Goal: Navigation & Orientation: Find specific page/section

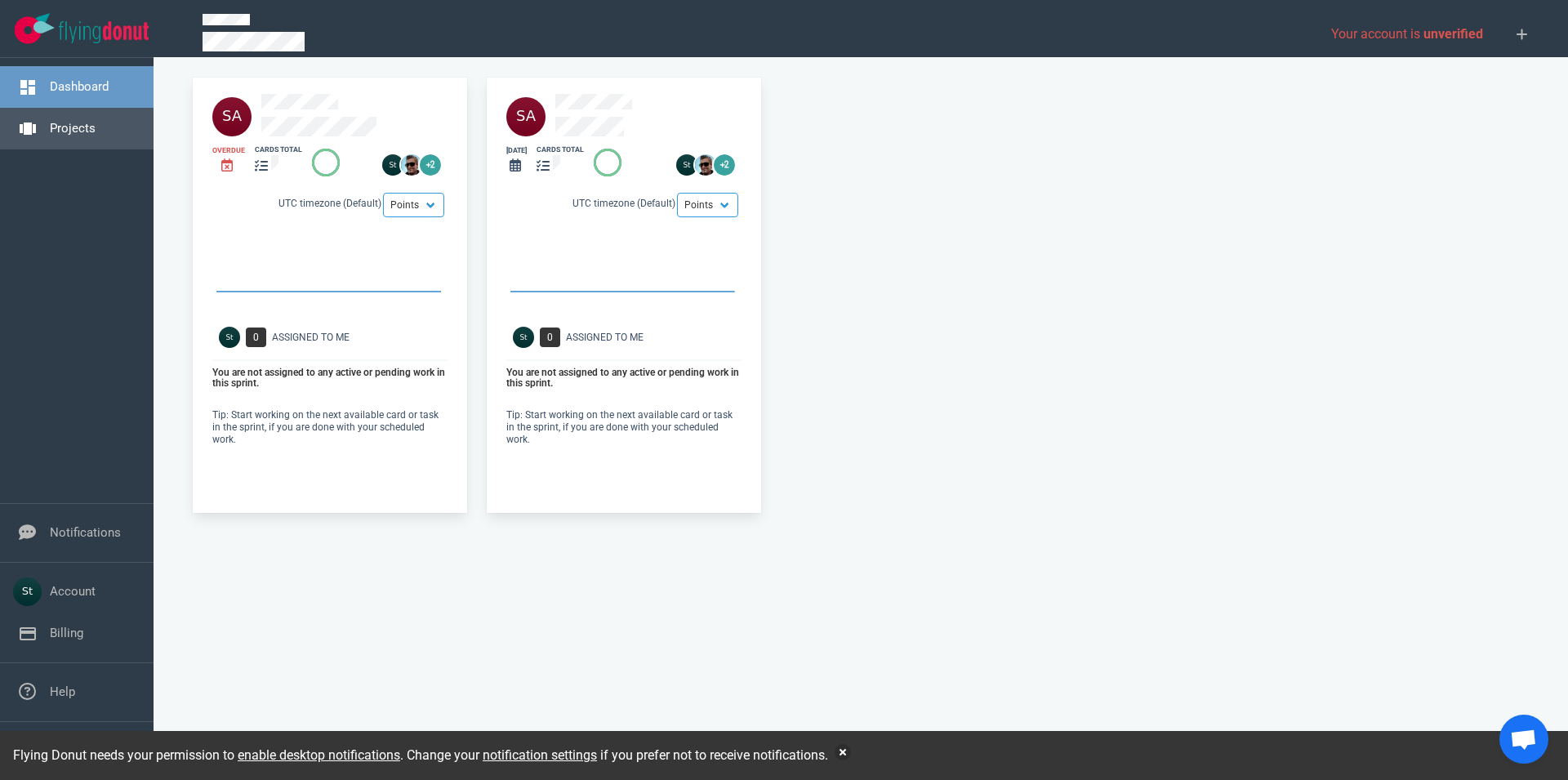
click at [96, 121] on link "Projects" at bounding box center [73, 128] width 46 height 14
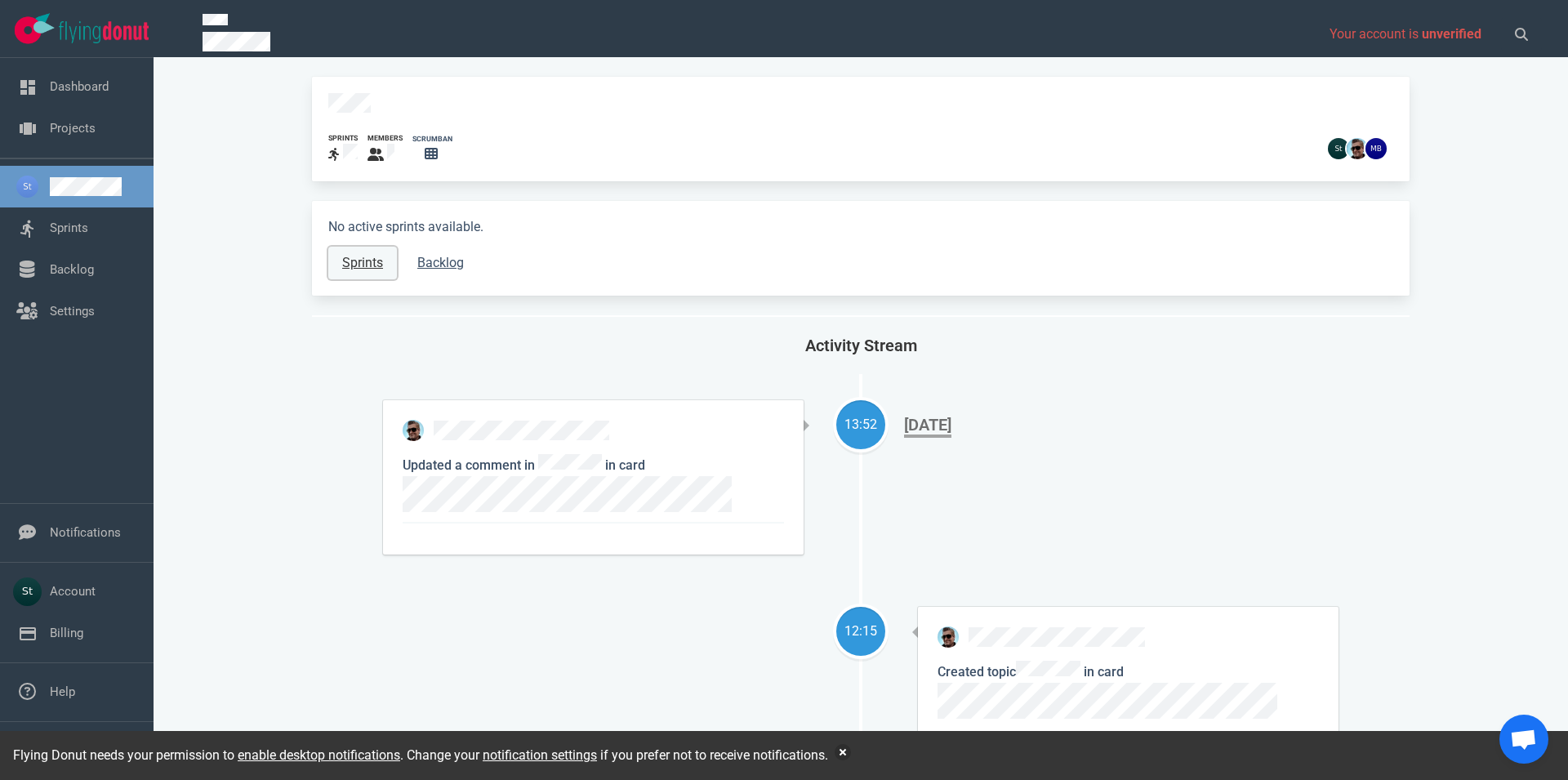
click at [349, 259] on link "Sprints" at bounding box center [362, 263] width 69 height 33
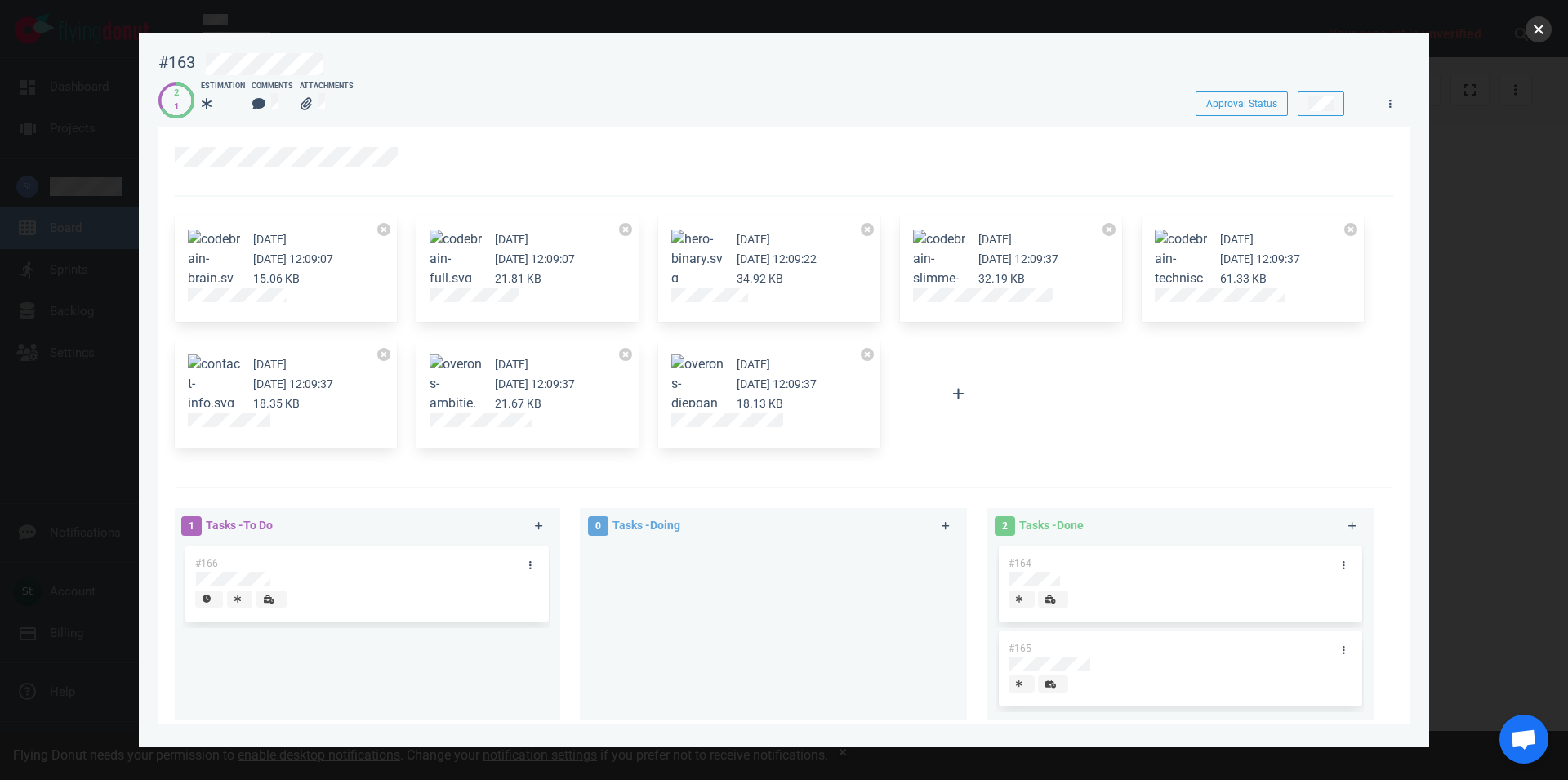
click at [1527, 35] on button "close" at bounding box center [1538, 29] width 26 height 26
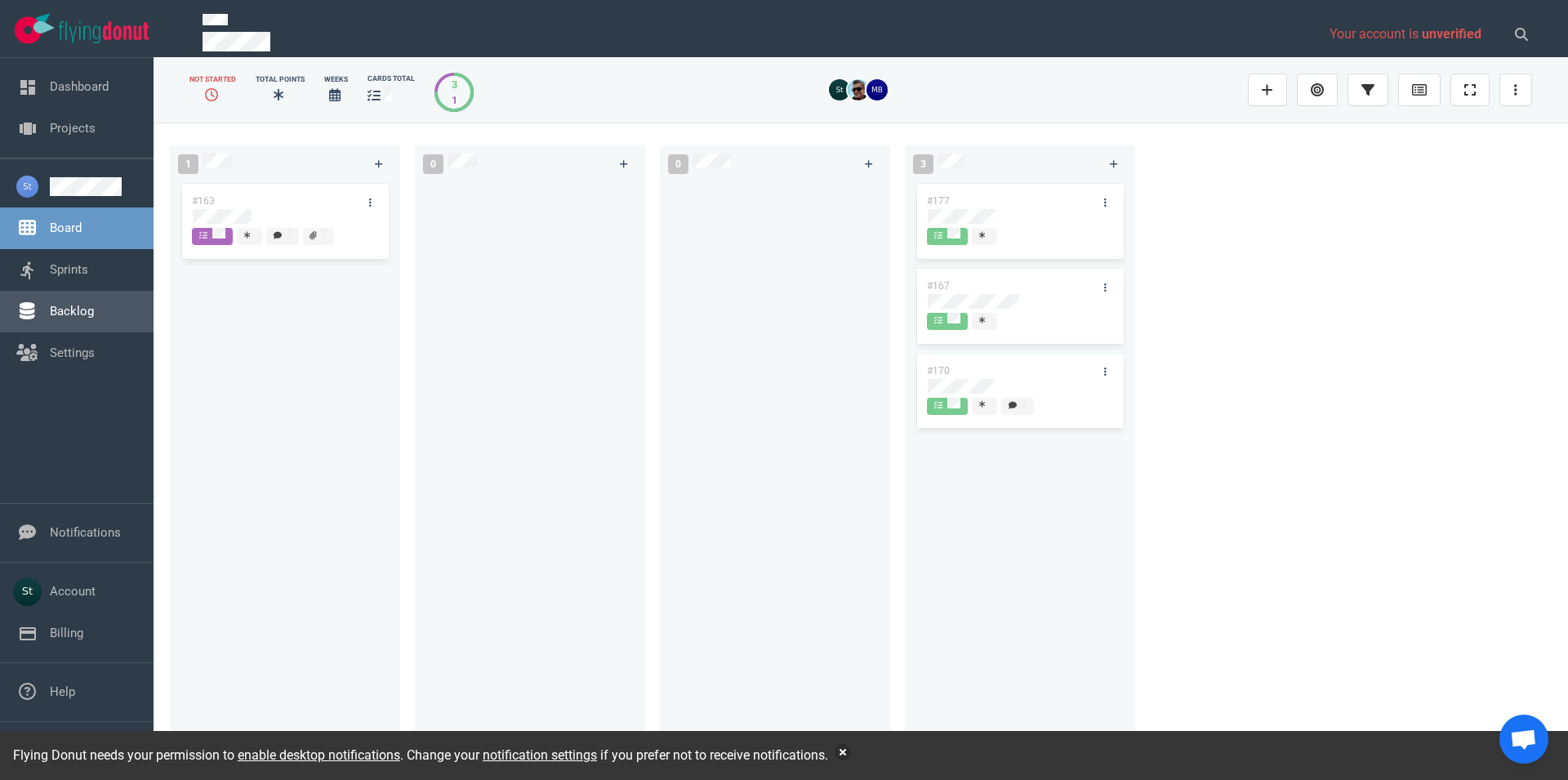
click at [94, 304] on link "Backlog" at bounding box center [72, 310] width 44 height 14
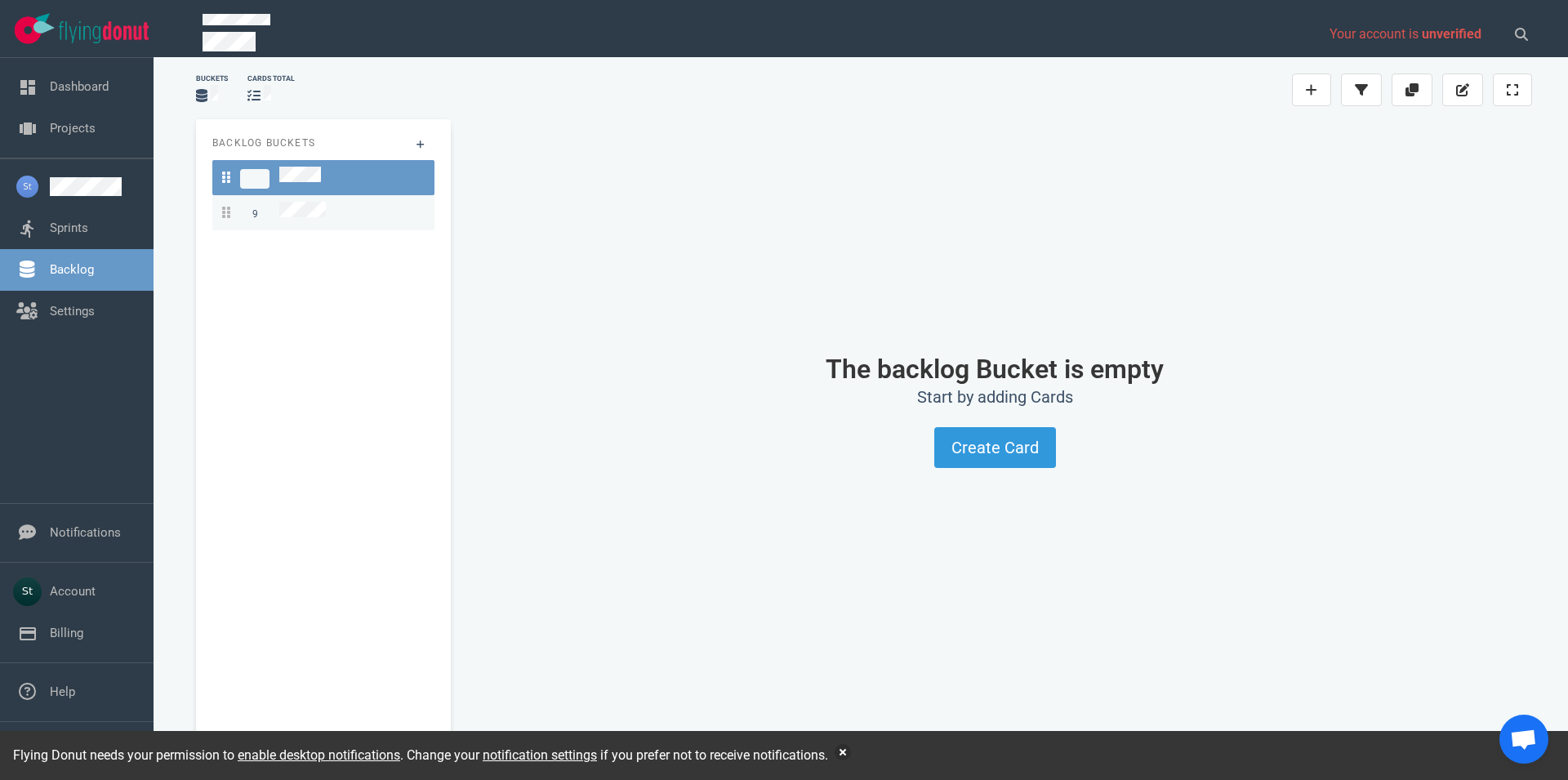
click at [389, 223] on link "9" at bounding box center [324, 212] width 222 height 35
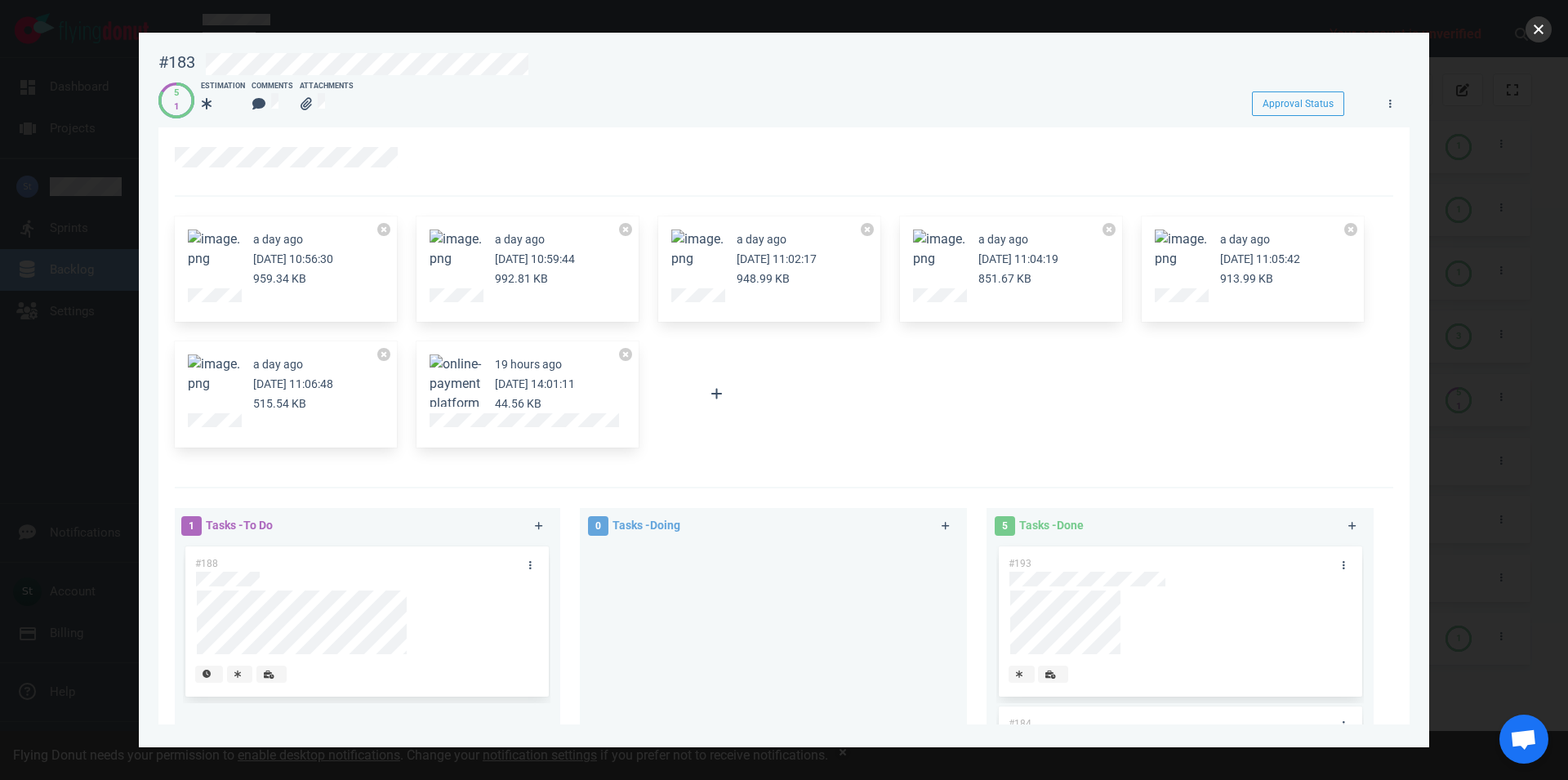
click at [1534, 31] on button "close" at bounding box center [1538, 29] width 26 height 26
click at [218, 378] on button "Zoom image" at bounding box center [214, 374] width 53 height 39
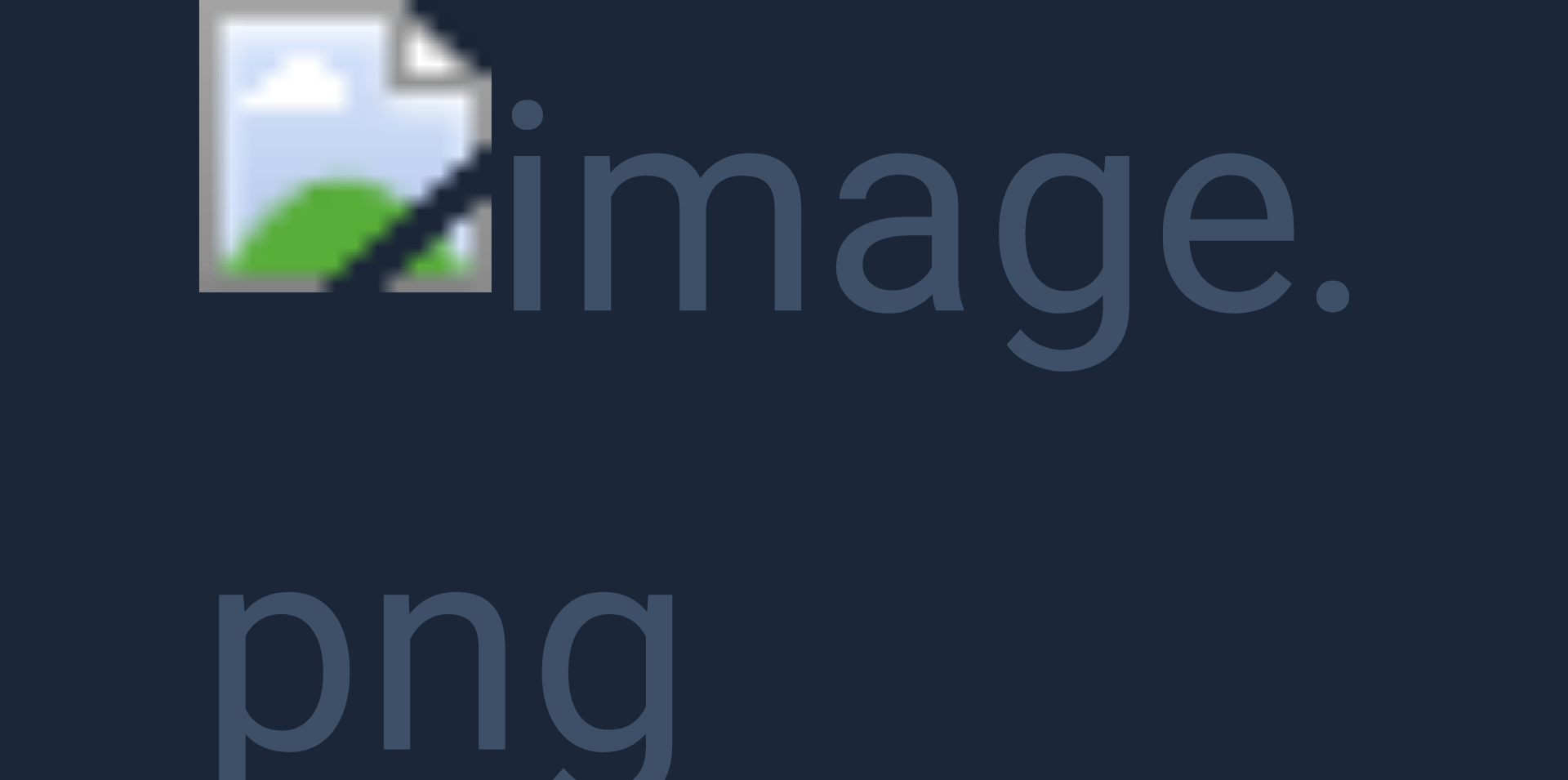
click at [818, 294] on button "Unzoom image" at bounding box center [784, 390] width 1568 height 780
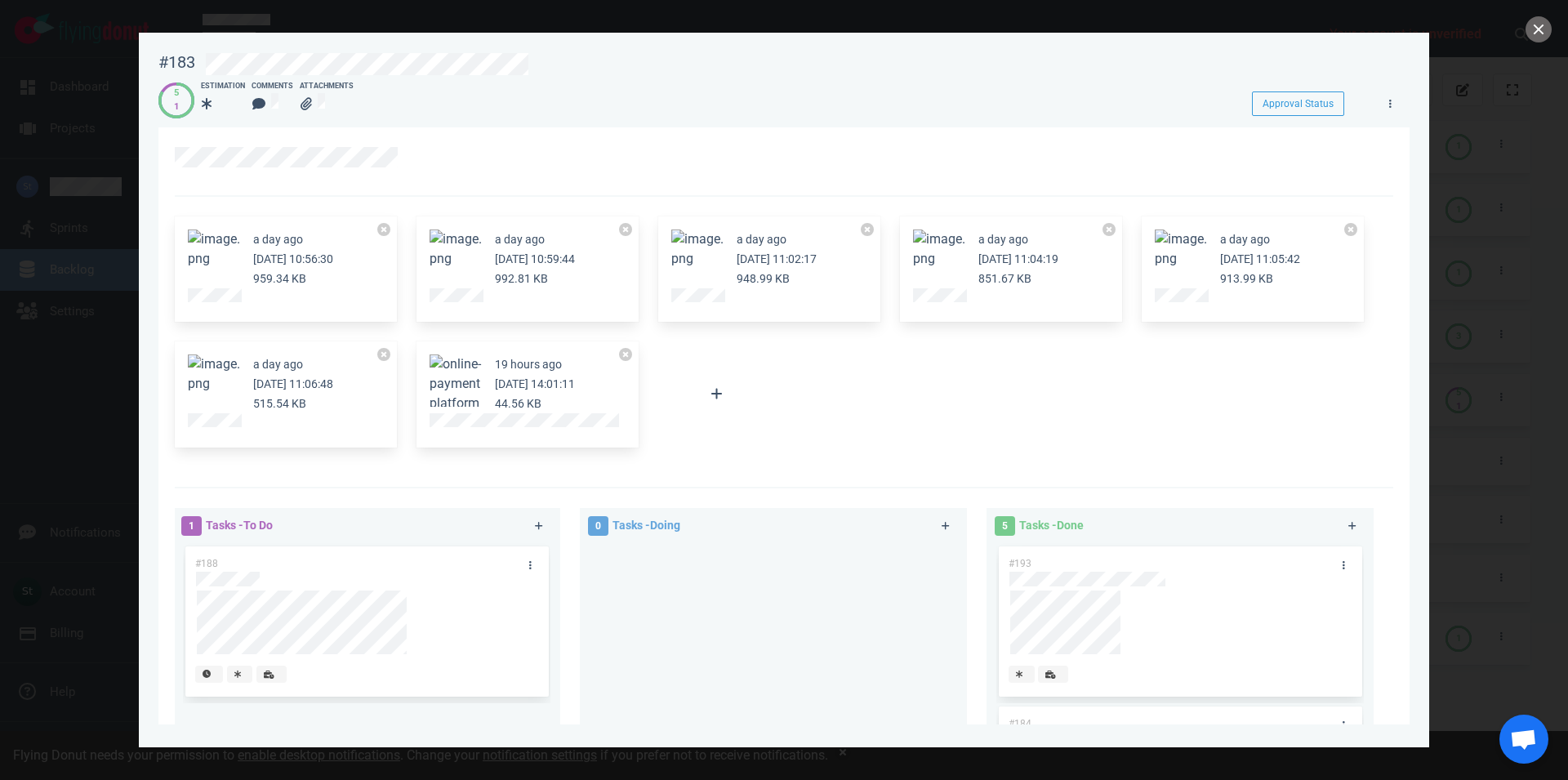
click at [209, 372] on button "Zoom image" at bounding box center [214, 374] width 53 height 39
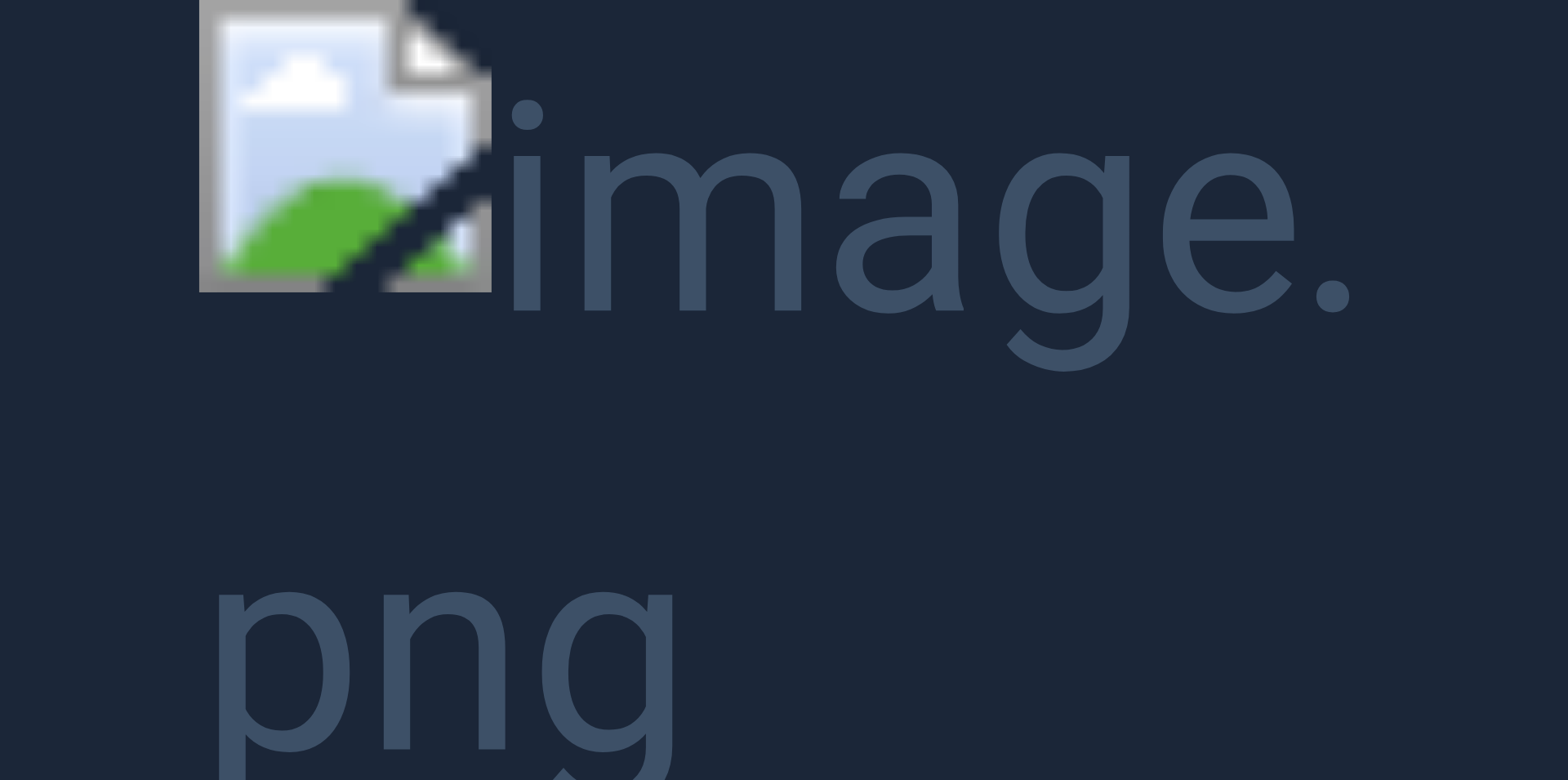
click at [383, 198] on button "Unzoom image" at bounding box center [784, 390] width 1568 height 780
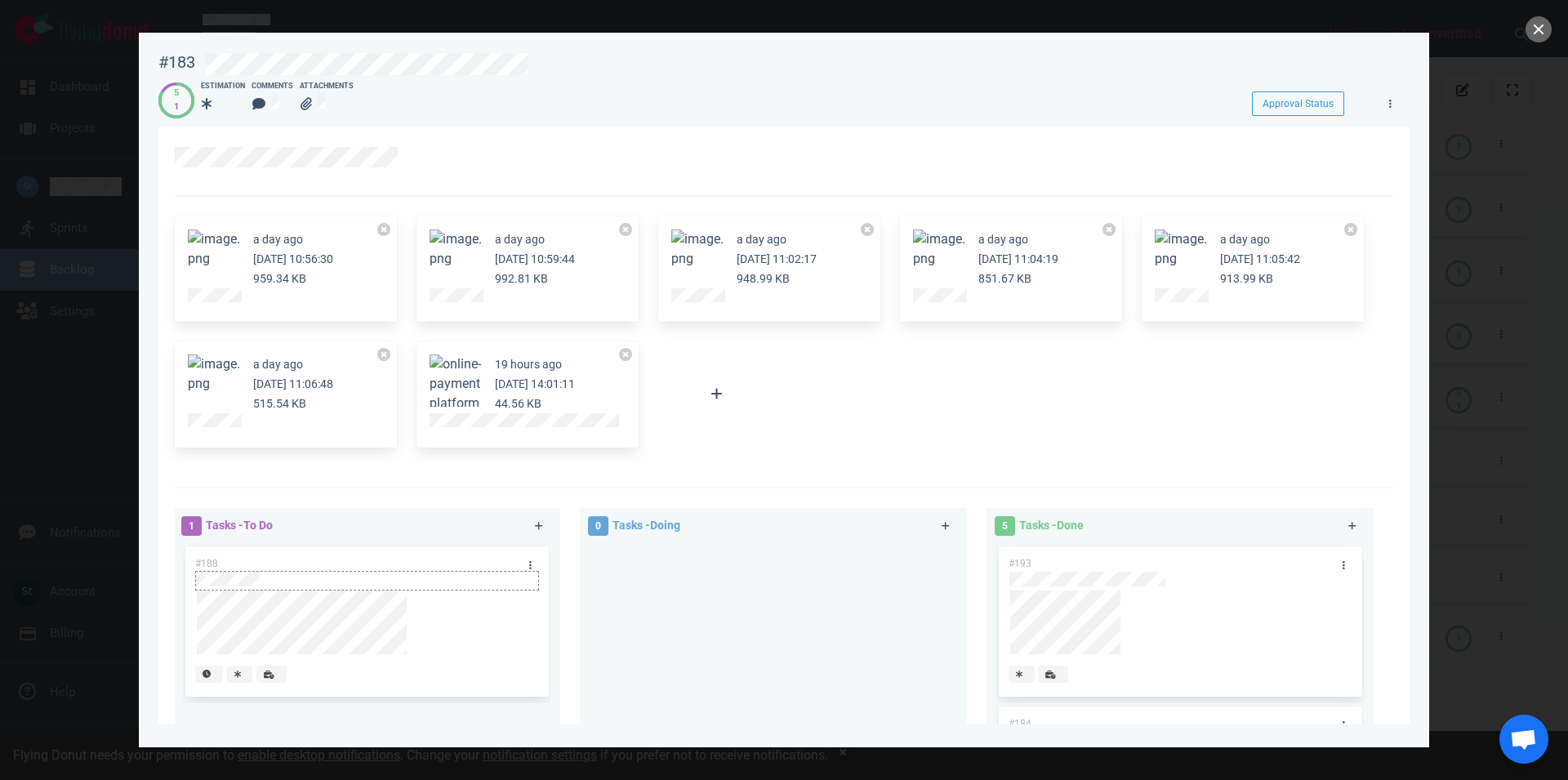
scroll to position [93, 0]
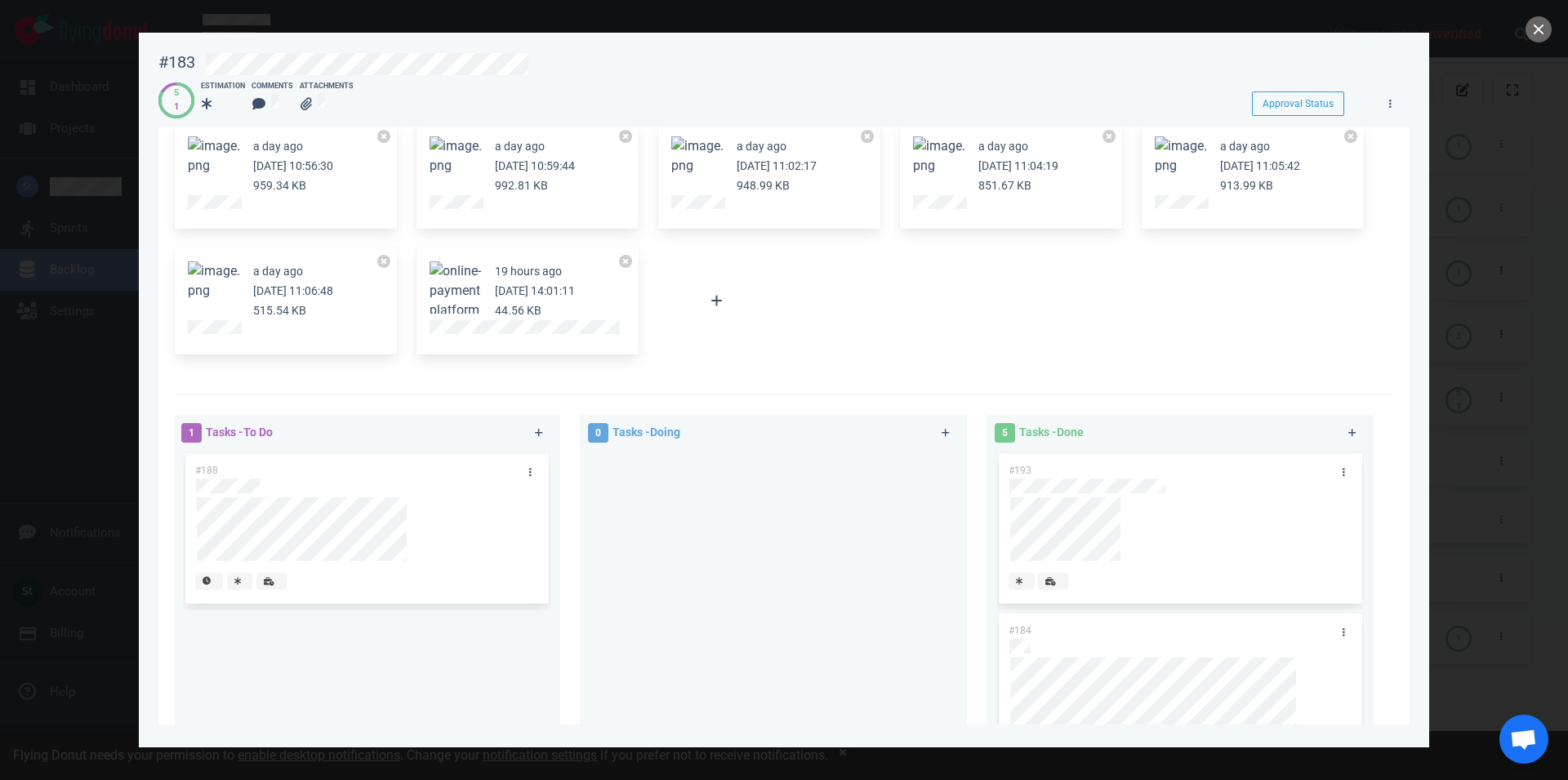
click at [209, 287] on button "Zoom image" at bounding box center [214, 281] width 53 height 39
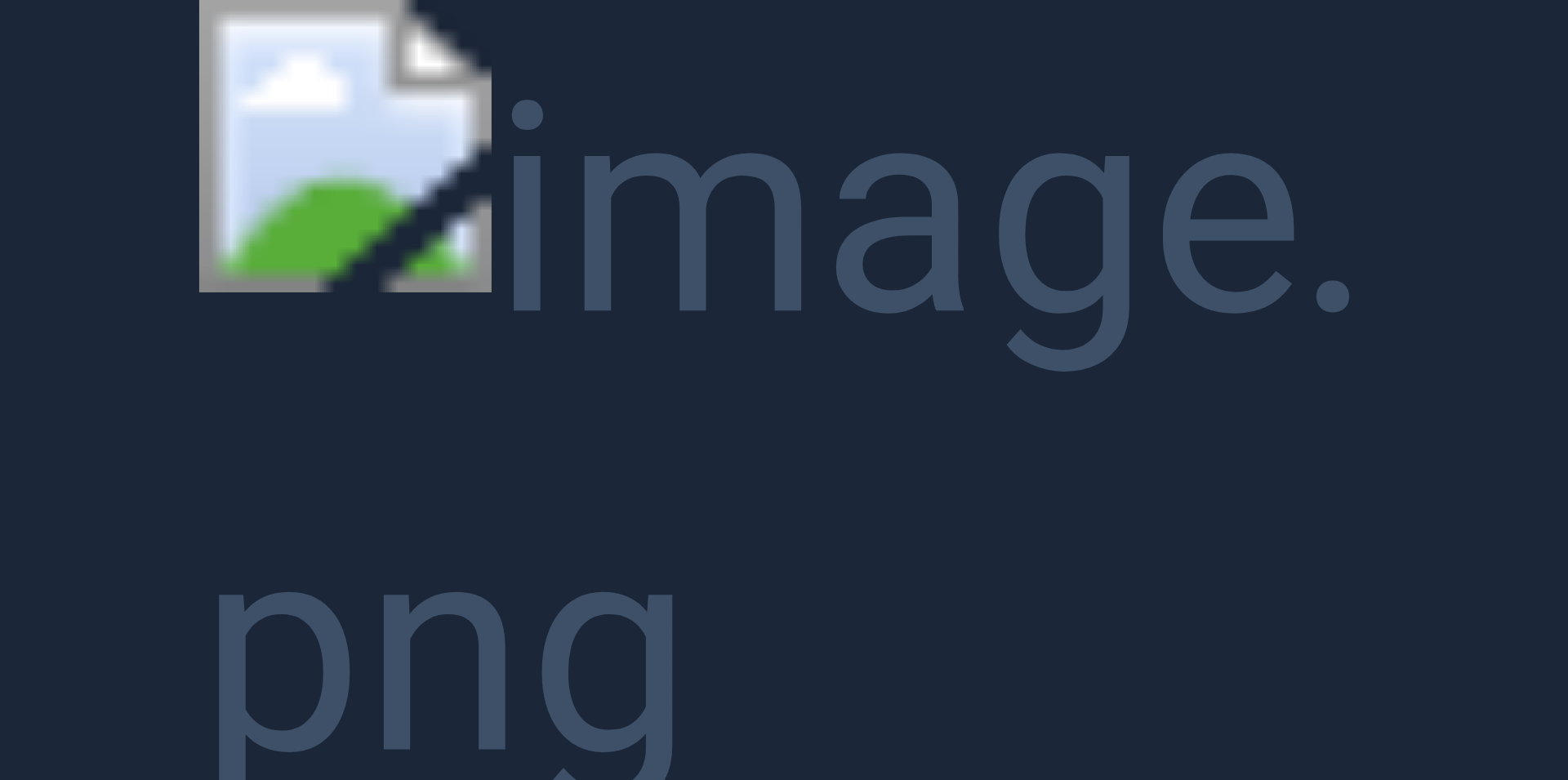
click at [381, 303] on button "Unzoom image" at bounding box center [784, 390] width 1568 height 780
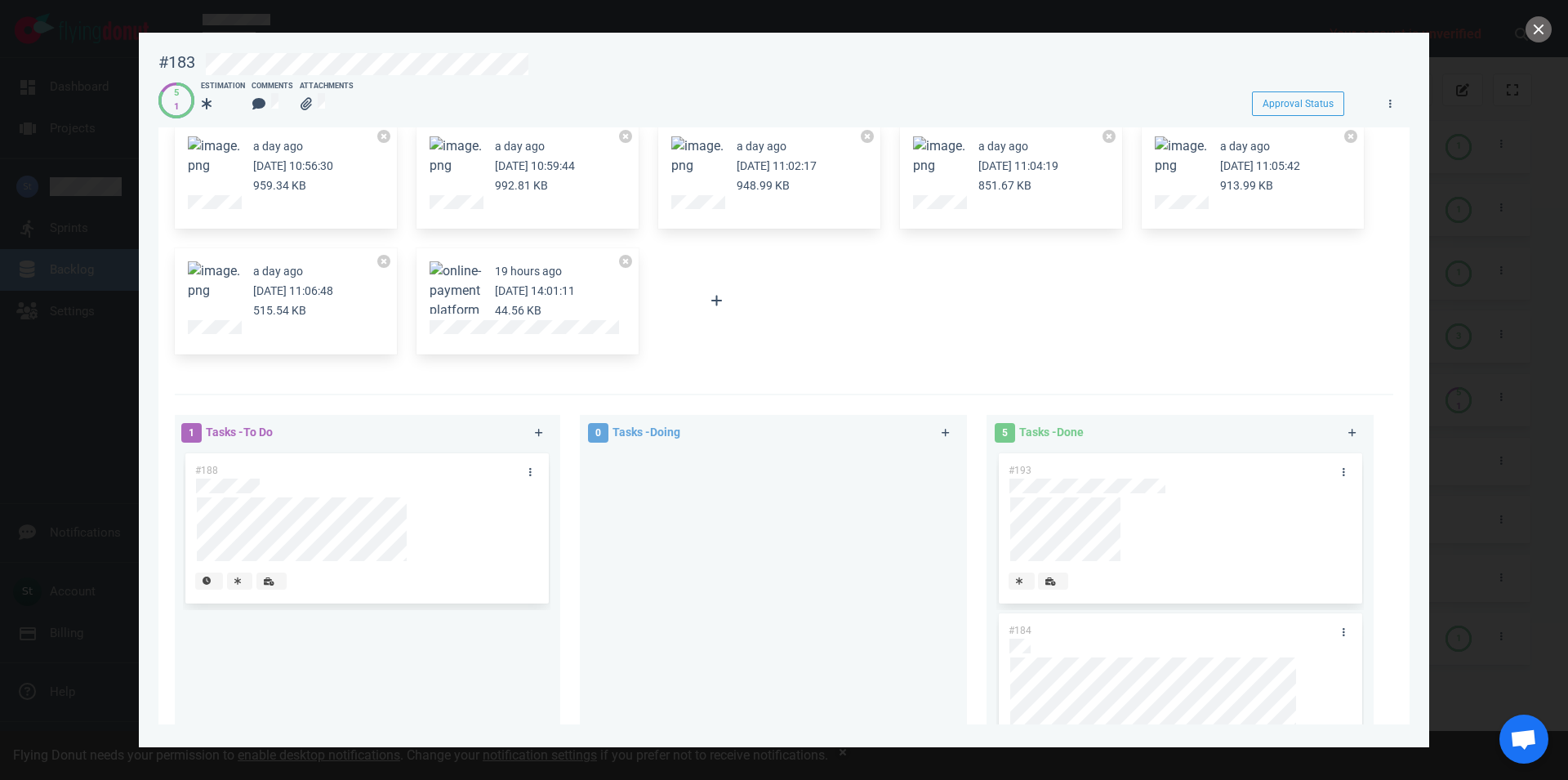
click at [218, 280] on button "Zoom image" at bounding box center [214, 281] width 53 height 39
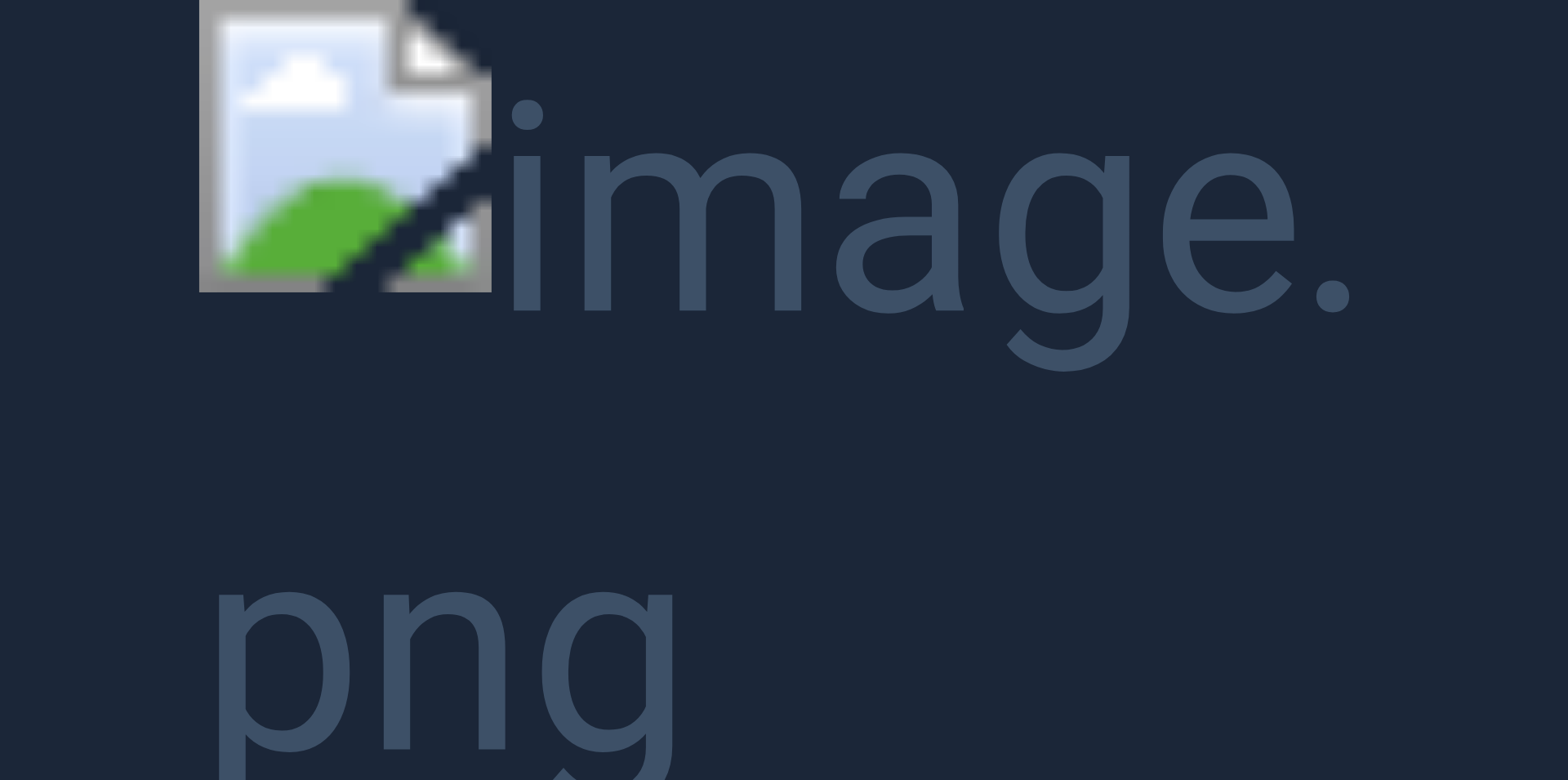
click at [498, 283] on button "Unzoom image" at bounding box center [784, 390] width 1568 height 780
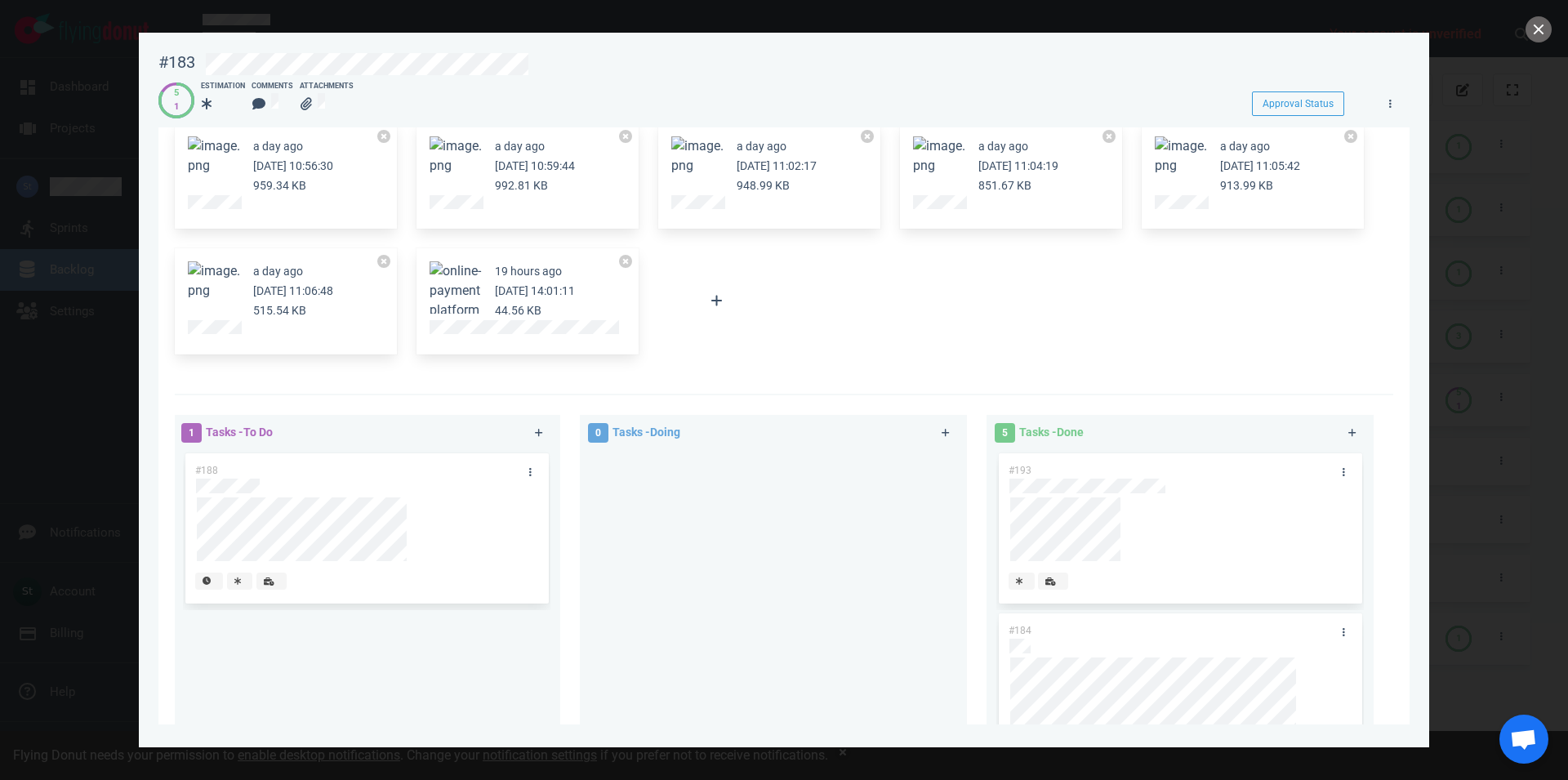
click at [202, 281] on button "Zoom image" at bounding box center [214, 281] width 53 height 39
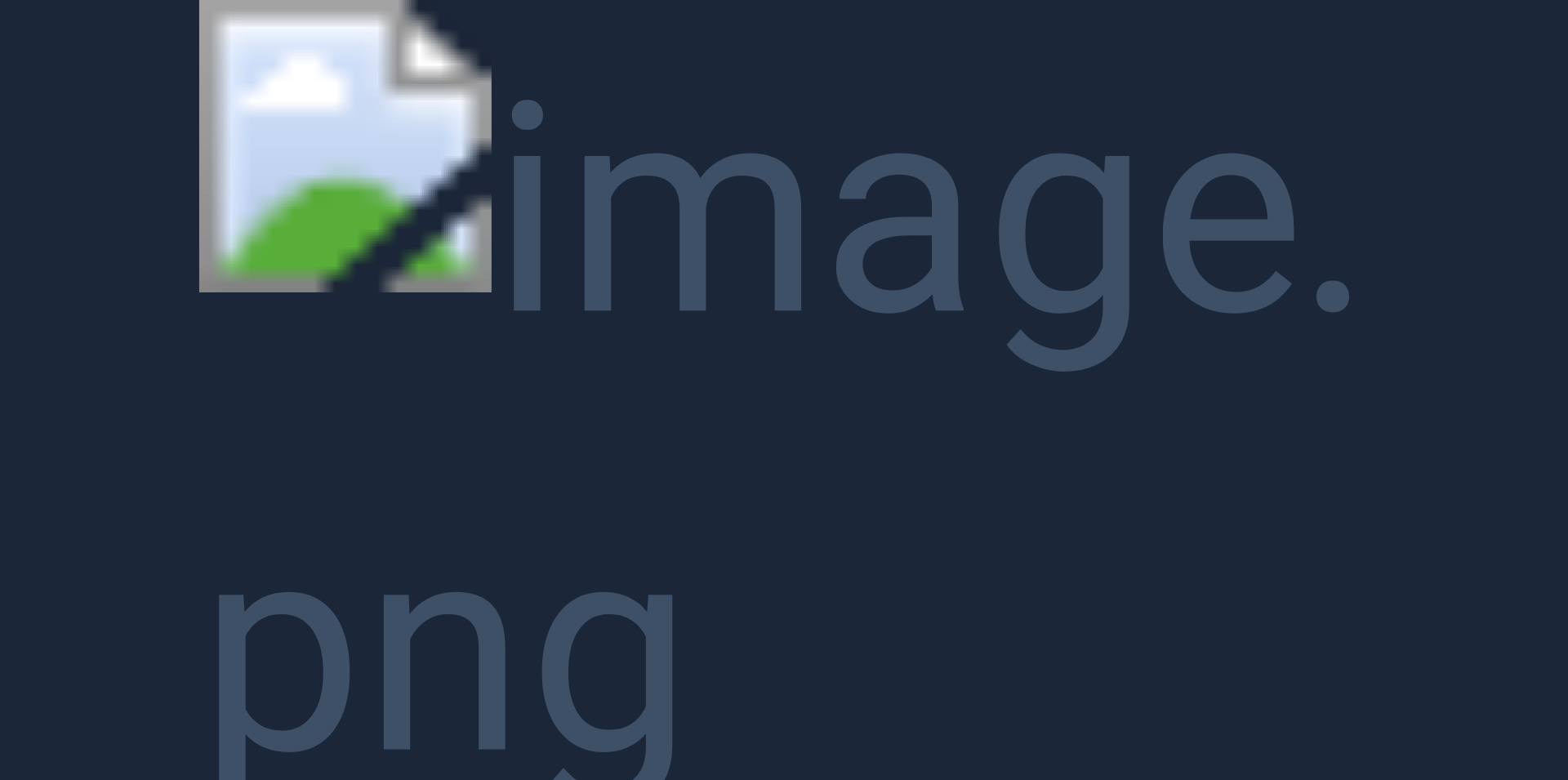
click at [733, 164] on button "Unzoom image" at bounding box center [784, 390] width 1568 height 780
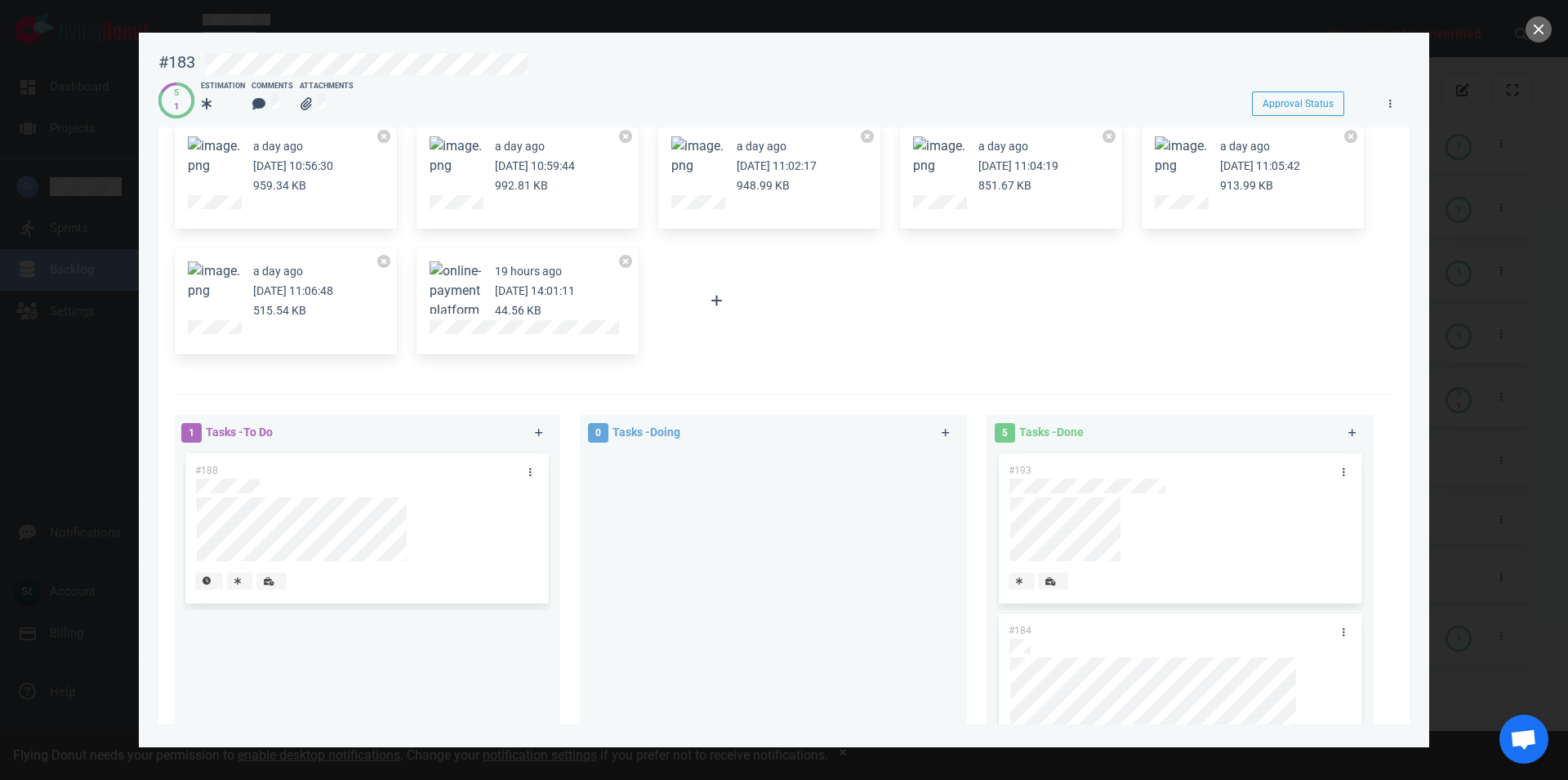
click at [220, 286] on button "Zoom image" at bounding box center [214, 281] width 53 height 39
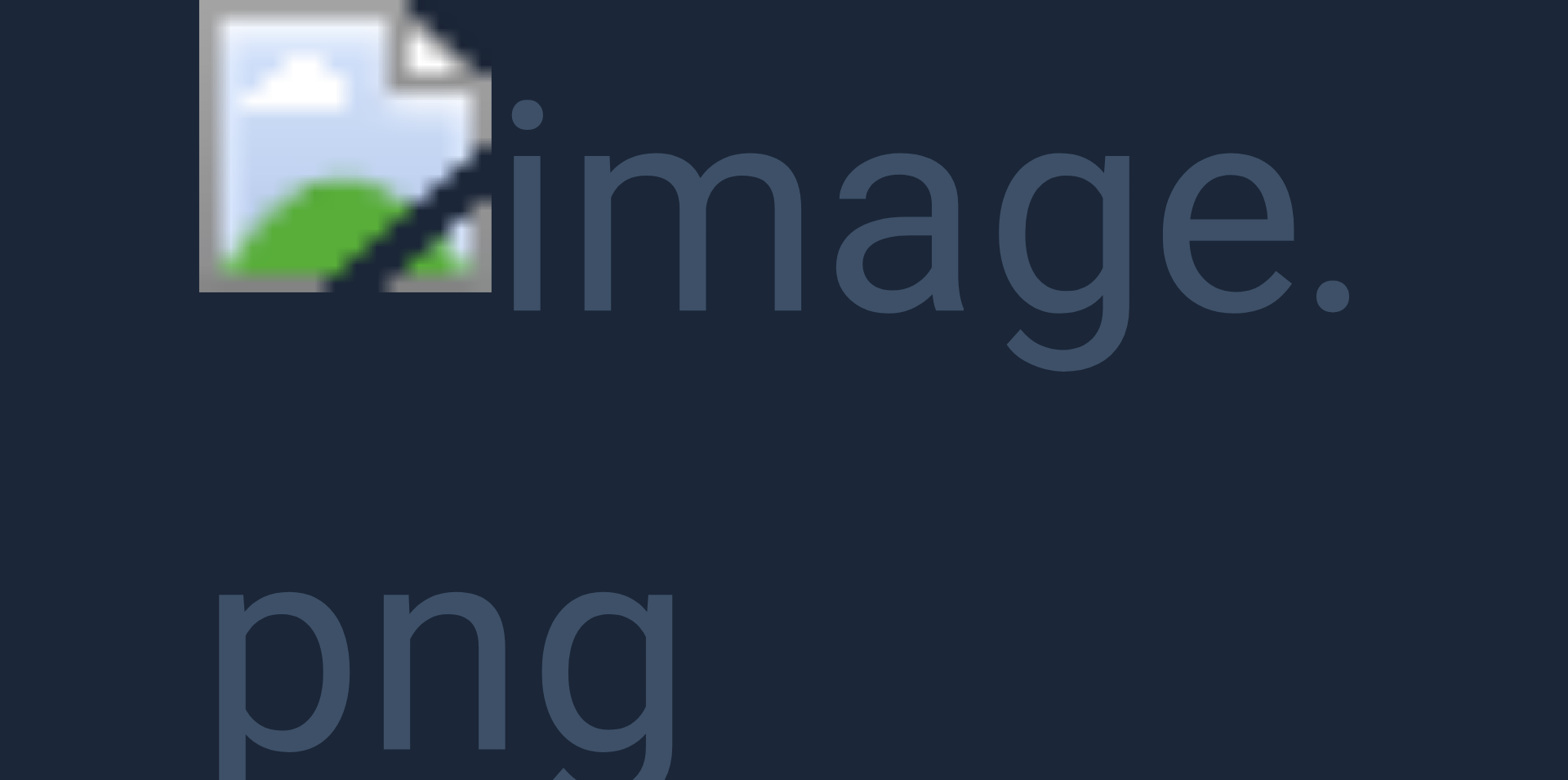
click at [424, 109] on button "Unzoom image" at bounding box center [784, 390] width 1568 height 780
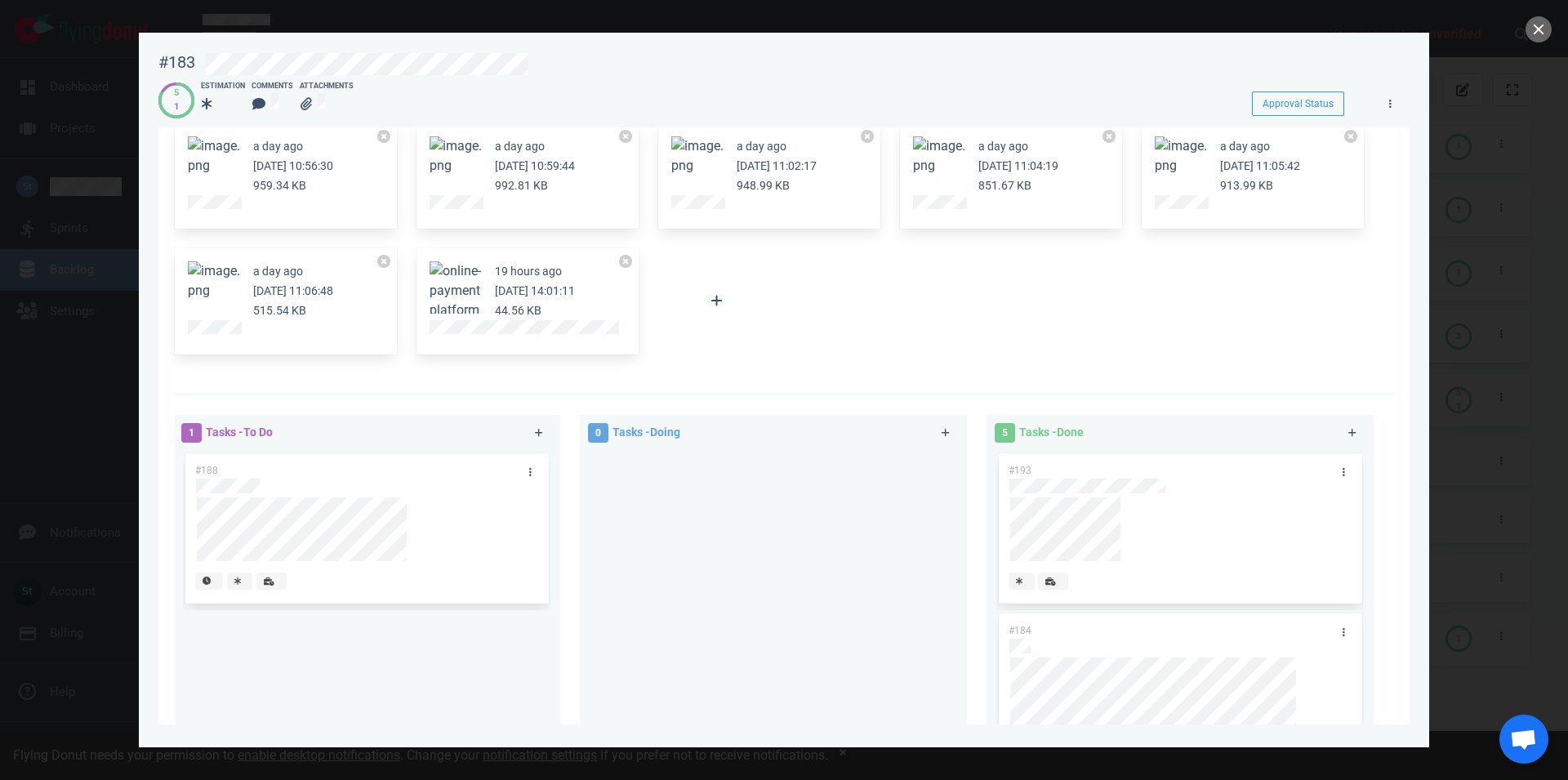
click at [214, 299] on figure at bounding box center [214, 287] width 53 height 53
click at [214, 289] on button "Zoom image" at bounding box center [214, 281] width 53 height 39
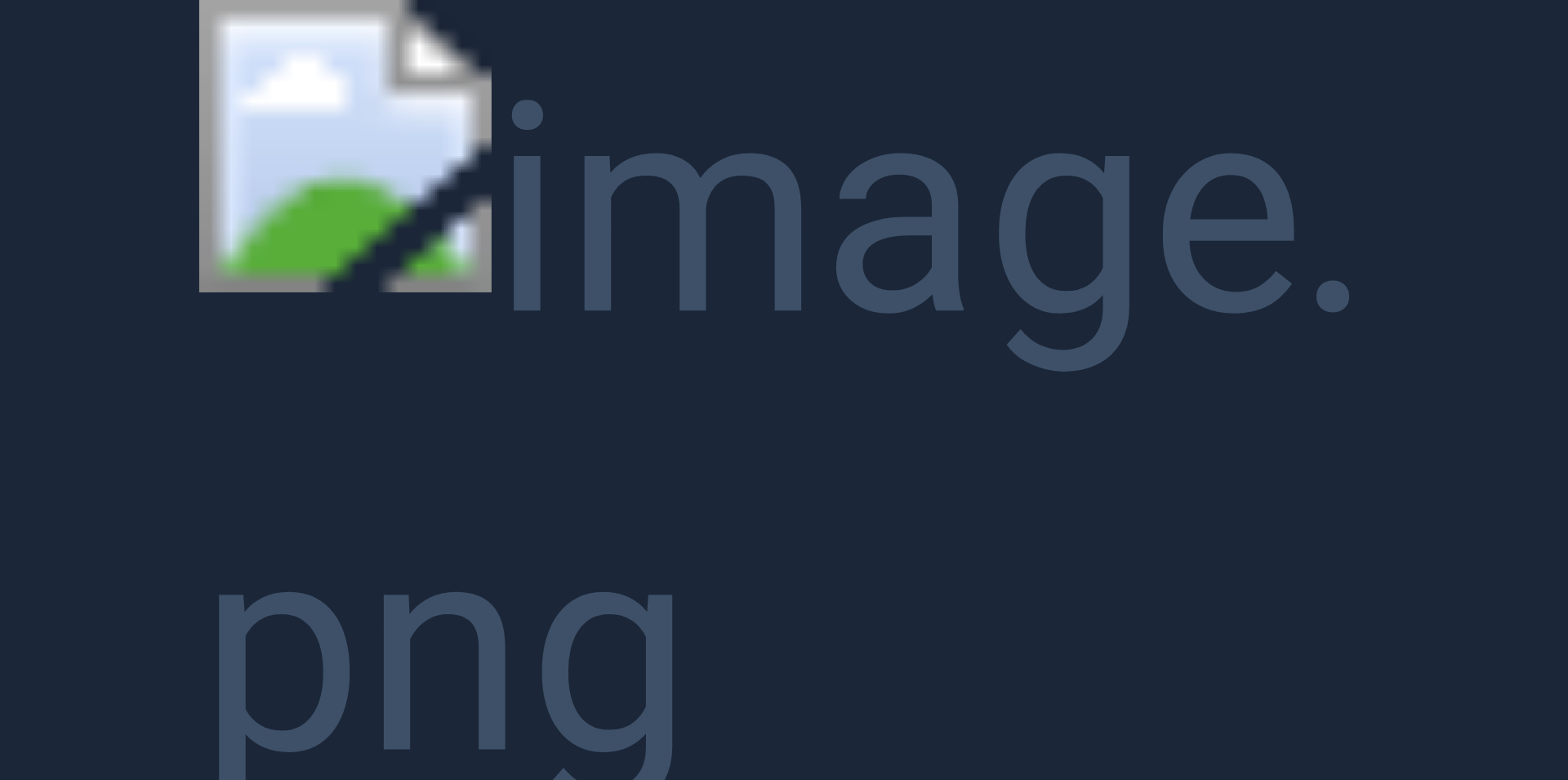
click at [596, 507] on button "Unzoom image" at bounding box center [784, 390] width 1568 height 780
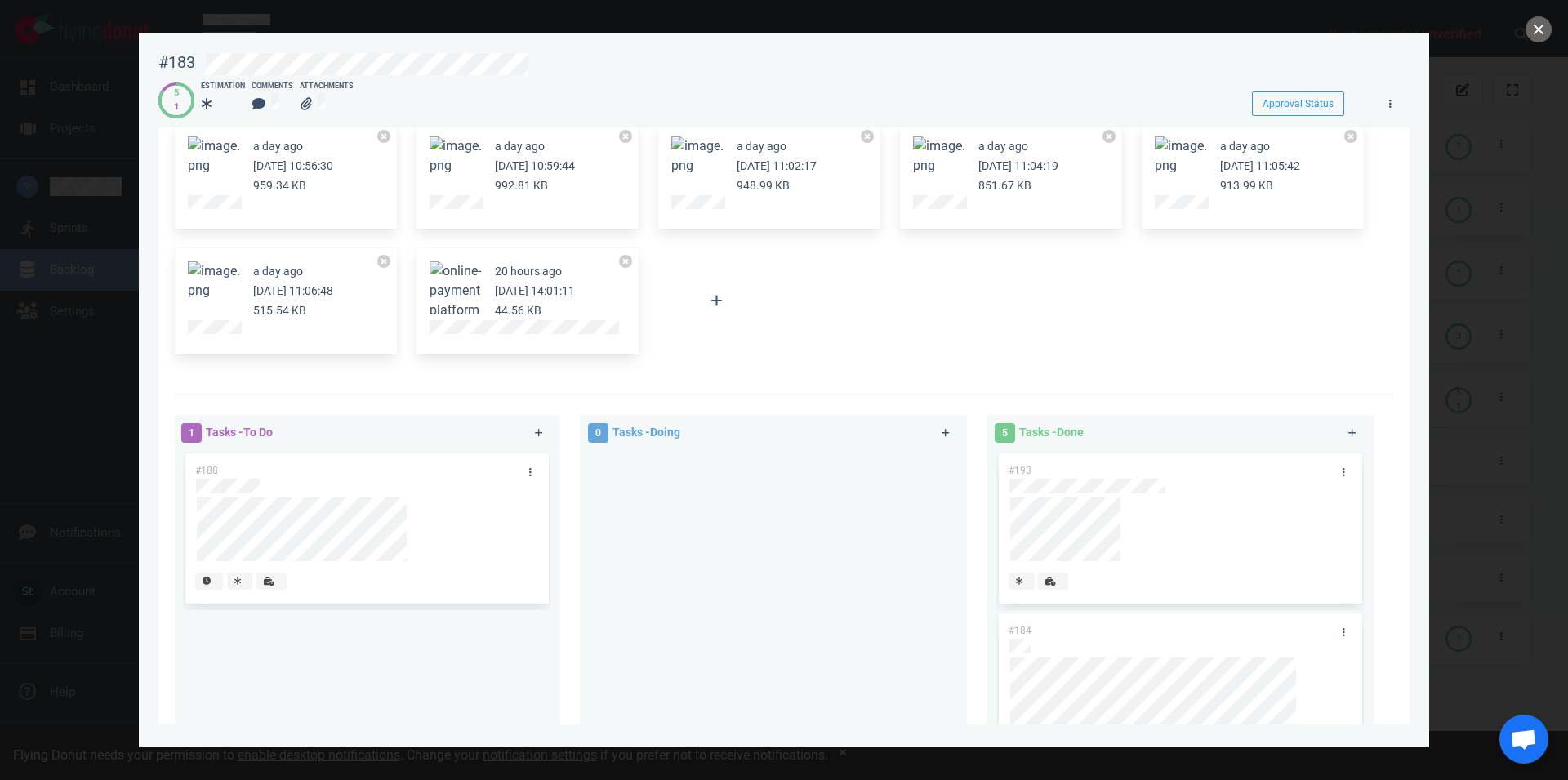
click at [693, 149] on button "Zoom image" at bounding box center [698, 156] width 53 height 39
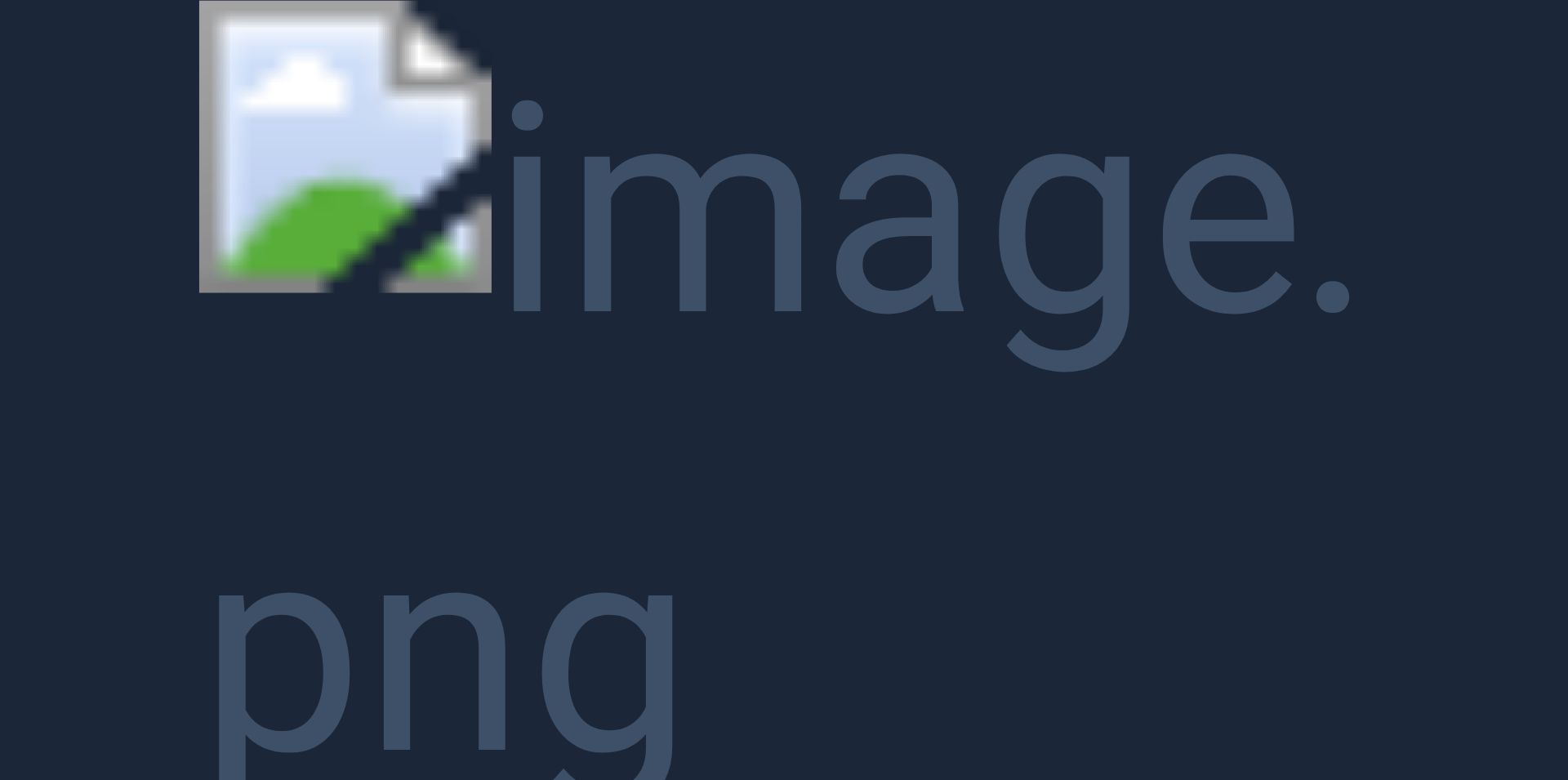
click at [683, 615] on button "Unzoom image" at bounding box center [784, 390] width 1568 height 780
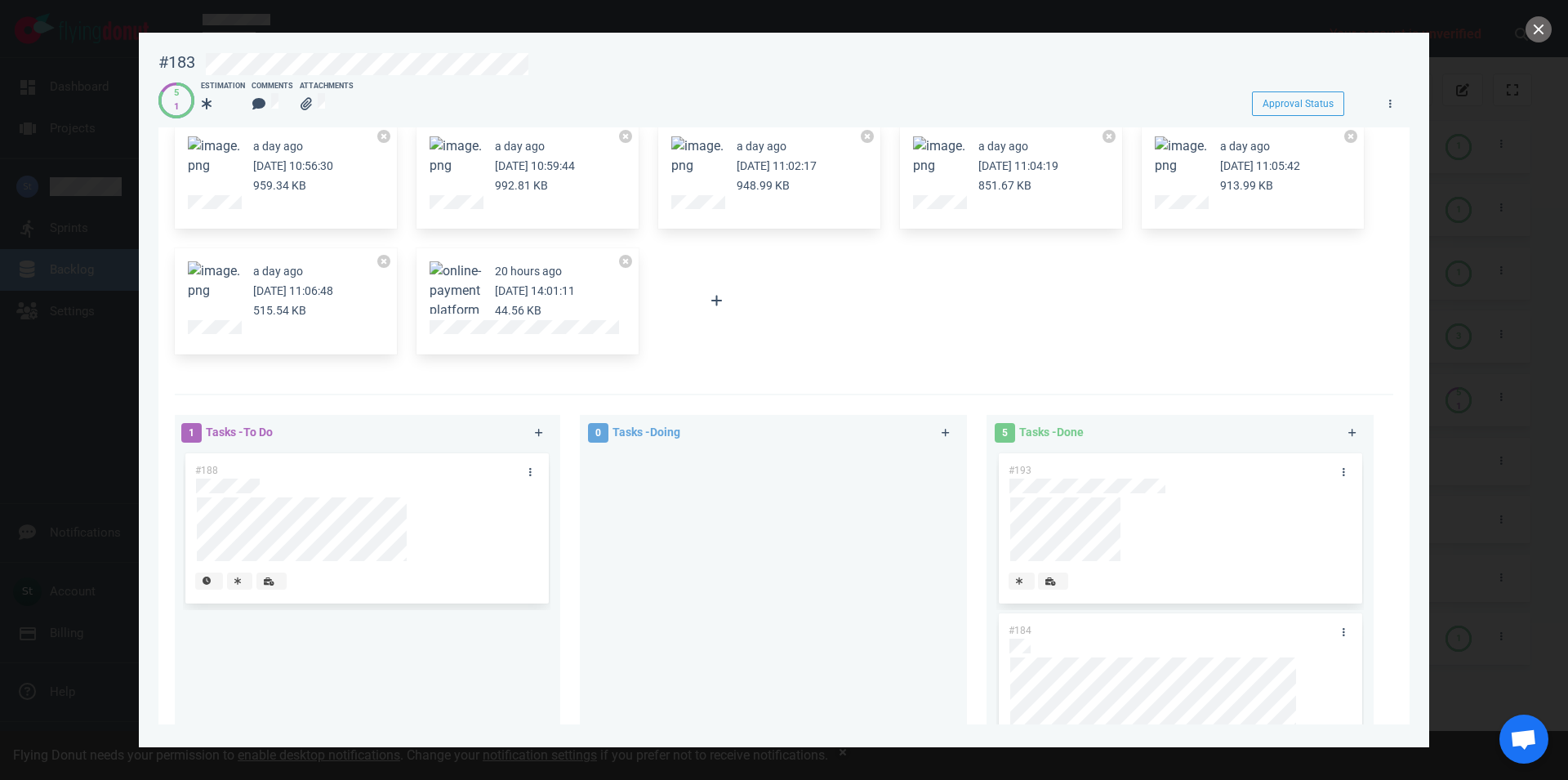
click at [230, 286] on button "Zoom image" at bounding box center [214, 281] width 53 height 39
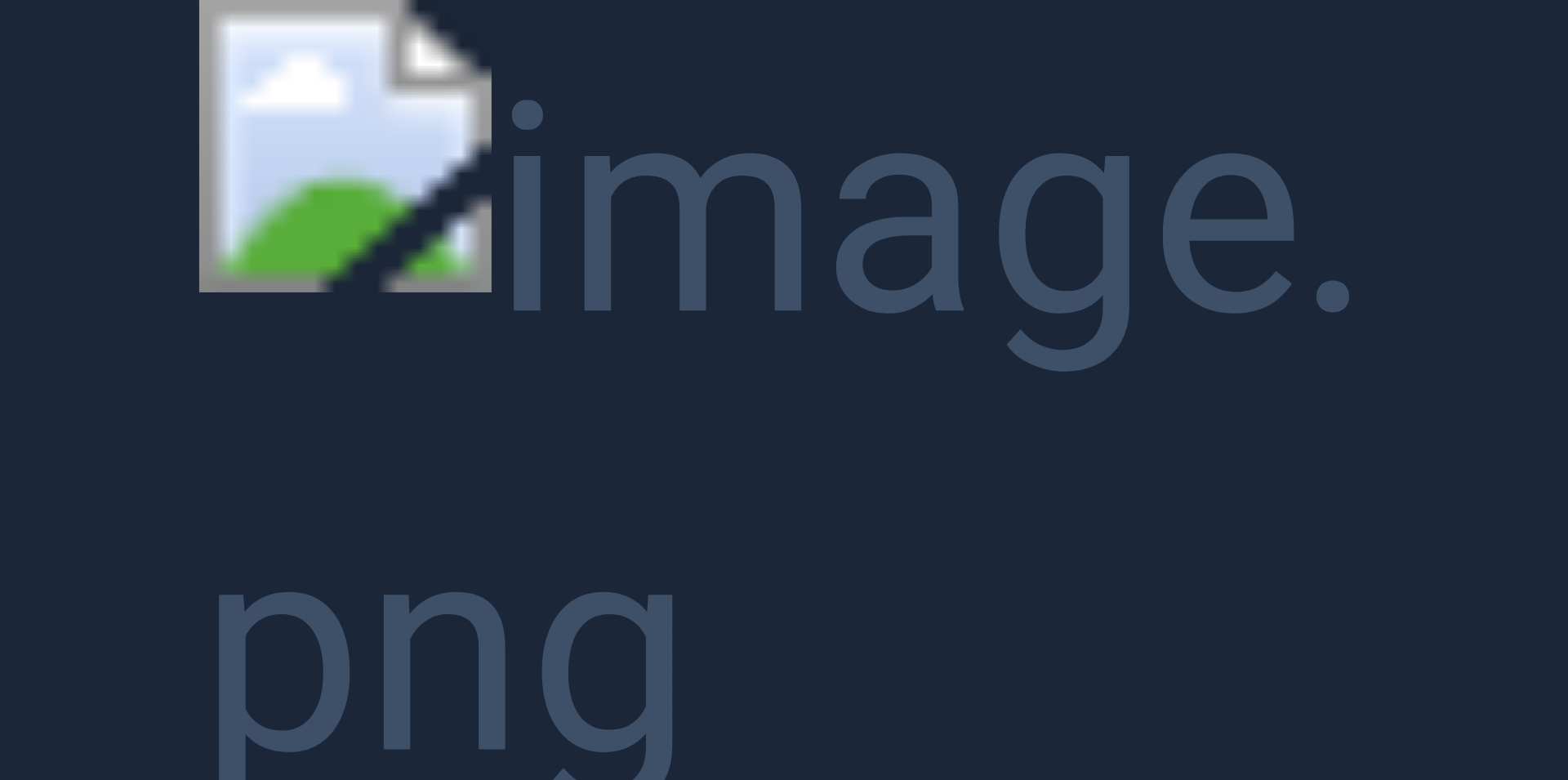
click at [583, 311] on button "Unzoom image" at bounding box center [784, 390] width 1568 height 780
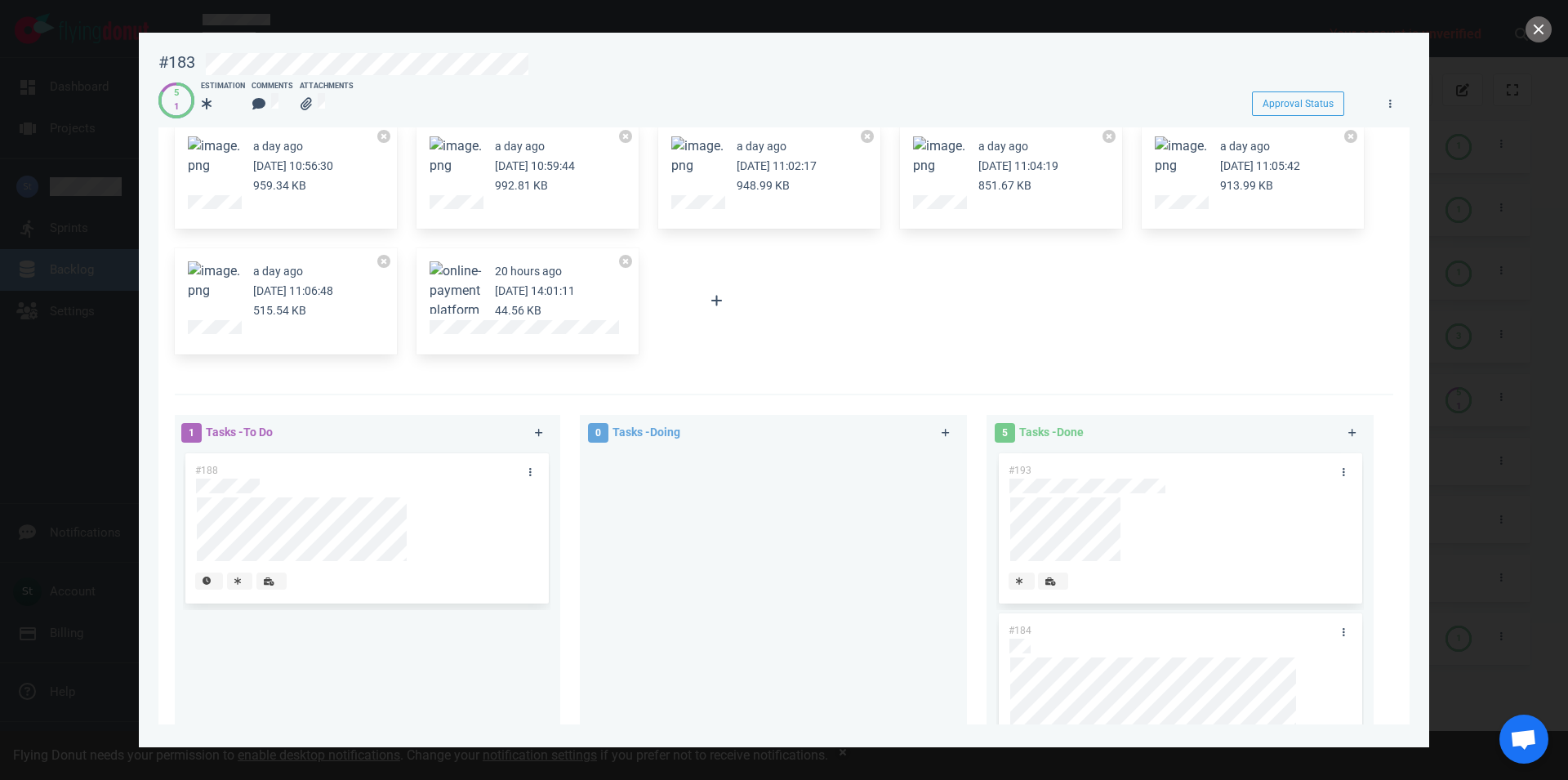
click at [684, 159] on button "Zoom image" at bounding box center [698, 156] width 53 height 39
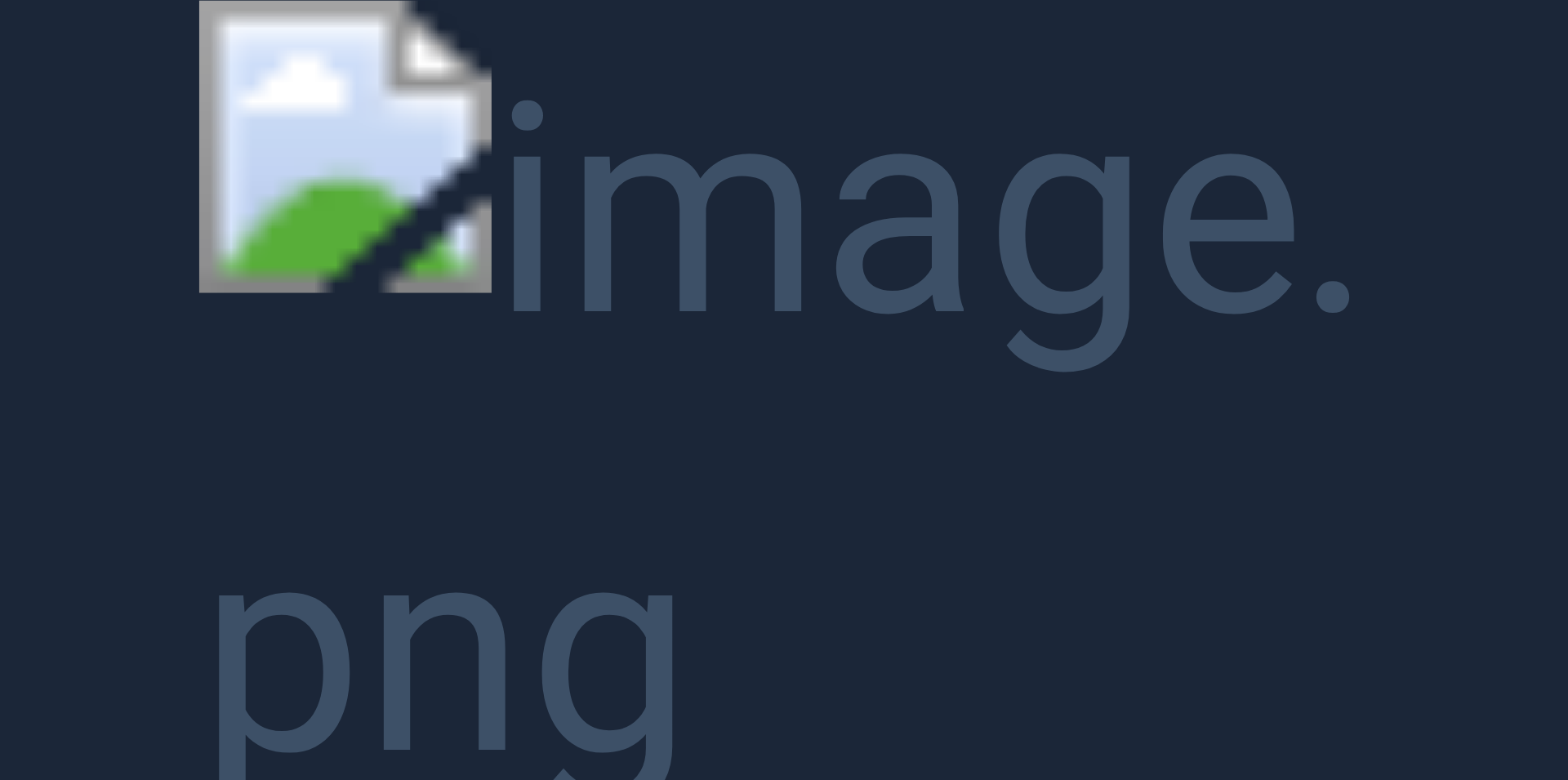
click at [637, 494] on button "Unzoom image" at bounding box center [784, 390] width 1568 height 780
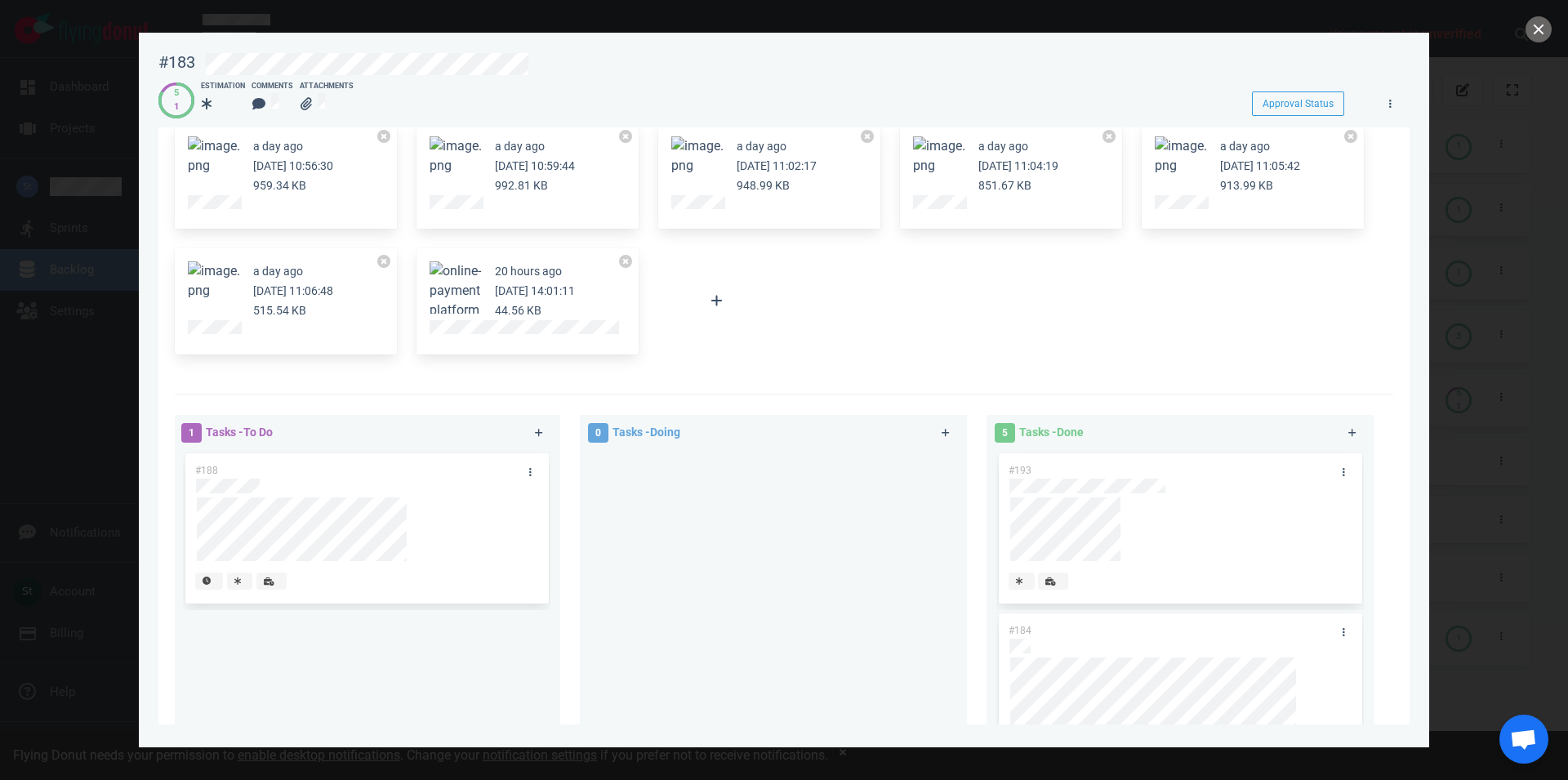
click at [955, 161] on button "Zoom image" at bounding box center [939, 156] width 53 height 39
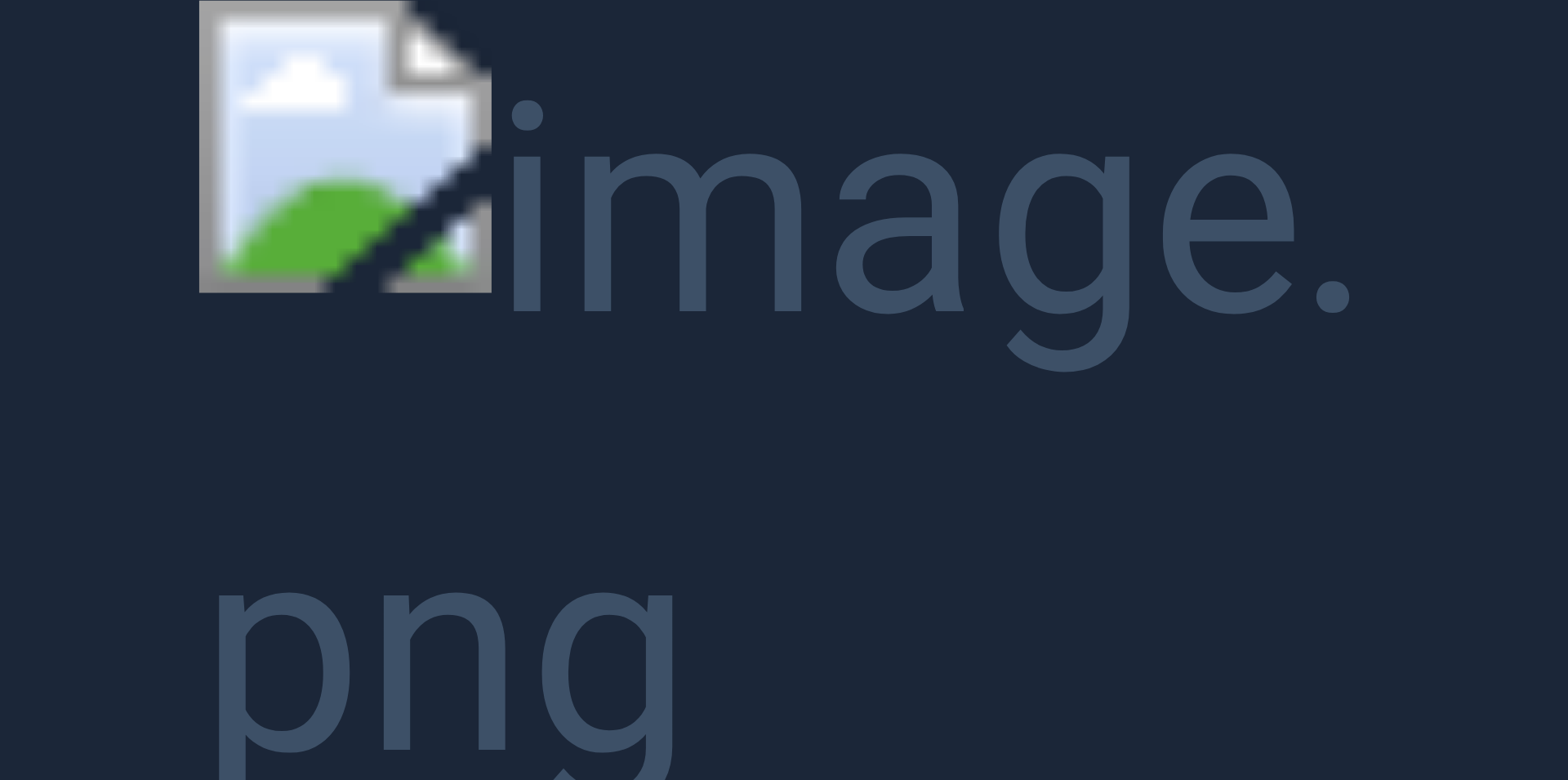
click at [952, 162] on button "Unzoom image" at bounding box center [784, 390] width 1568 height 780
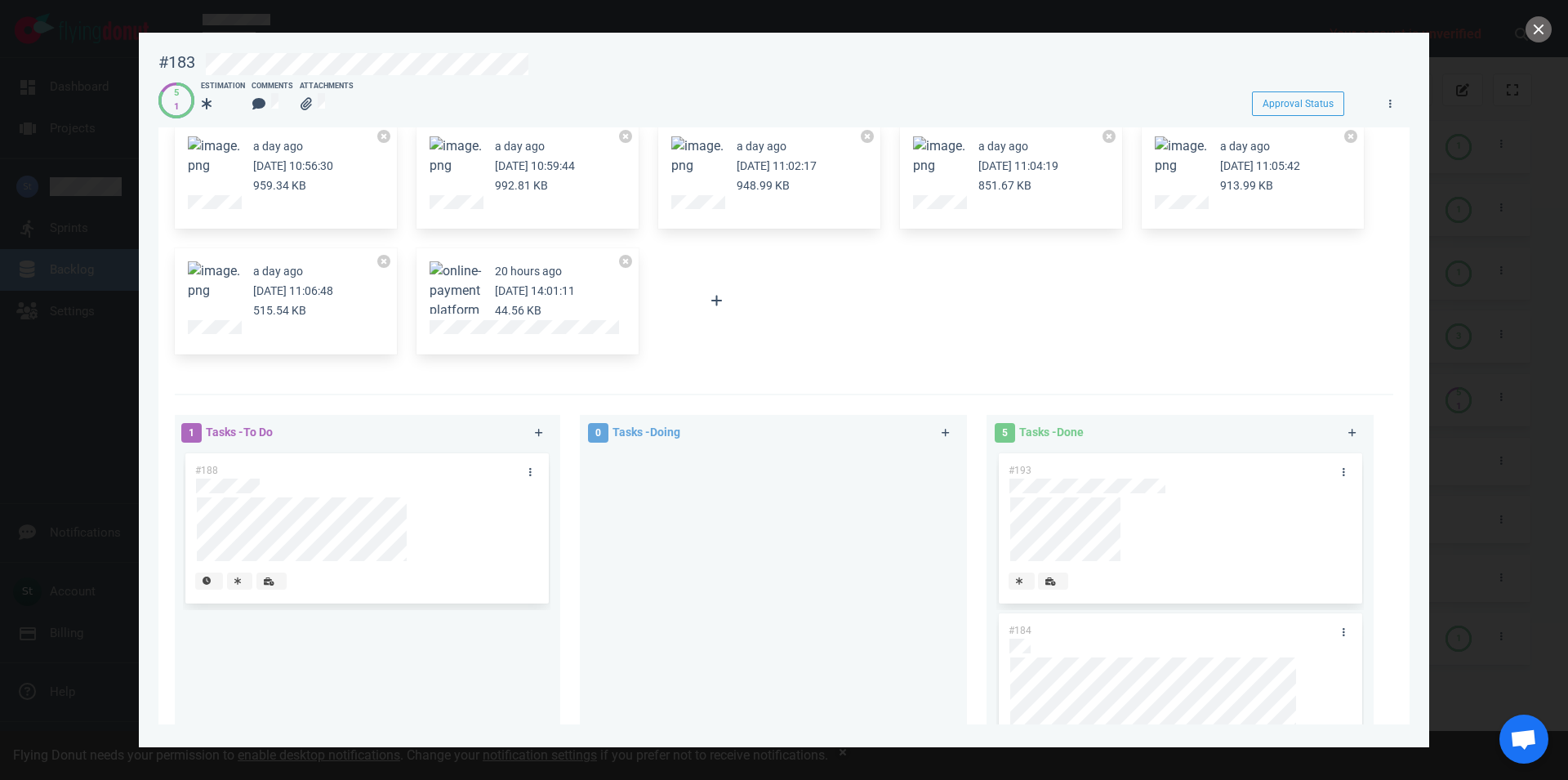
click at [694, 169] on button "Zoom image" at bounding box center [698, 156] width 53 height 39
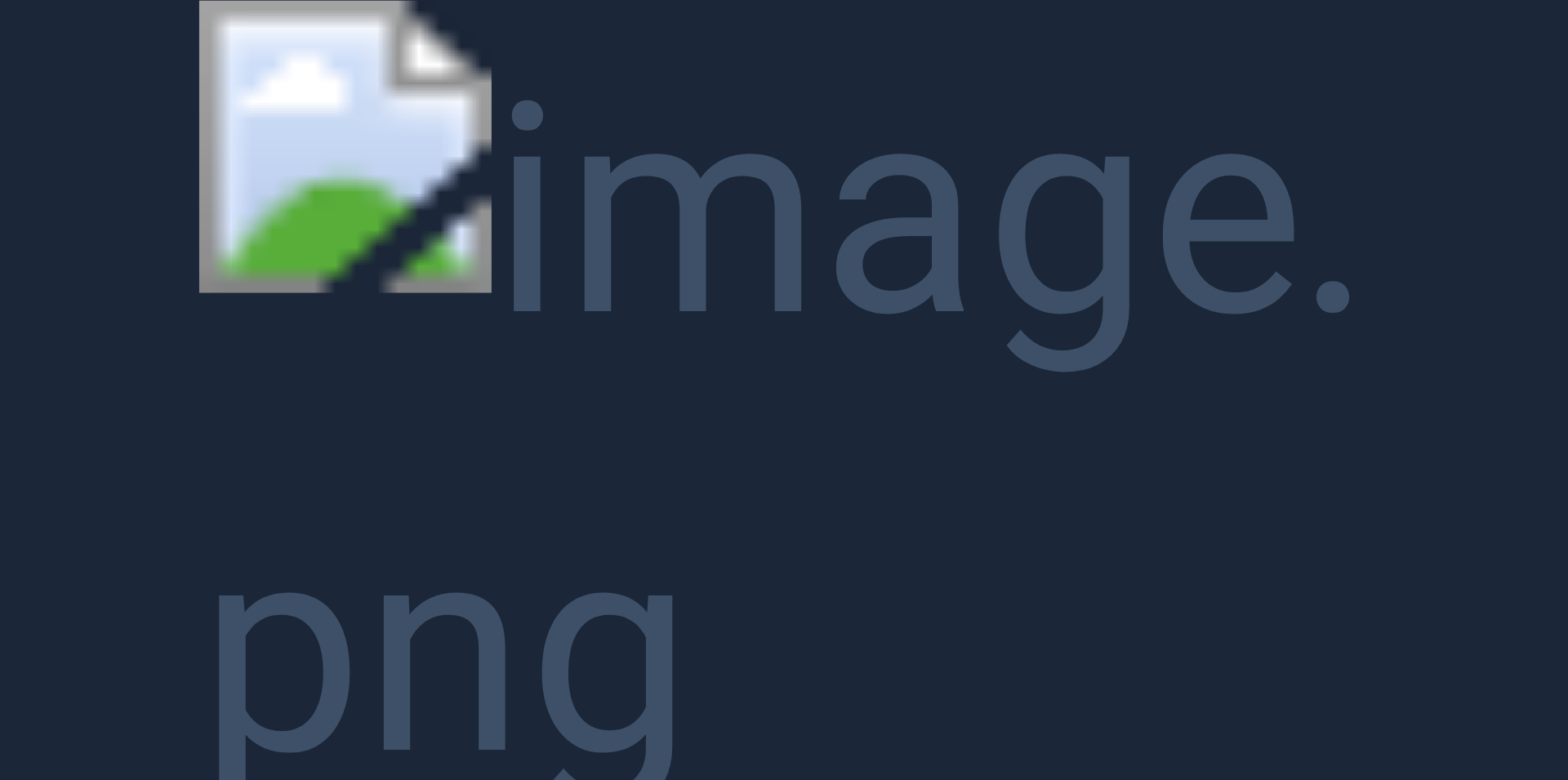
click at [698, 169] on button "Unzoom image" at bounding box center [784, 390] width 1568 height 780
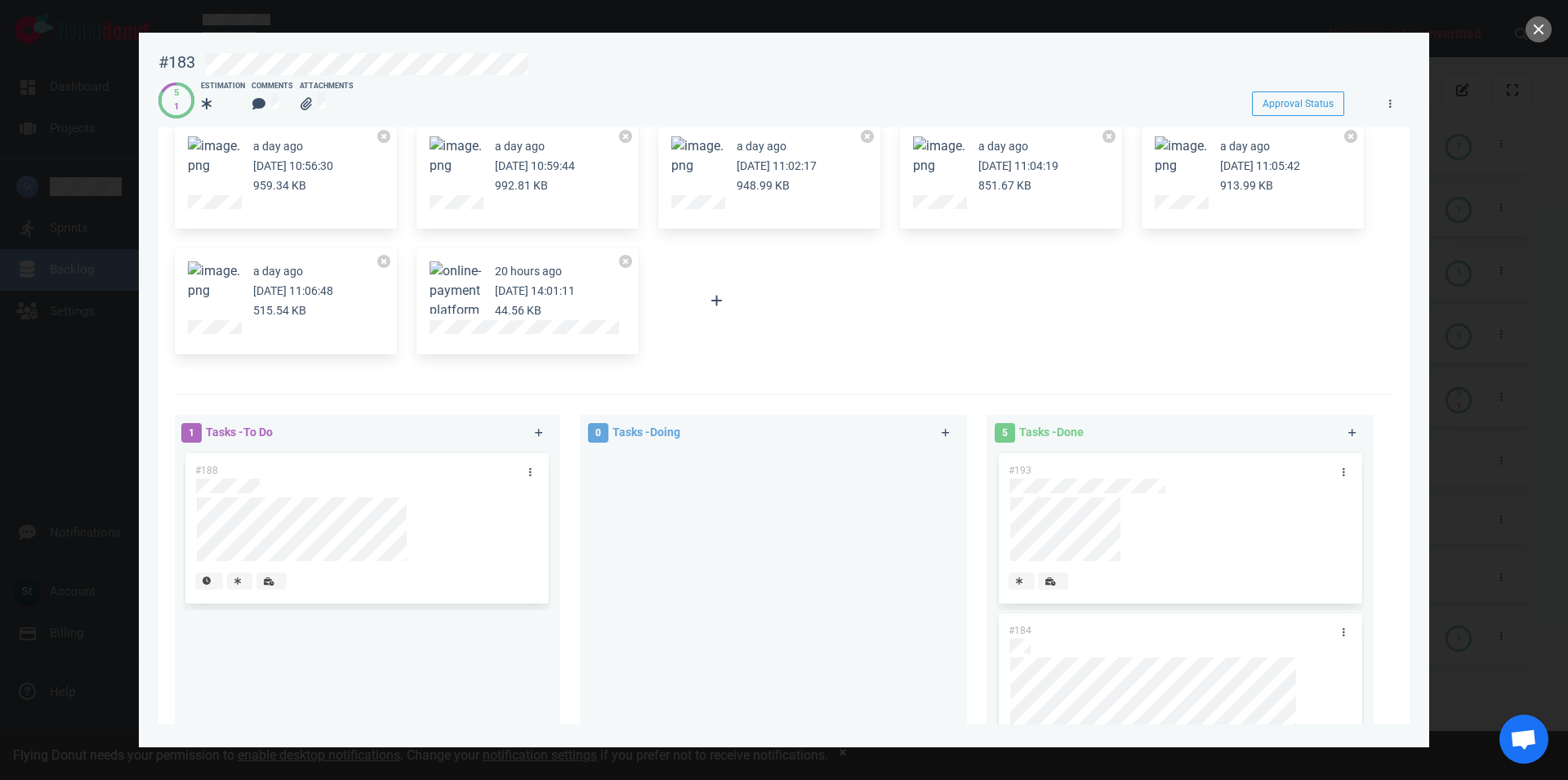
click at [677, 158] on button "Zoom image" at bounding box center [698, 156] width 53 height 39
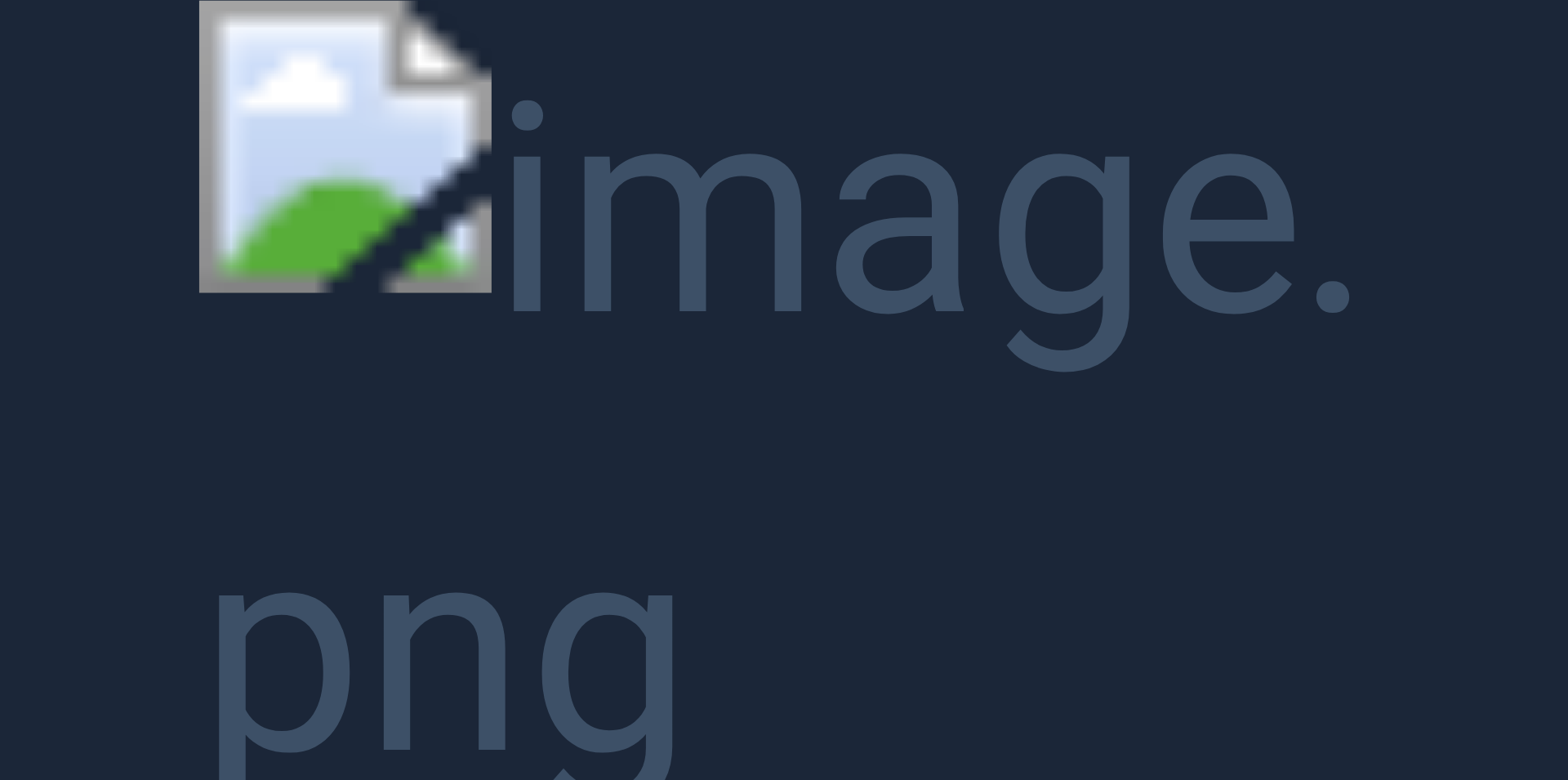
click at [681, 157] on button "Unzoom image" at bounding box center [784, 390] width 1568 height 780
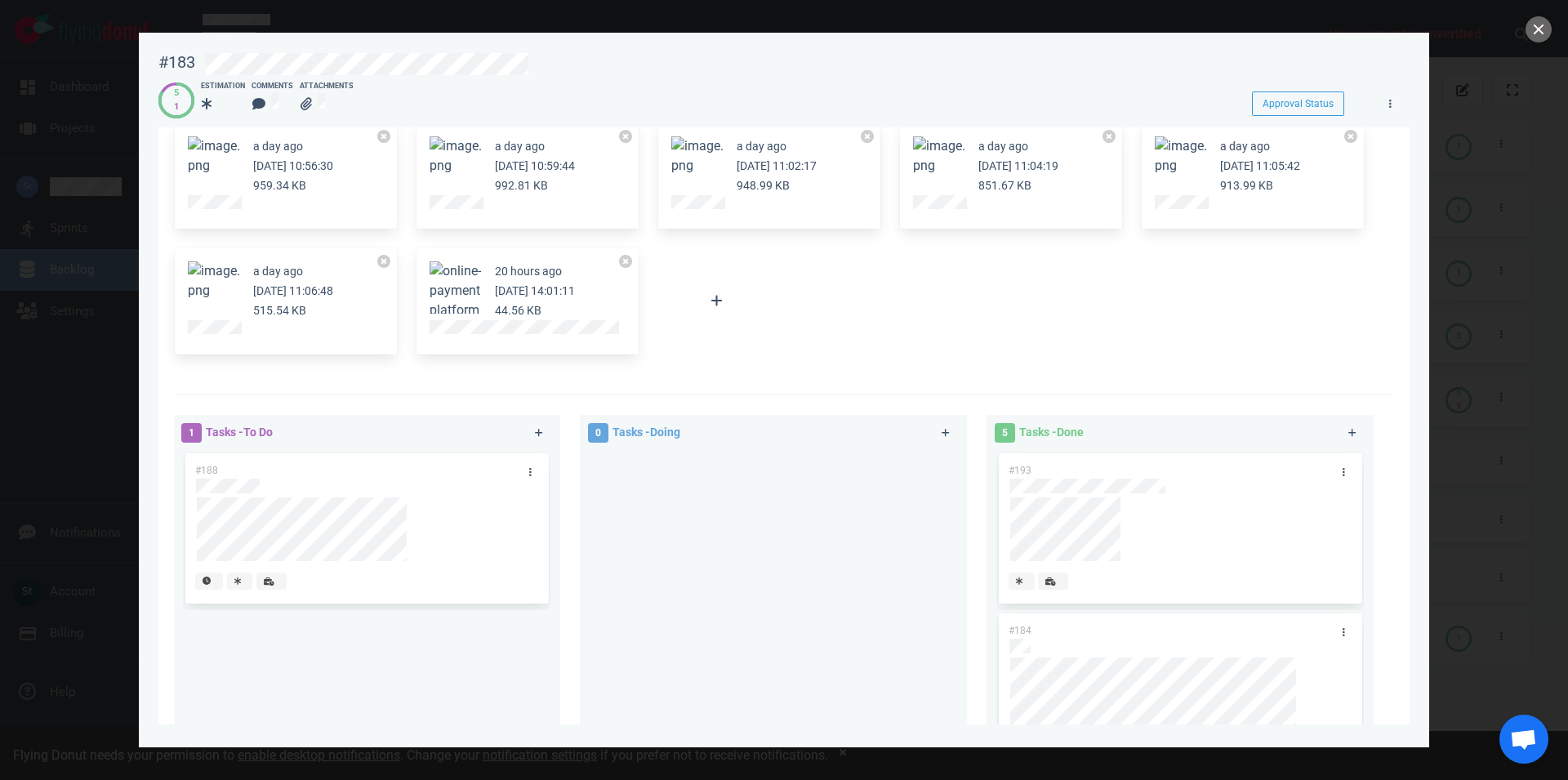
click at [212, 279] on span at bounding box center [214, 270] width 53 height 15
click at [202, 239] on div "a day ago Oct 08, 2025 11:06:48 515.54 KB" at bounding box center [286, 301] width 242 height 125
click at [203, 301] on figure at bounding box center [214, 287] width 53 height 53
click at [203, 289] on button "Zoom image" at bounding box center [214, 281] width 53 height 39
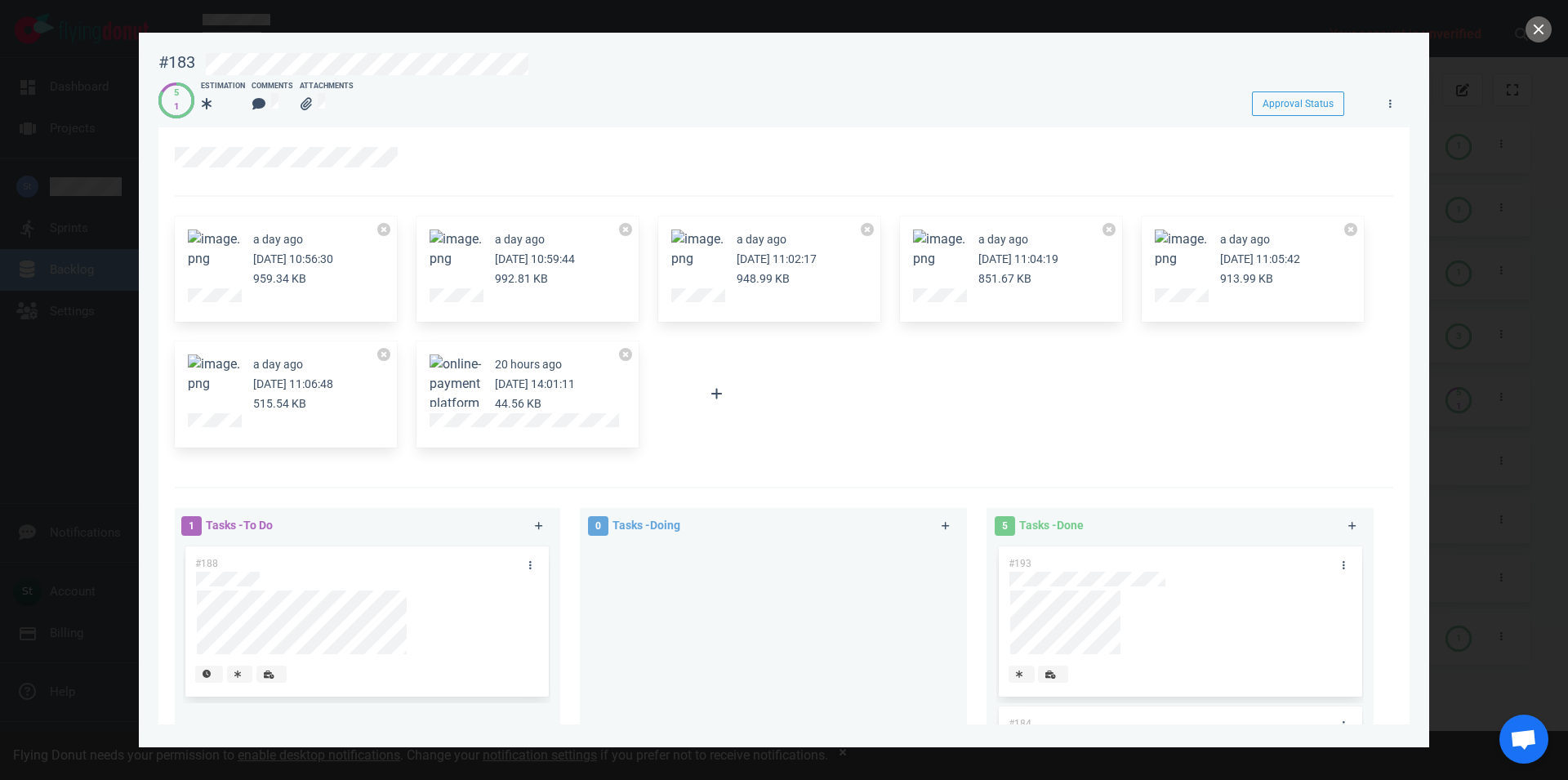
click at [197, 354] on div "a day ago Oct 08, 2025 11:06:48 515.54 KB" at bounding box center [286, 394] width 242 height 125
click at [203, 363] on button "Zoom image" at bounding box center [214, 374] width 53 height 39
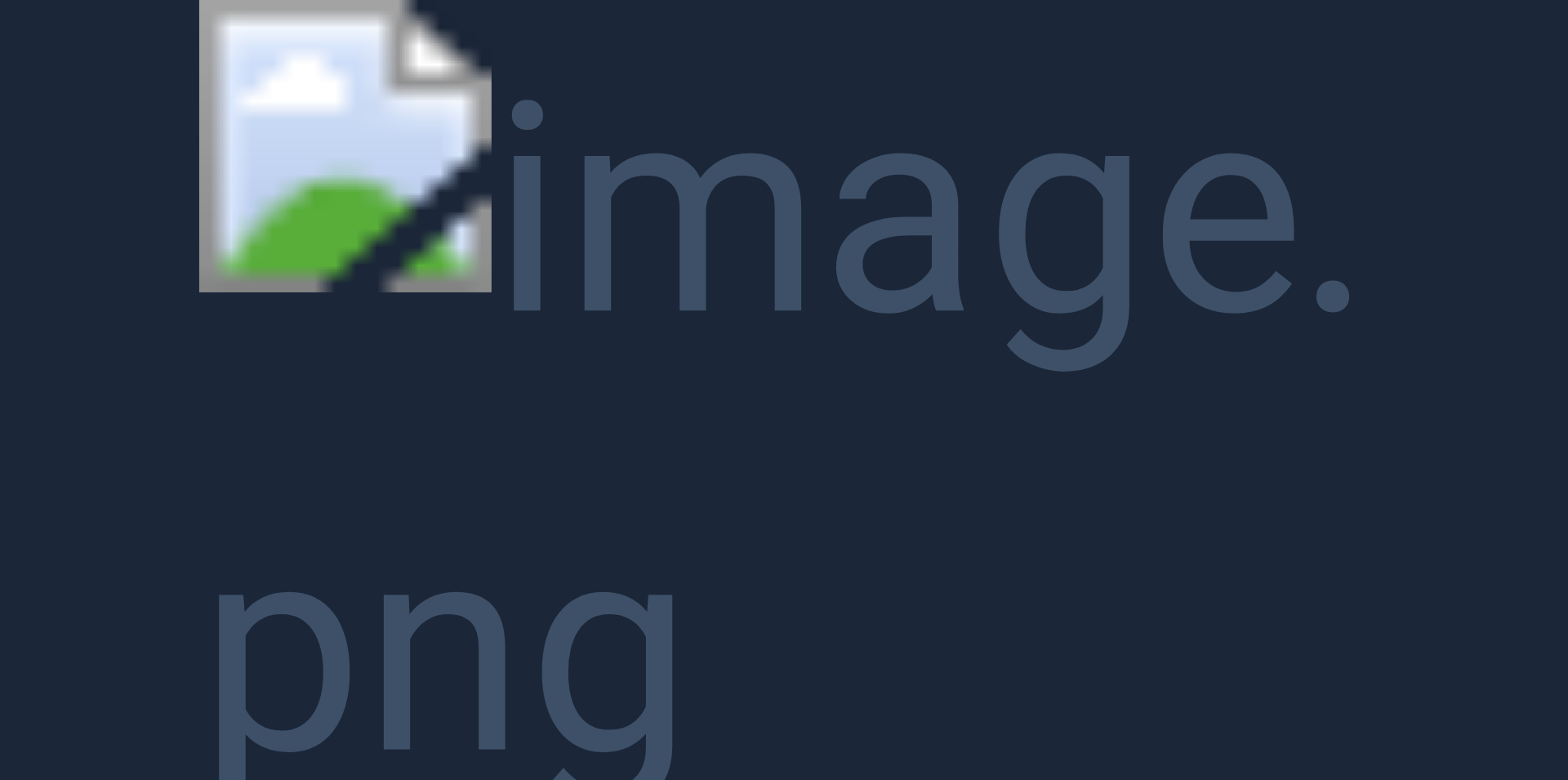
click at [178, 209] on button "Unzoom image" at bounding box center [784, 390] width 1568 height 780
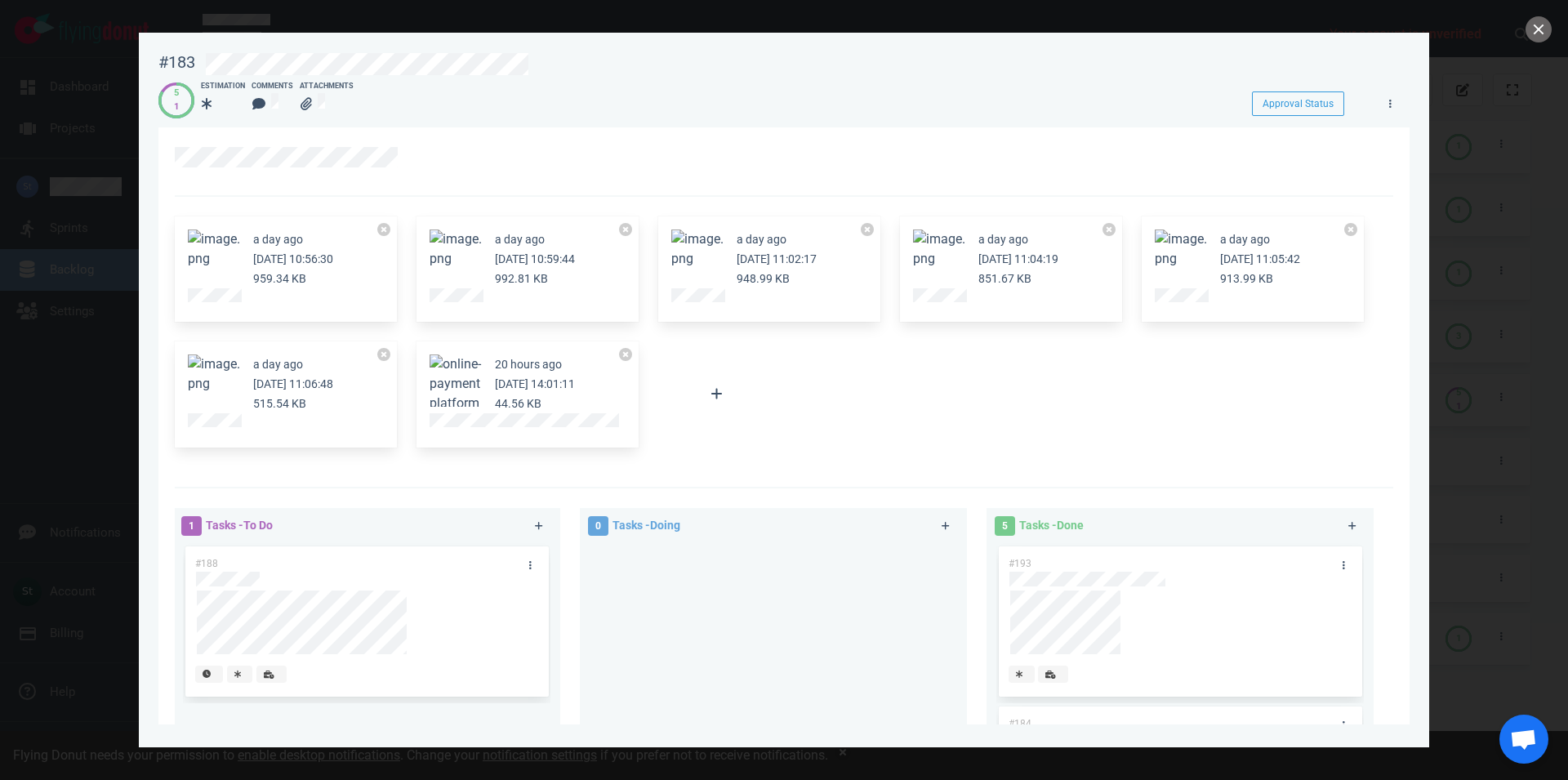
click at [1176, 258] on button "Zoom image" at bounding box center [1182, 249] width 53 height 39
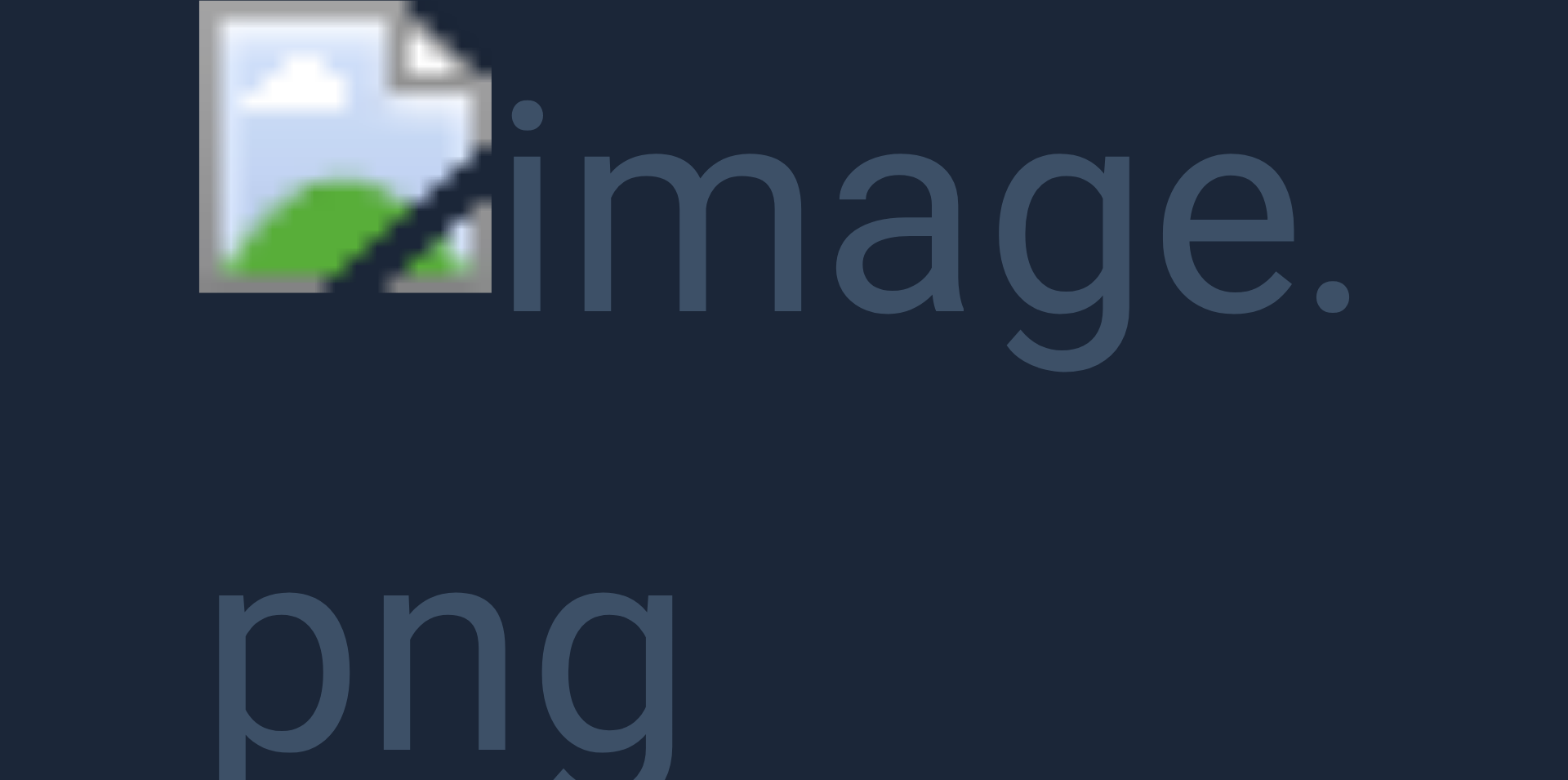
click at [716, 343] on button "Unzoom image" at bounding box center [784, 390] width 1568 height 780
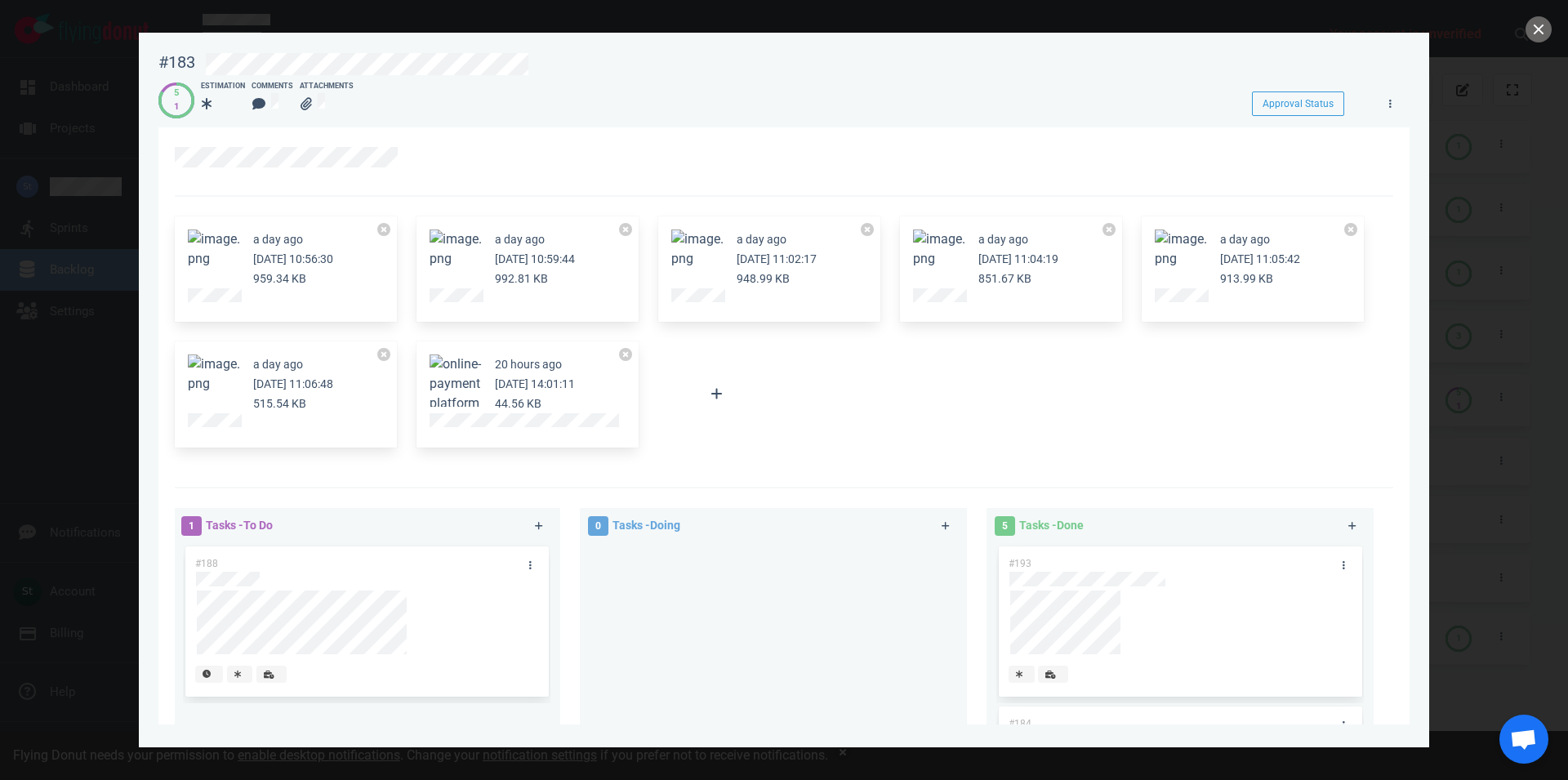
click at [448, 371] on span at bounding box center [456, 364] width 53 height 15
click at [453, 373] on button "Zoom image" at bounding box center [456, 404] width 53 height 98
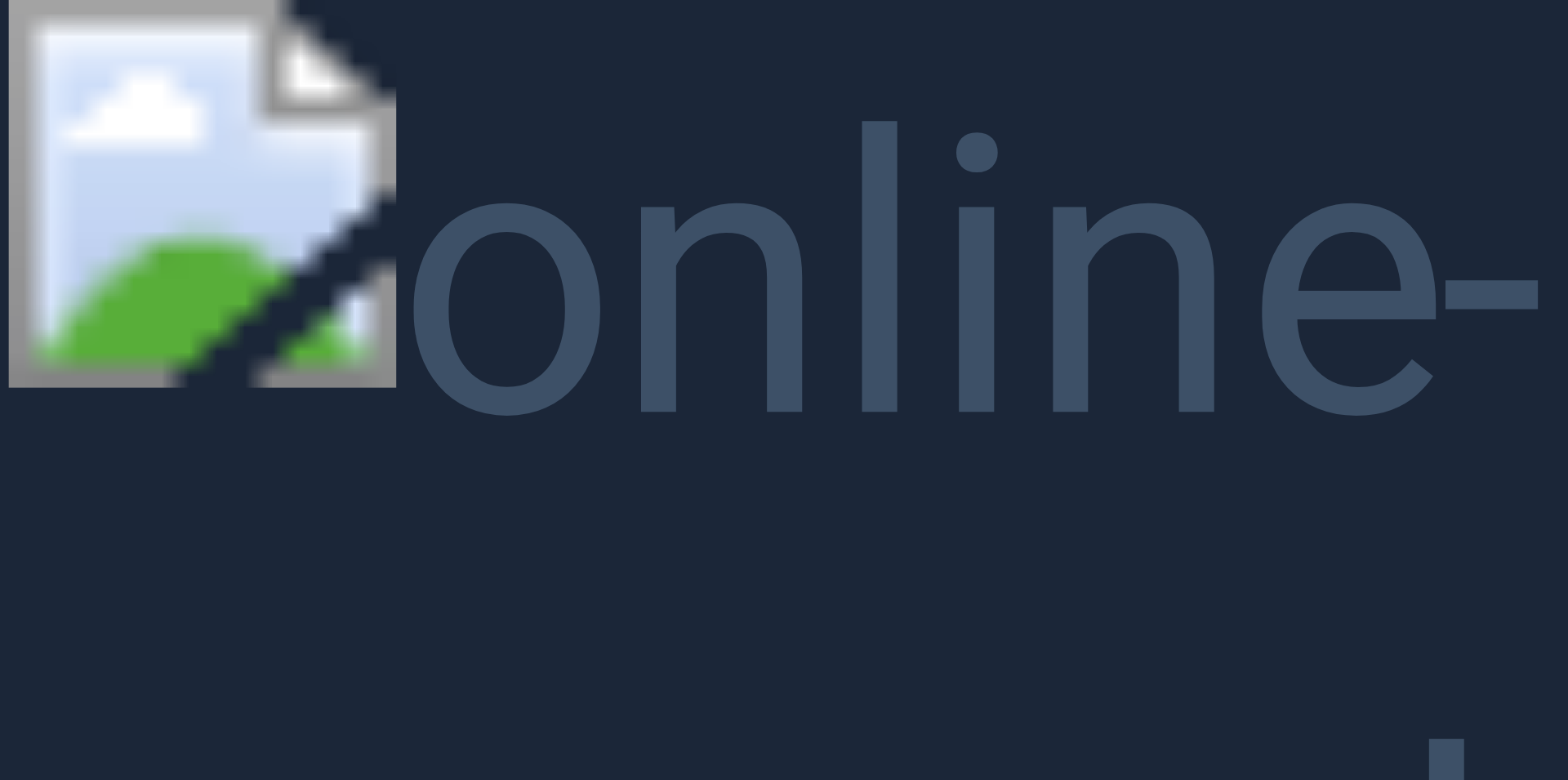
click at [461, 377] on button "Unzoom image" at bounding box center [784, 390] width 1568 height 780
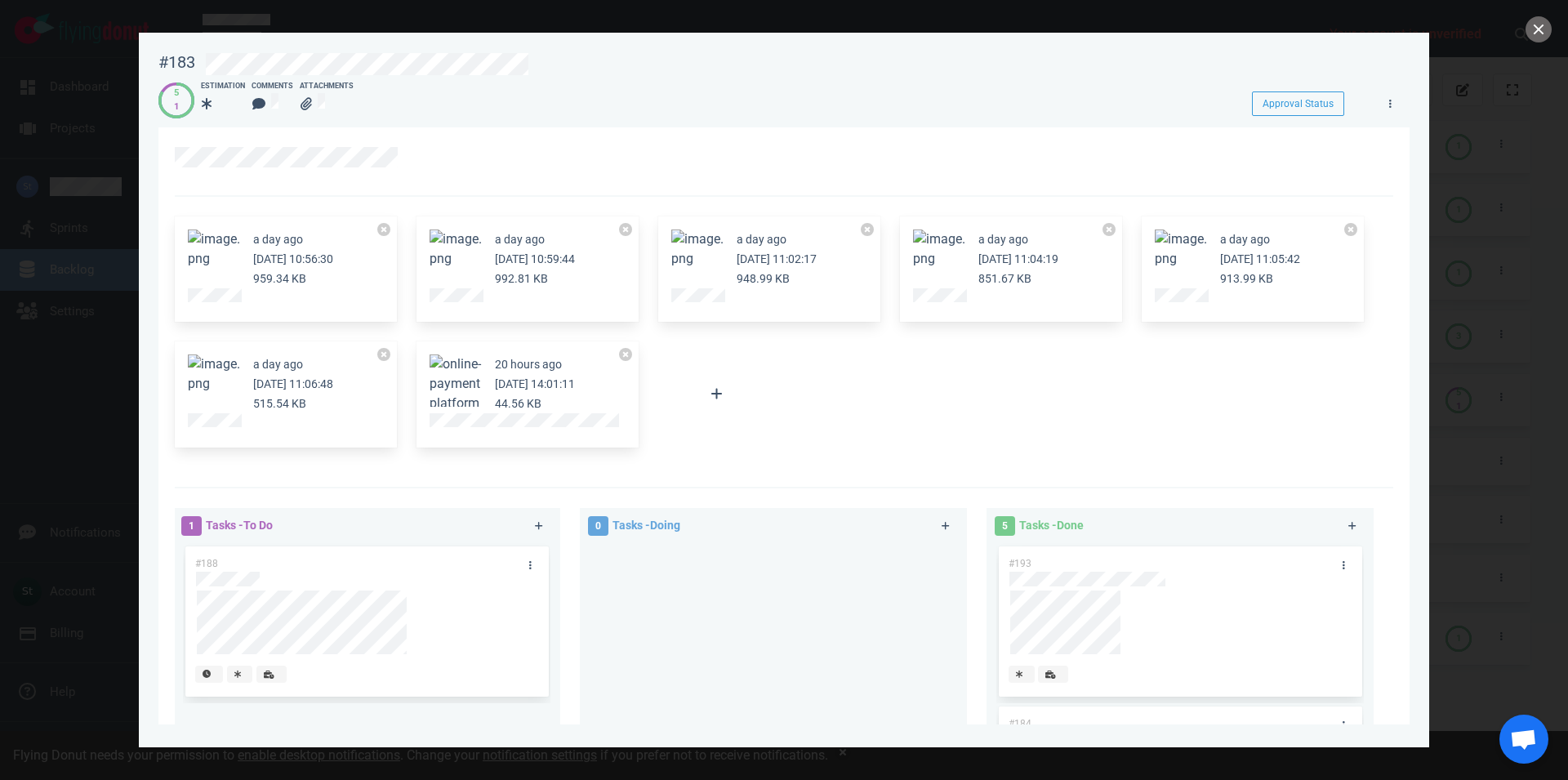
click at [1552, 35] on div at bounding box center [784, 390] width 1568 height 780
click at [1545, 33] on button "close" at bounding box center [1538, 29] width 26 height 26
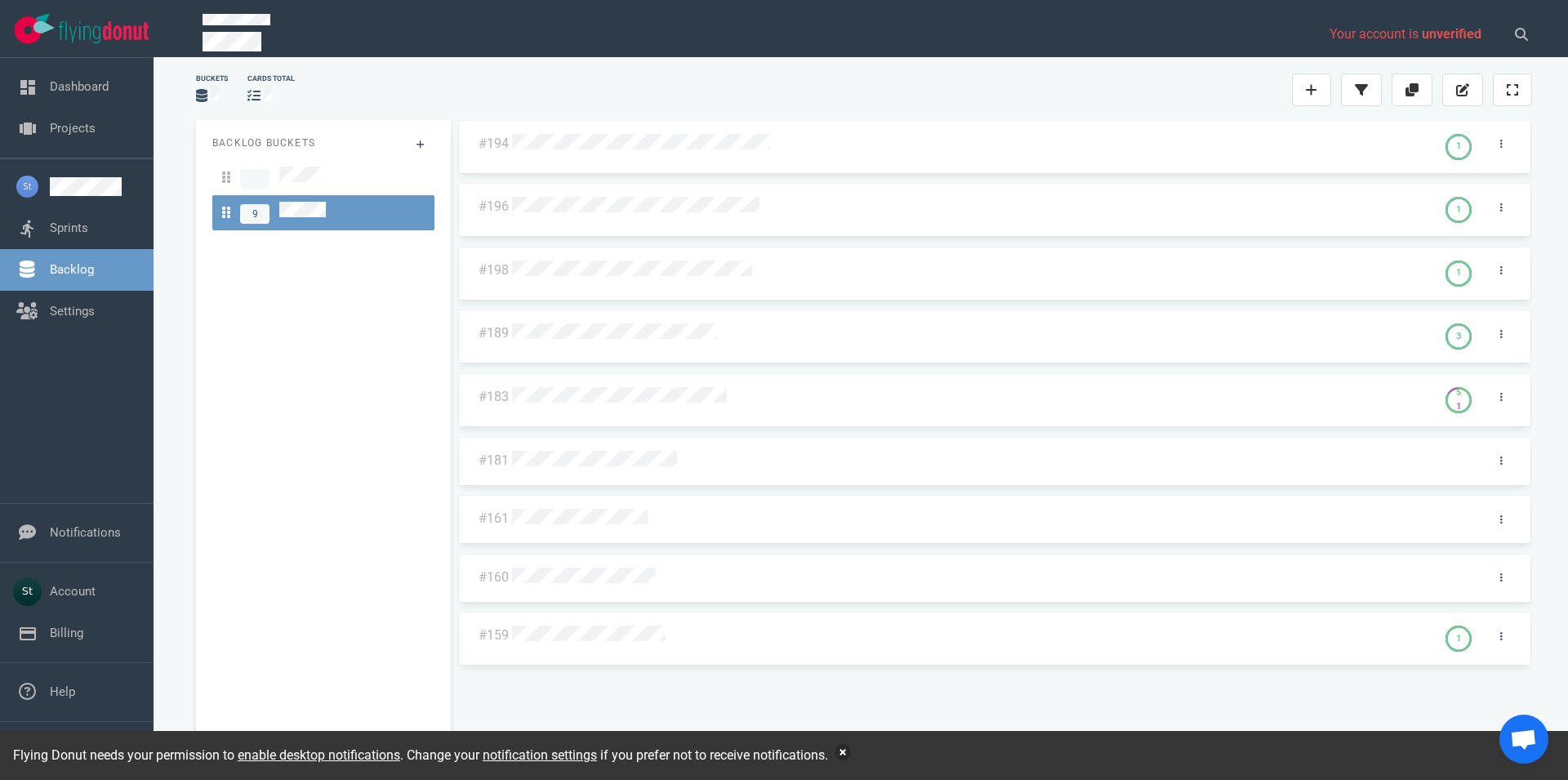
click at [845, 754] on button "button" at bounding box center [842, 752] width 16 height 16
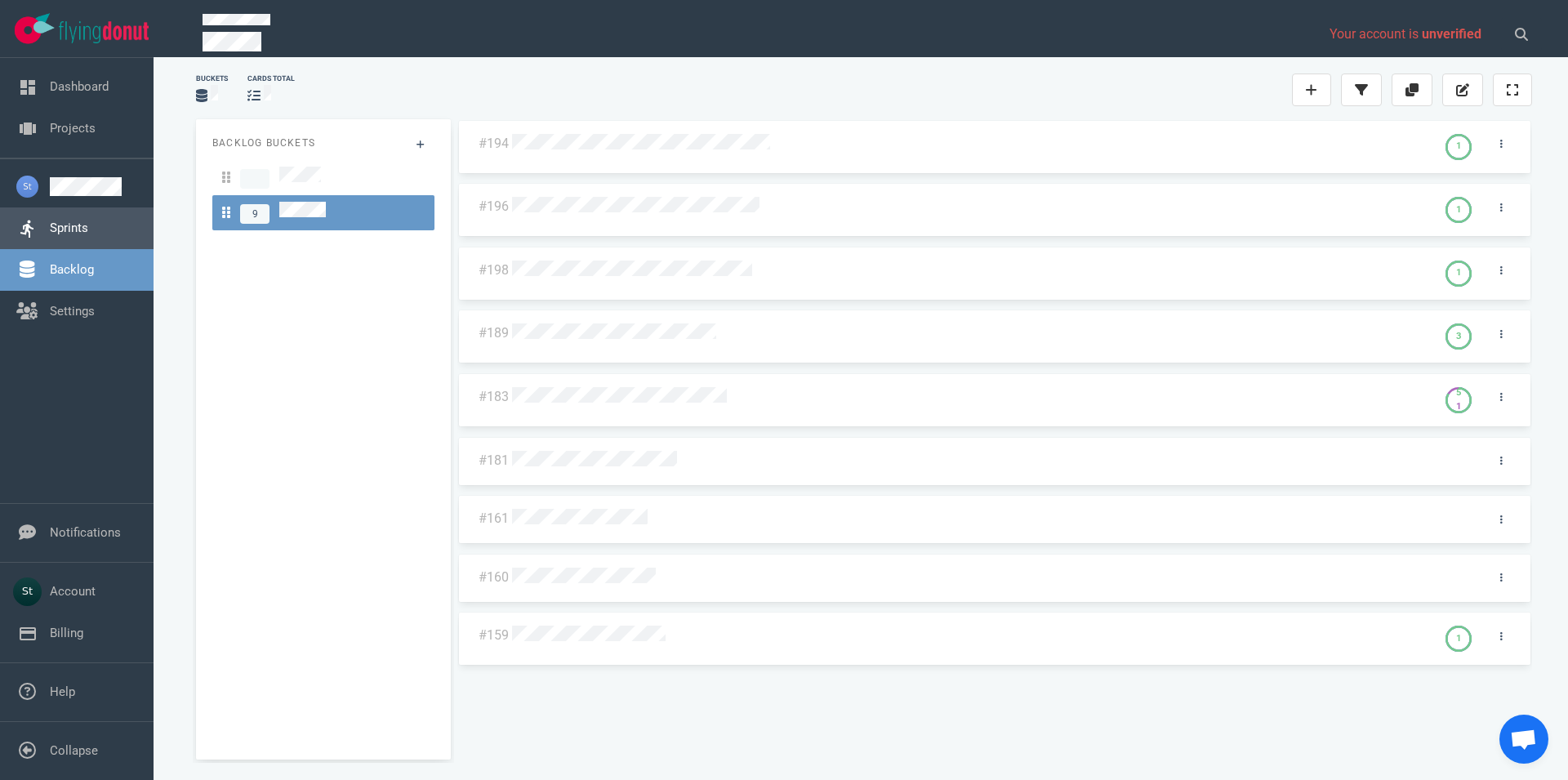
click at [88, 220] on link "Sprints" at bounding box center [69, 227] width 38 height 14
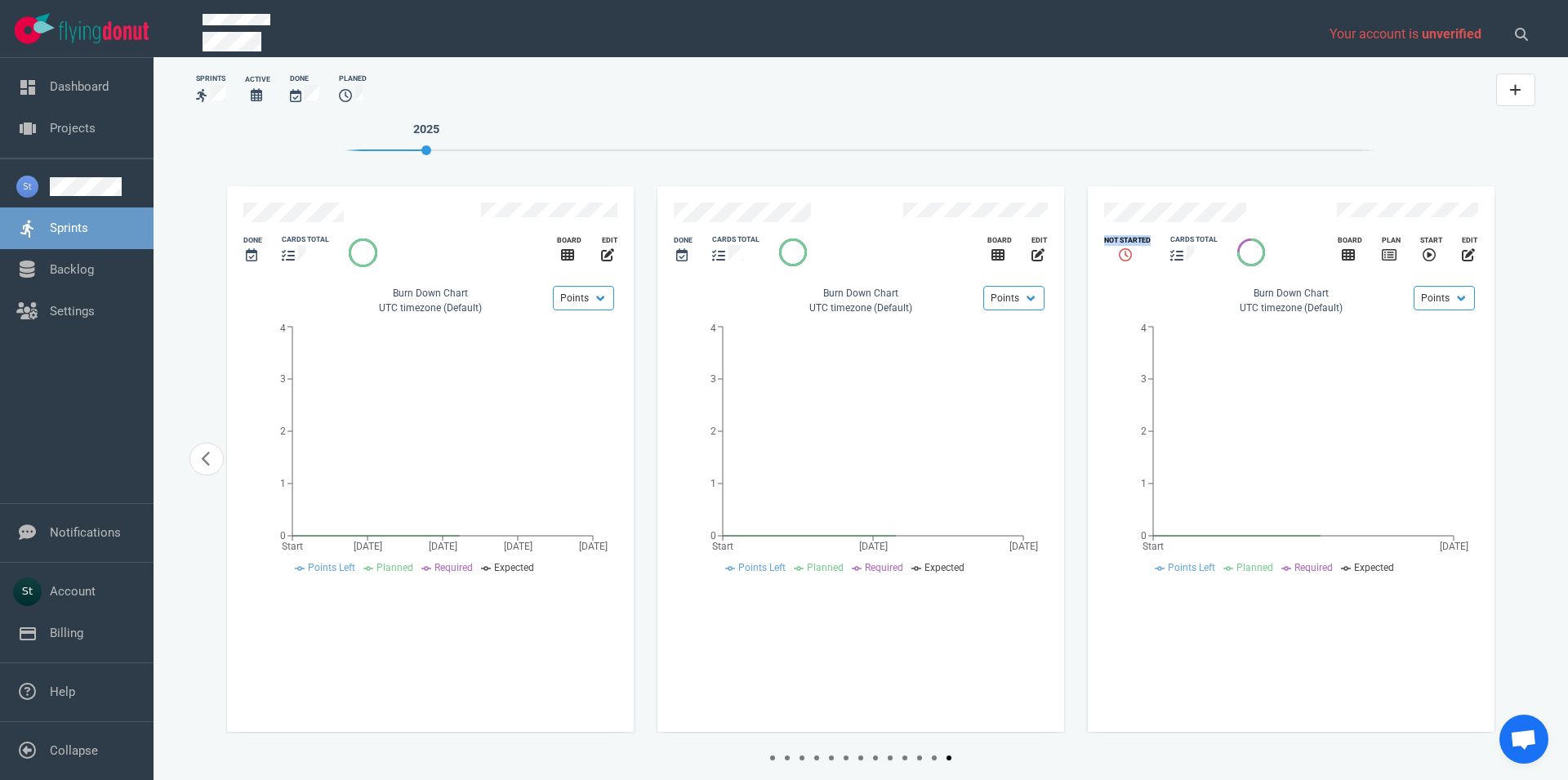
click at [1166, 219] on div "Not Started cards total Board Plan Start edit Points Hours Burn Down Chart UTC …" at bounding box center [1292, 459] width 407 height 545
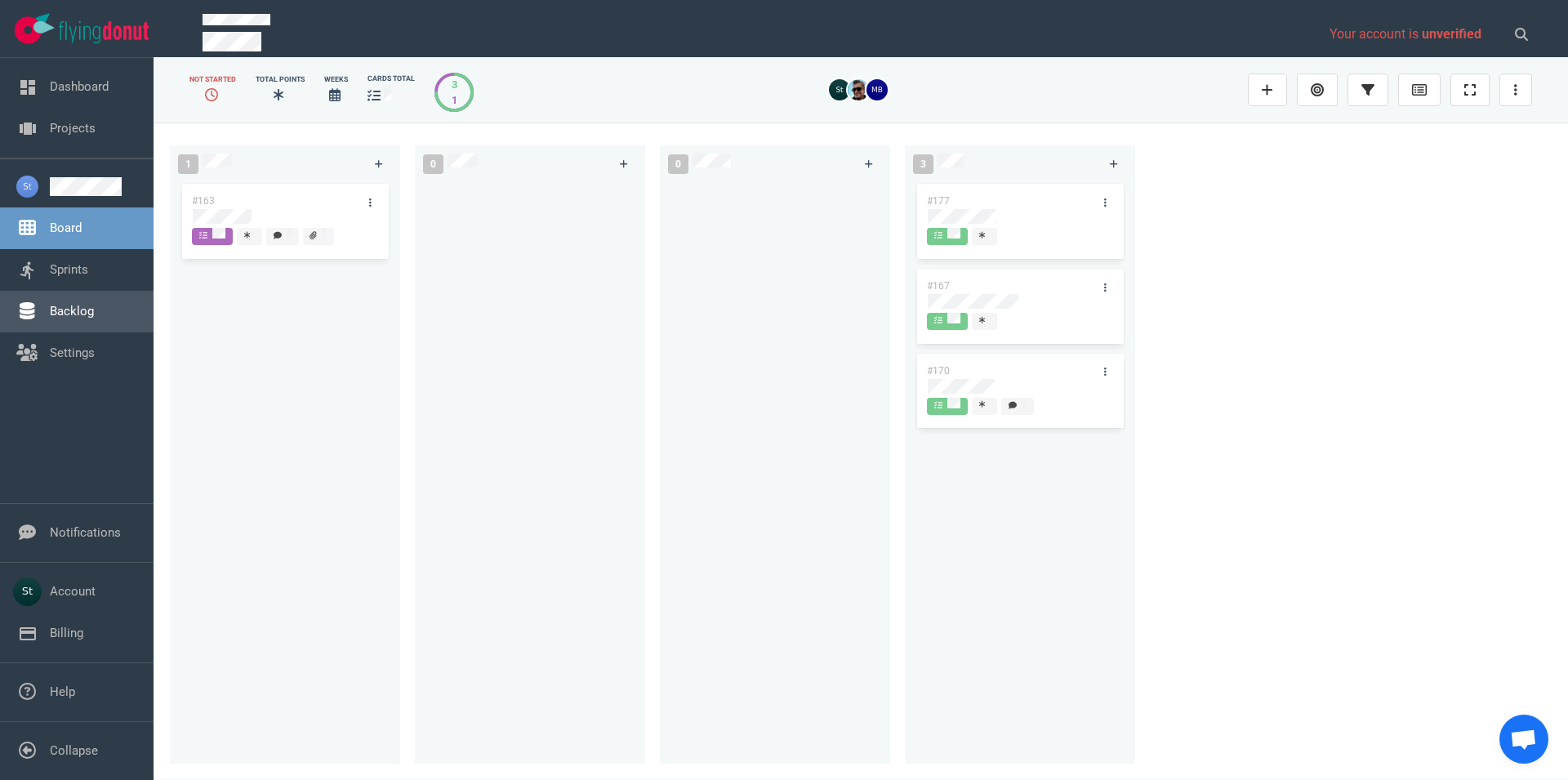
click at [55, 312] on link "Backlog" at bounding box center [72, 310] width 44 height 14
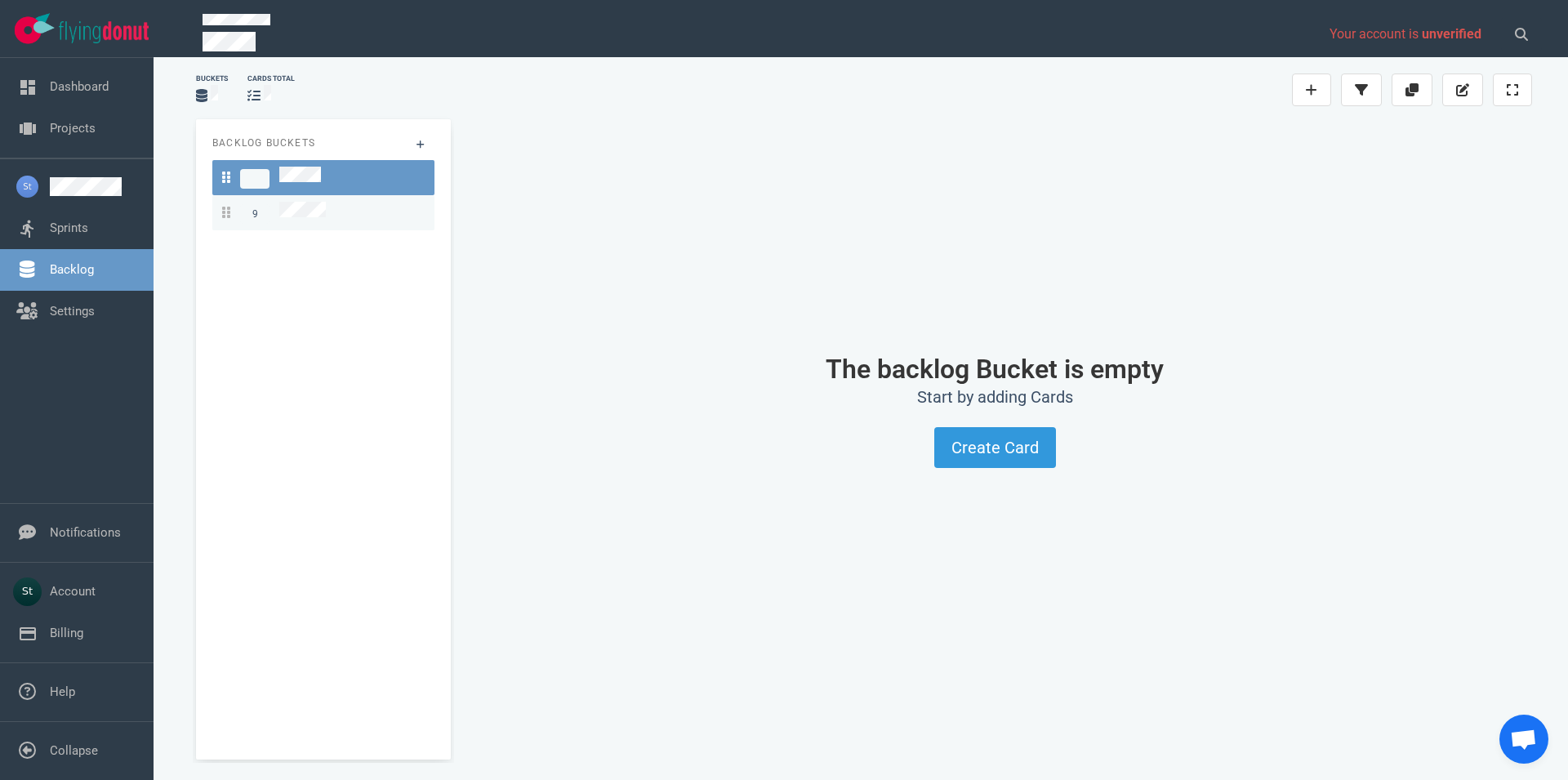
click at [342, 217] on div "9" at bounding box center [323, 213] width 203 height 22
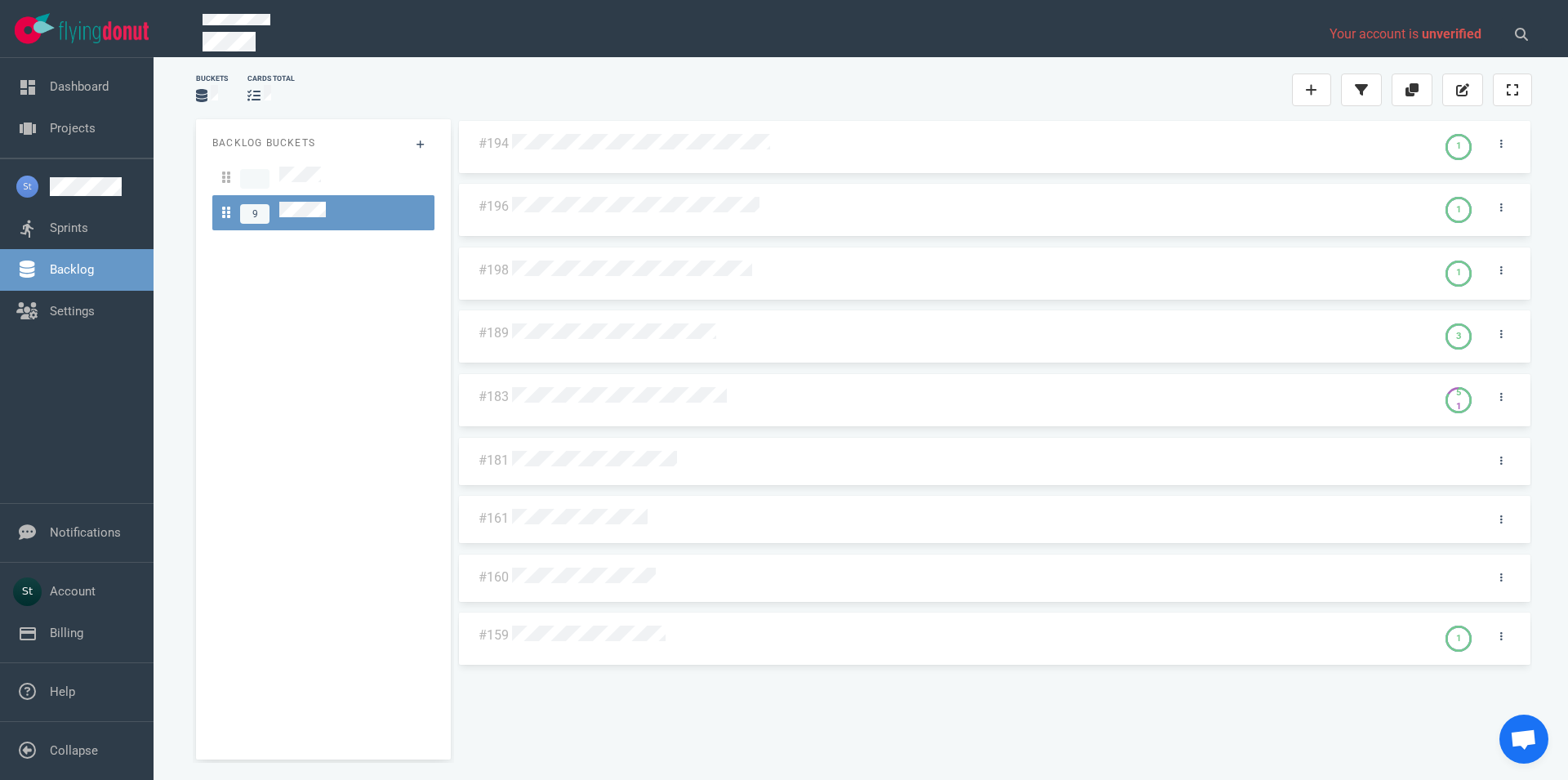
click at [620, 410] on div at bounding box center [970, 397] width 925 height 39
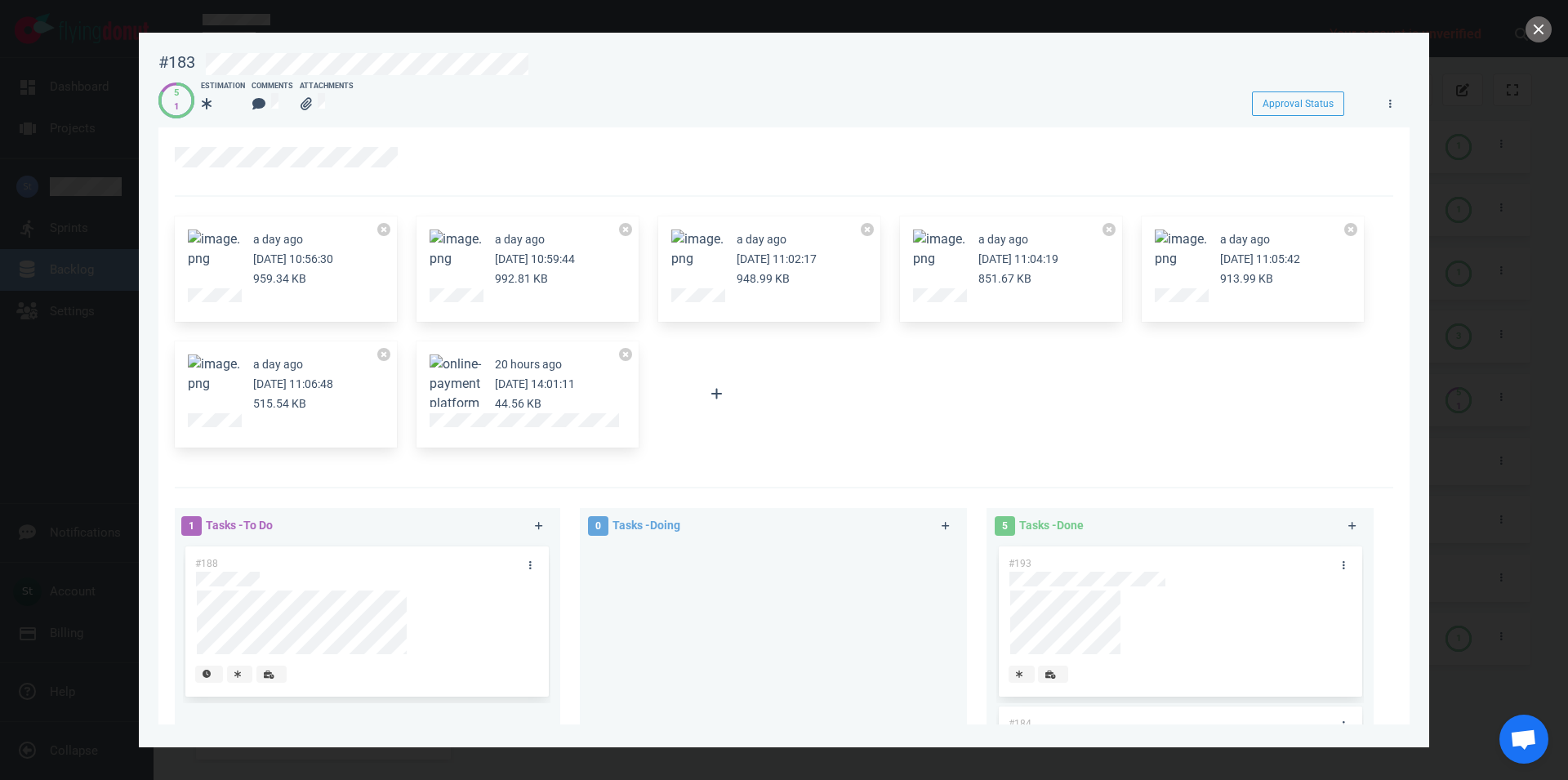
click at [688, 248] on button "Zoom image" at bounding box center [698, 249] width 53 height 39
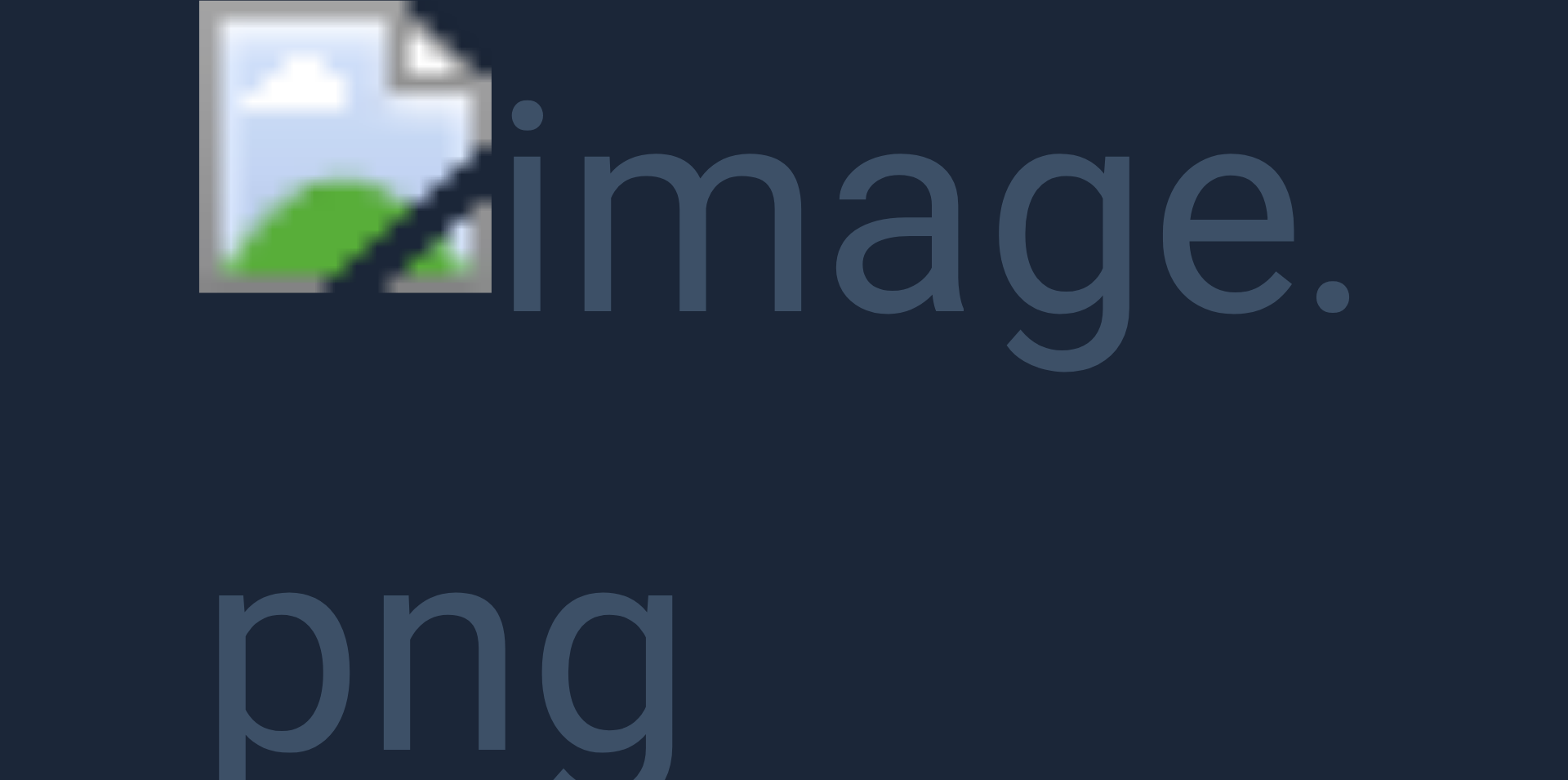
click at [688, 248] on button "Unzoom image" at bounding box center [784, 390] width 1568 height 780
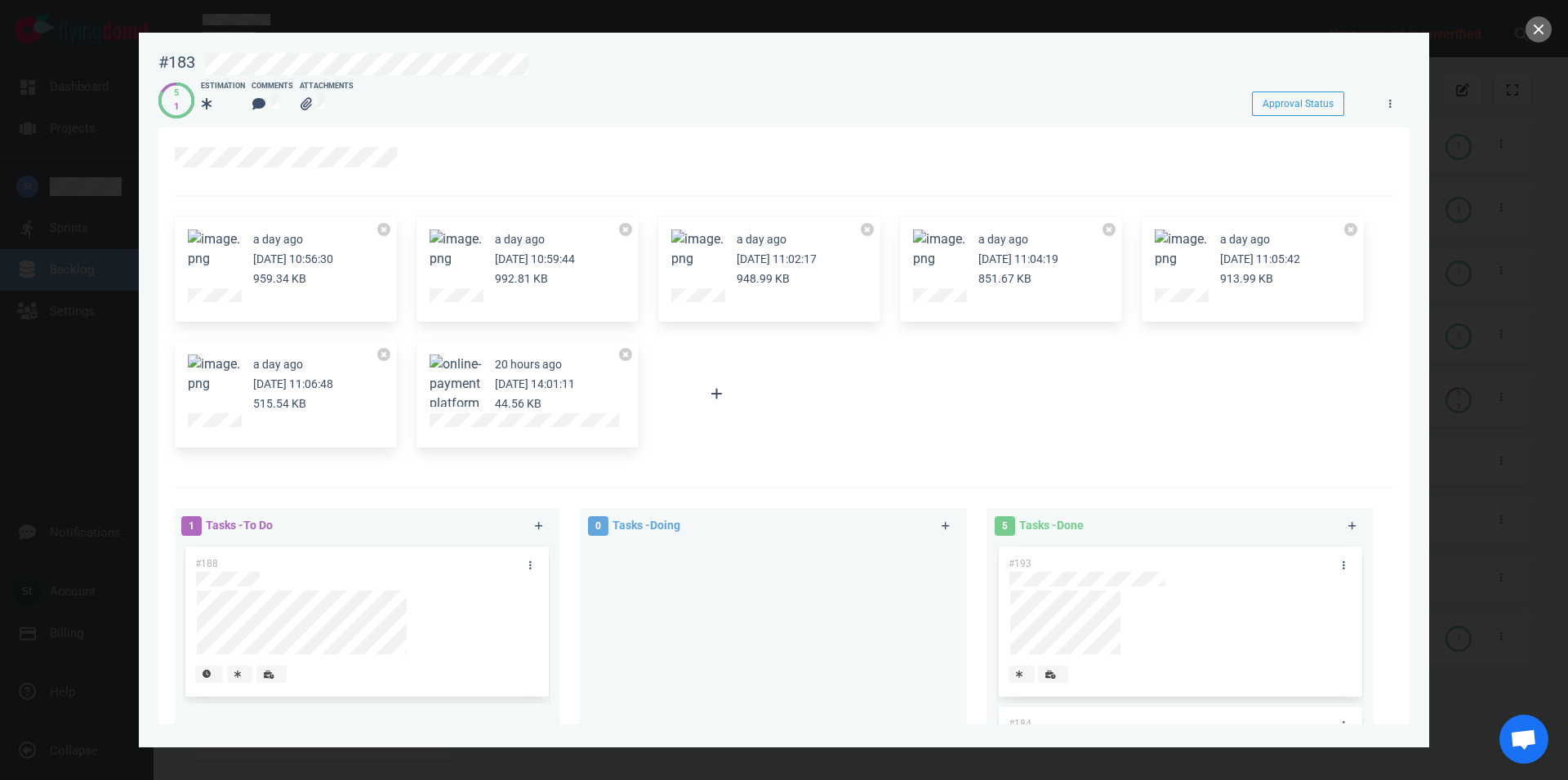
click at [951, 249] on button "Zoom image" at bounding box center [939, 249] width 53 height 39
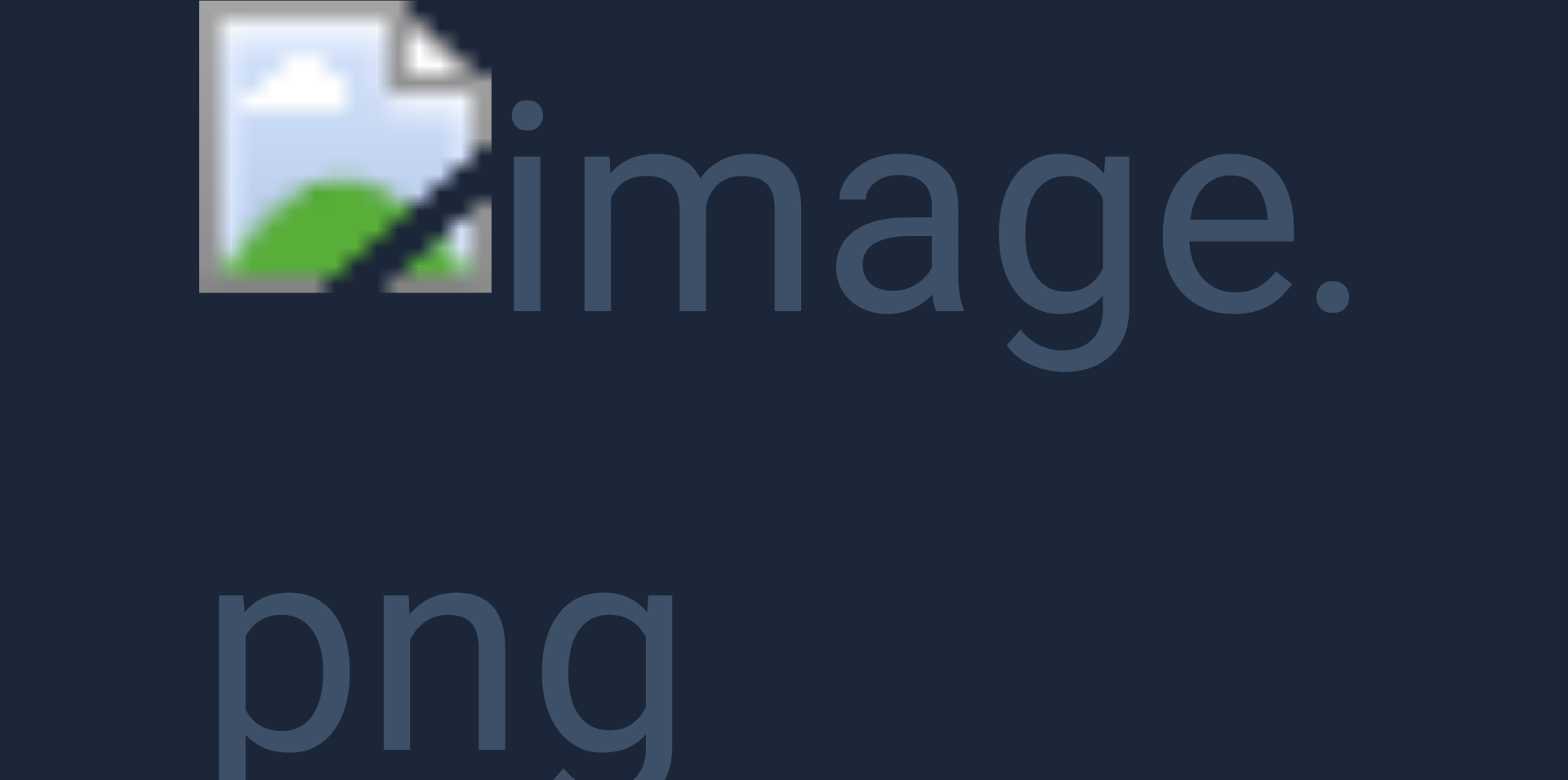
click at [951, 249] on button "Unzoom image" at bounding box center [784, 390] width 1568 height 780
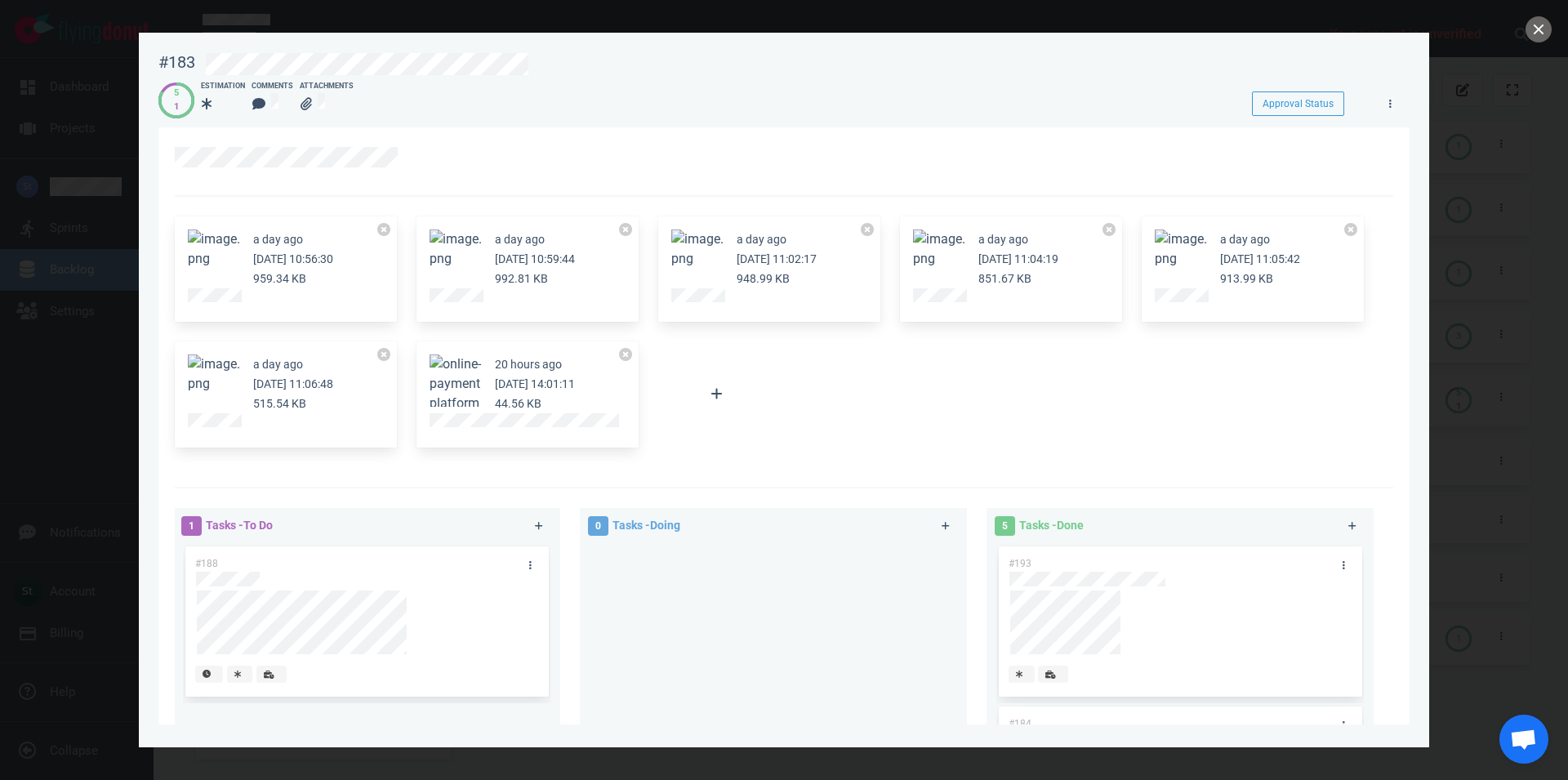
click at [708, 245] on button "Zoom image" at bounding box center [698, 249] width 53 height 39
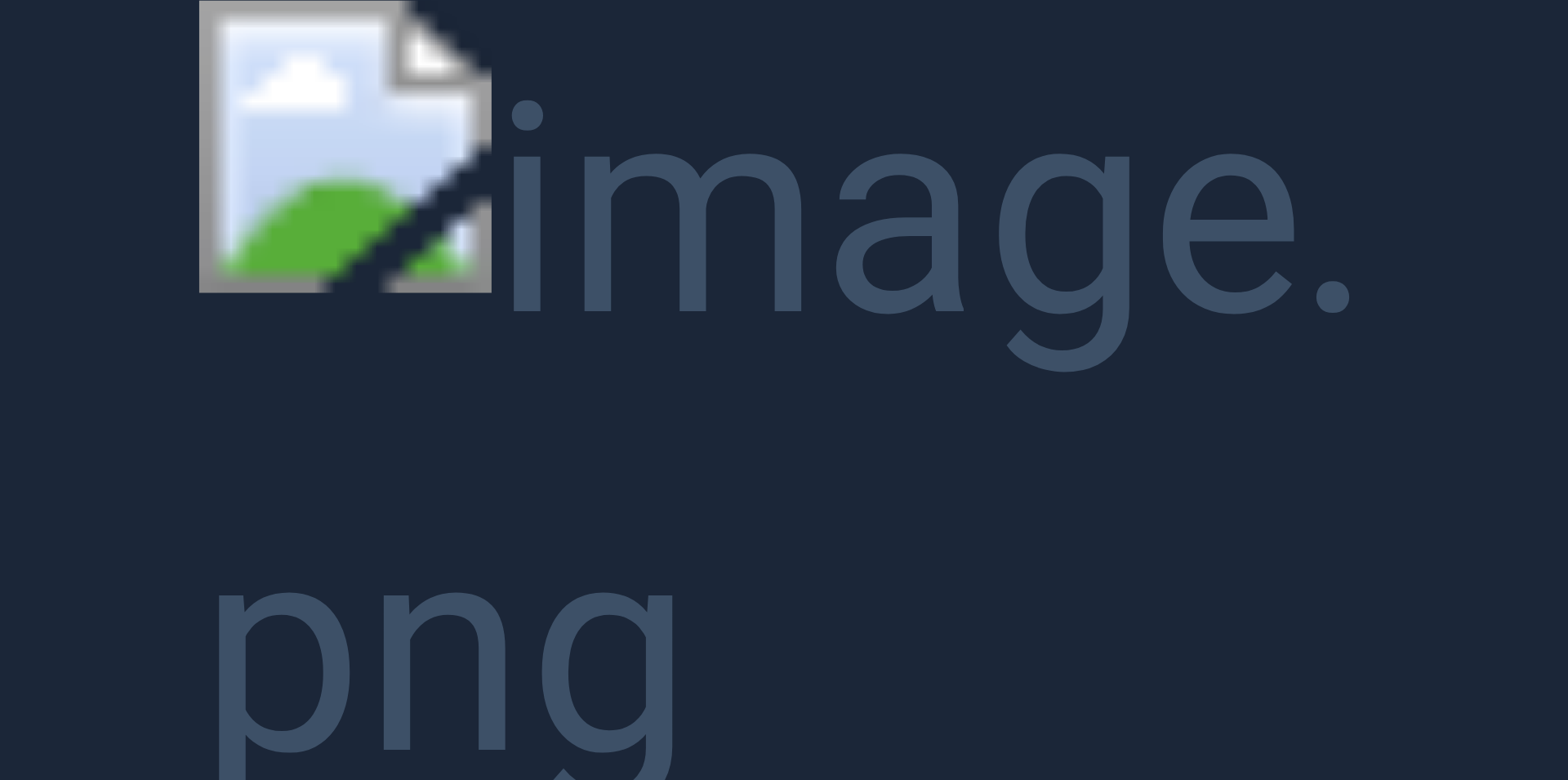
click at [705, 247] on button "Unzoom image" at bounding box center [784, 390] width 1568 height 780
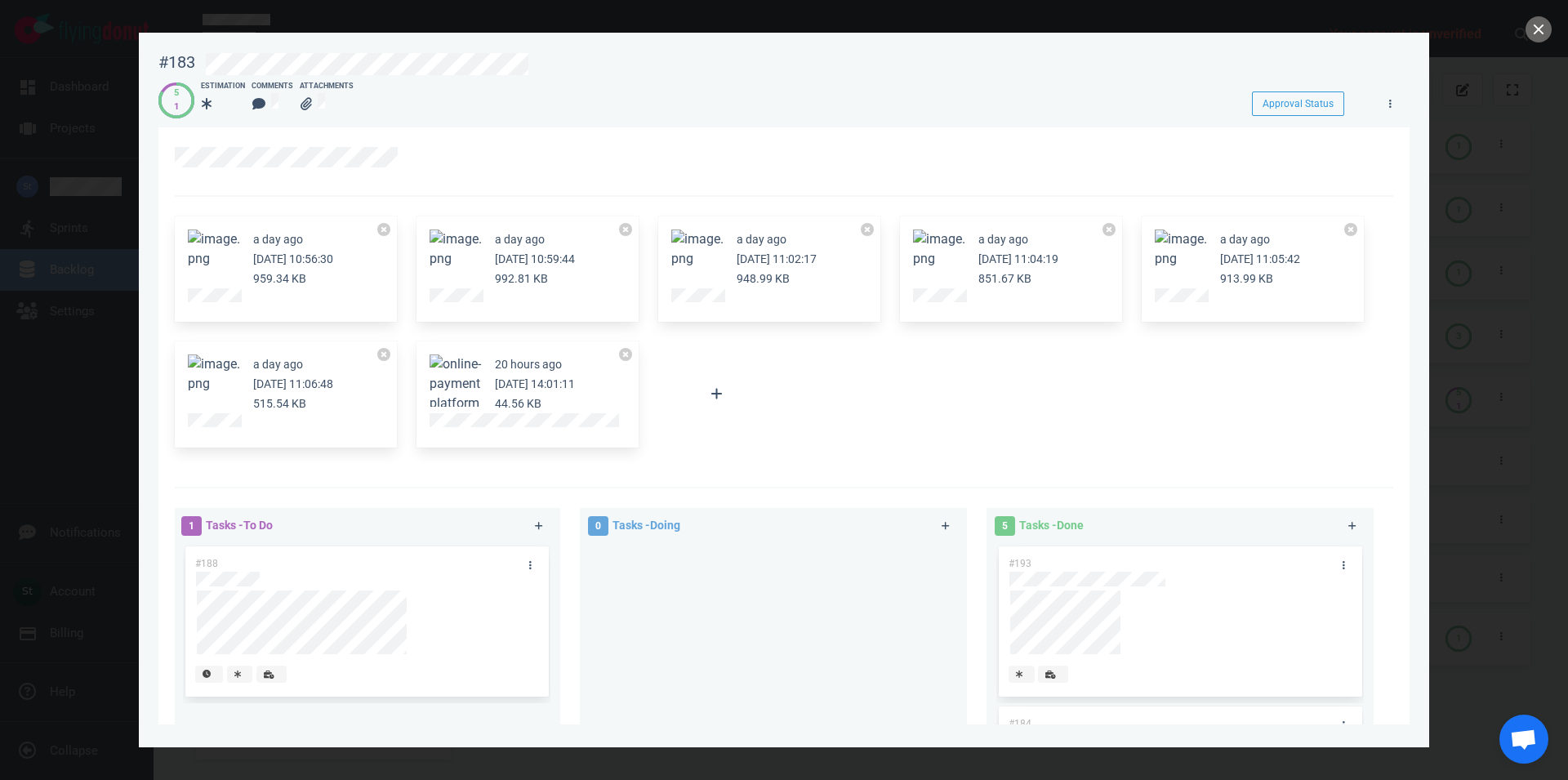
click at [218, 384] on button "Zoom image" at bounding box center [214, 374] width 53 height 39
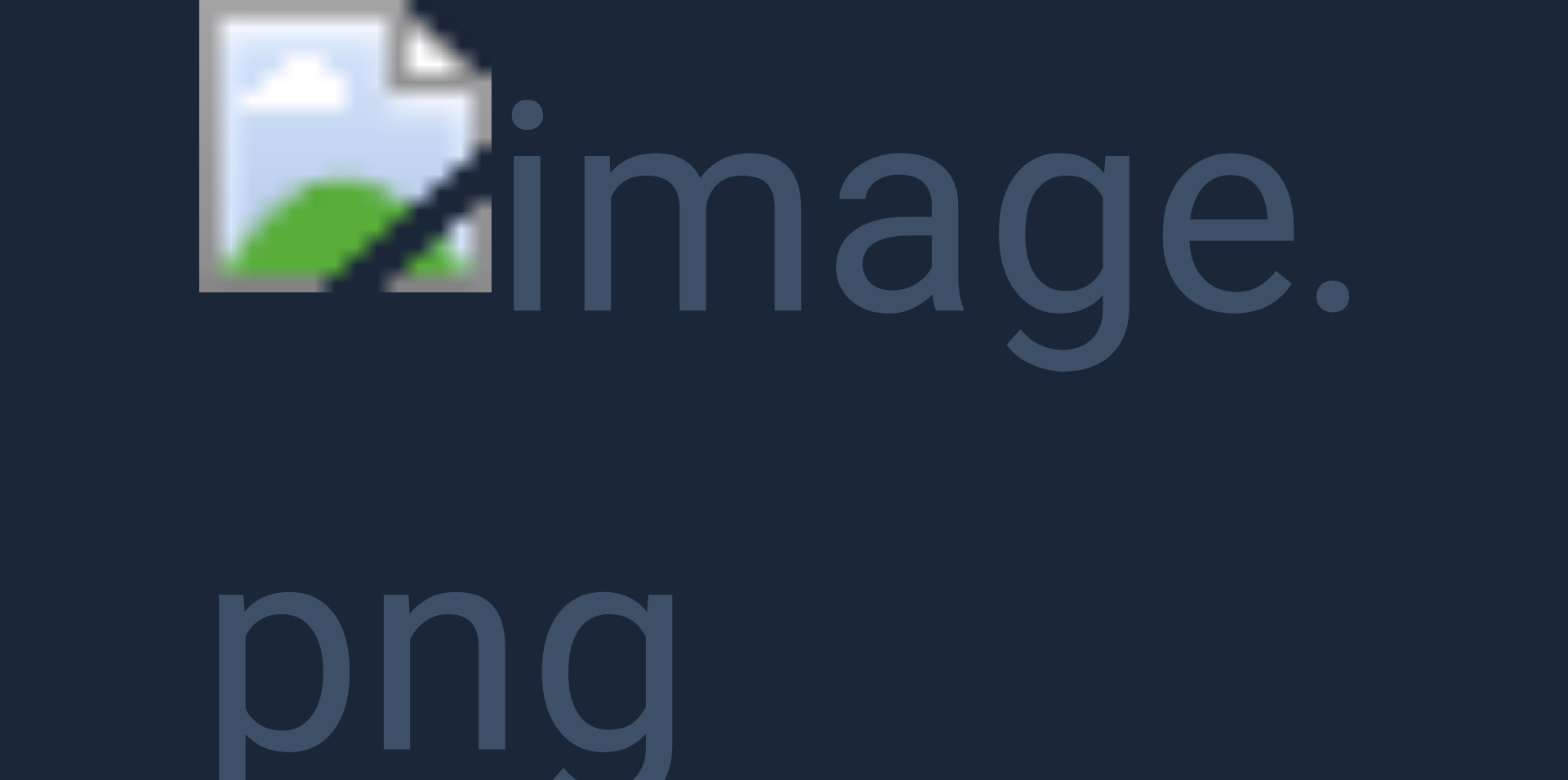
click at [605, 90] on button "Unzoom image" at bounding box center [784, 390] width 1568 height 780
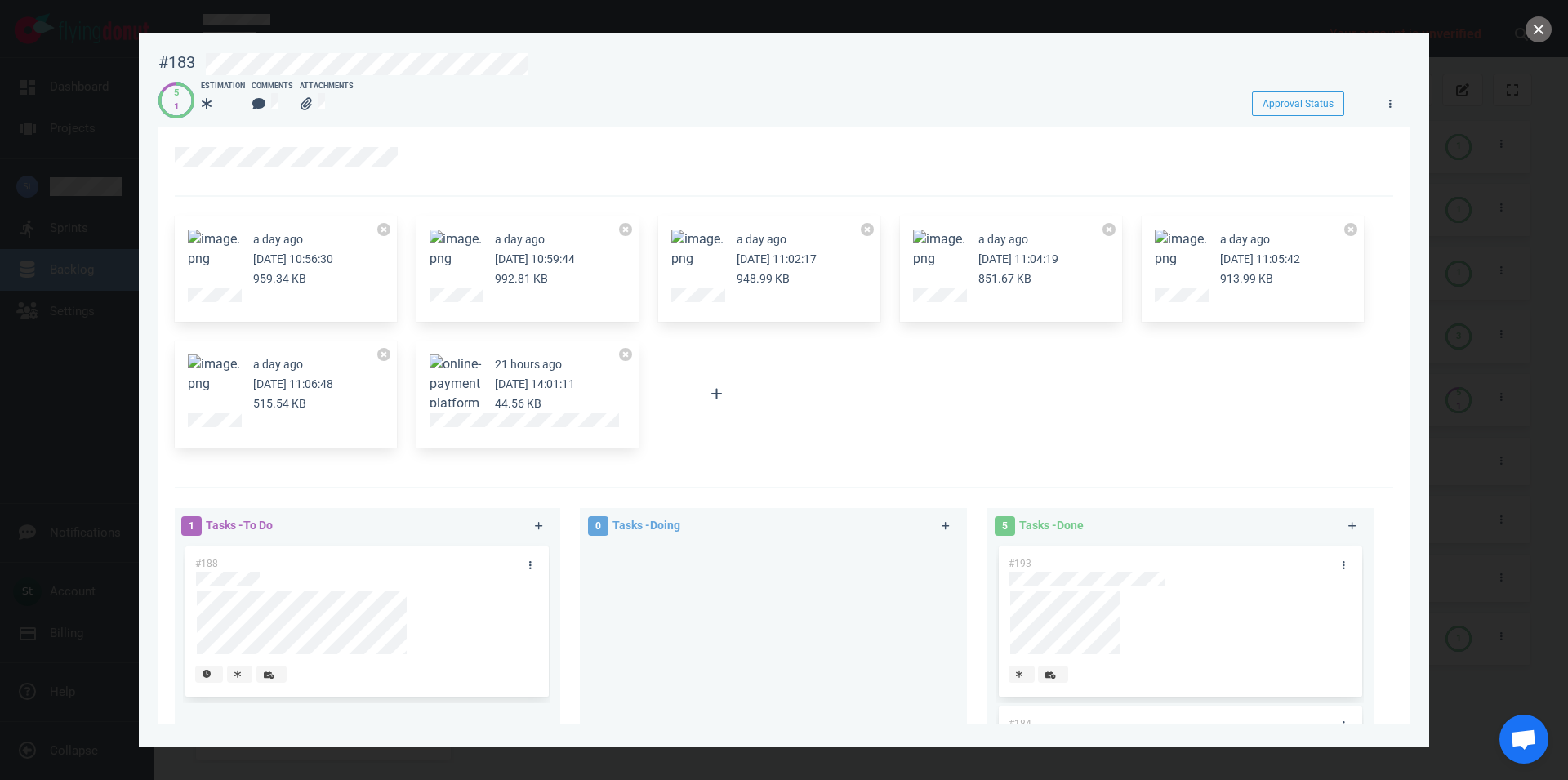
click at [1179, 256] on button "Zoom image" at bounding box center [1182, 249] width 53 height 39
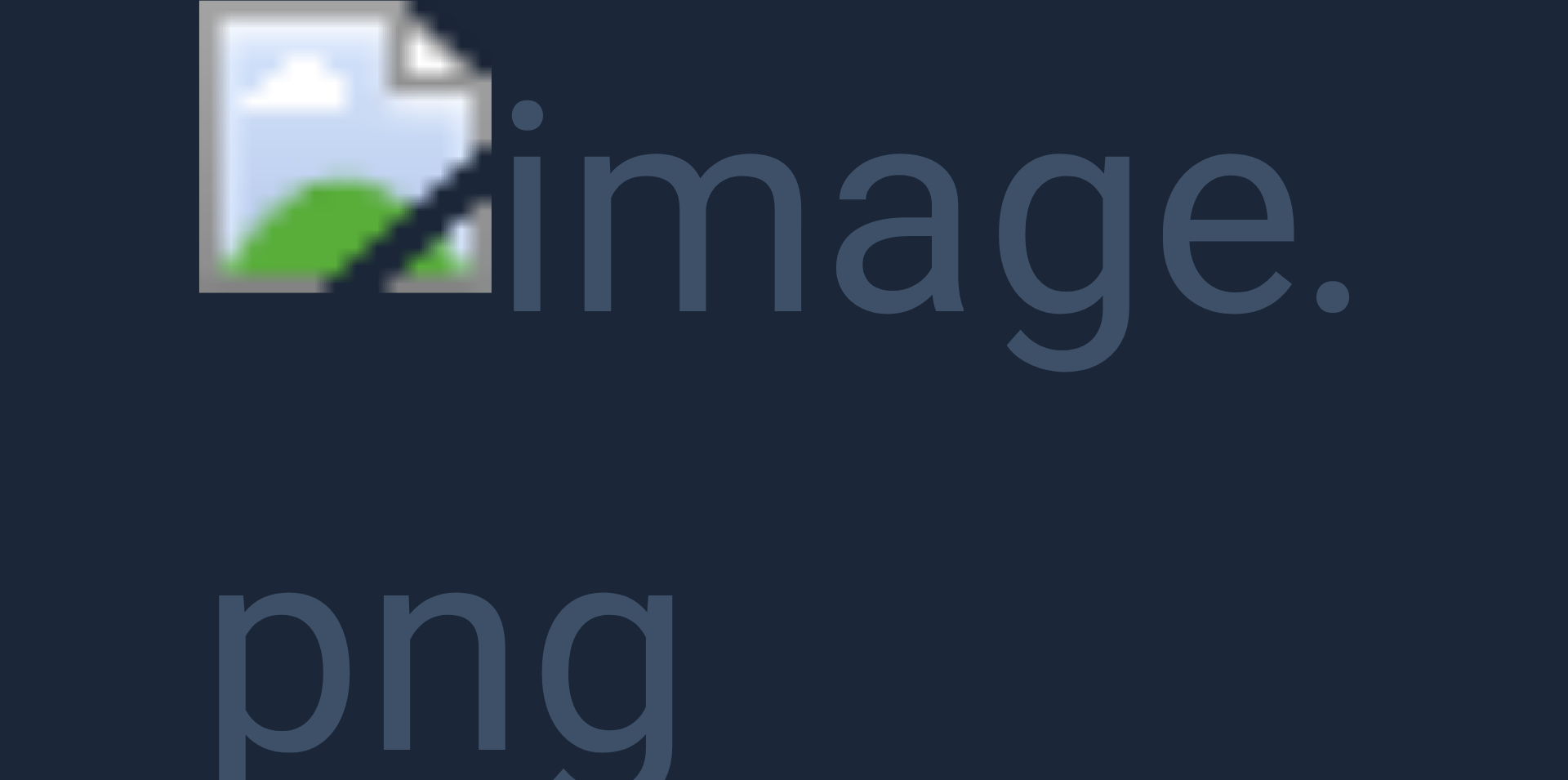
click at [1166, 253] on button "Unzoom image" at bounding box center [784, 390] width 1568 height 780
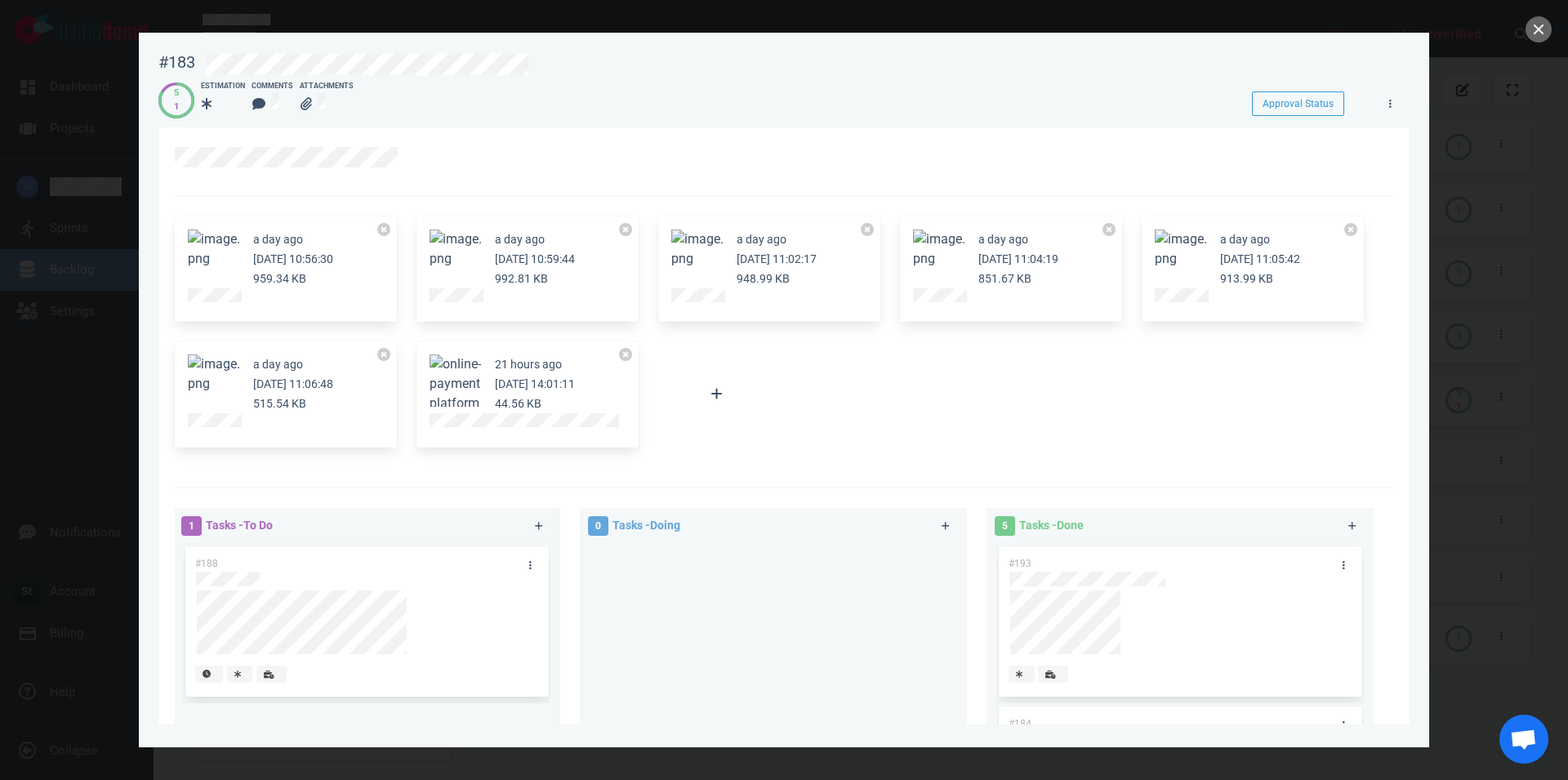
click at [214, 384] on button "Zoom image" at bounding box center [214, 374] width 53 height 39
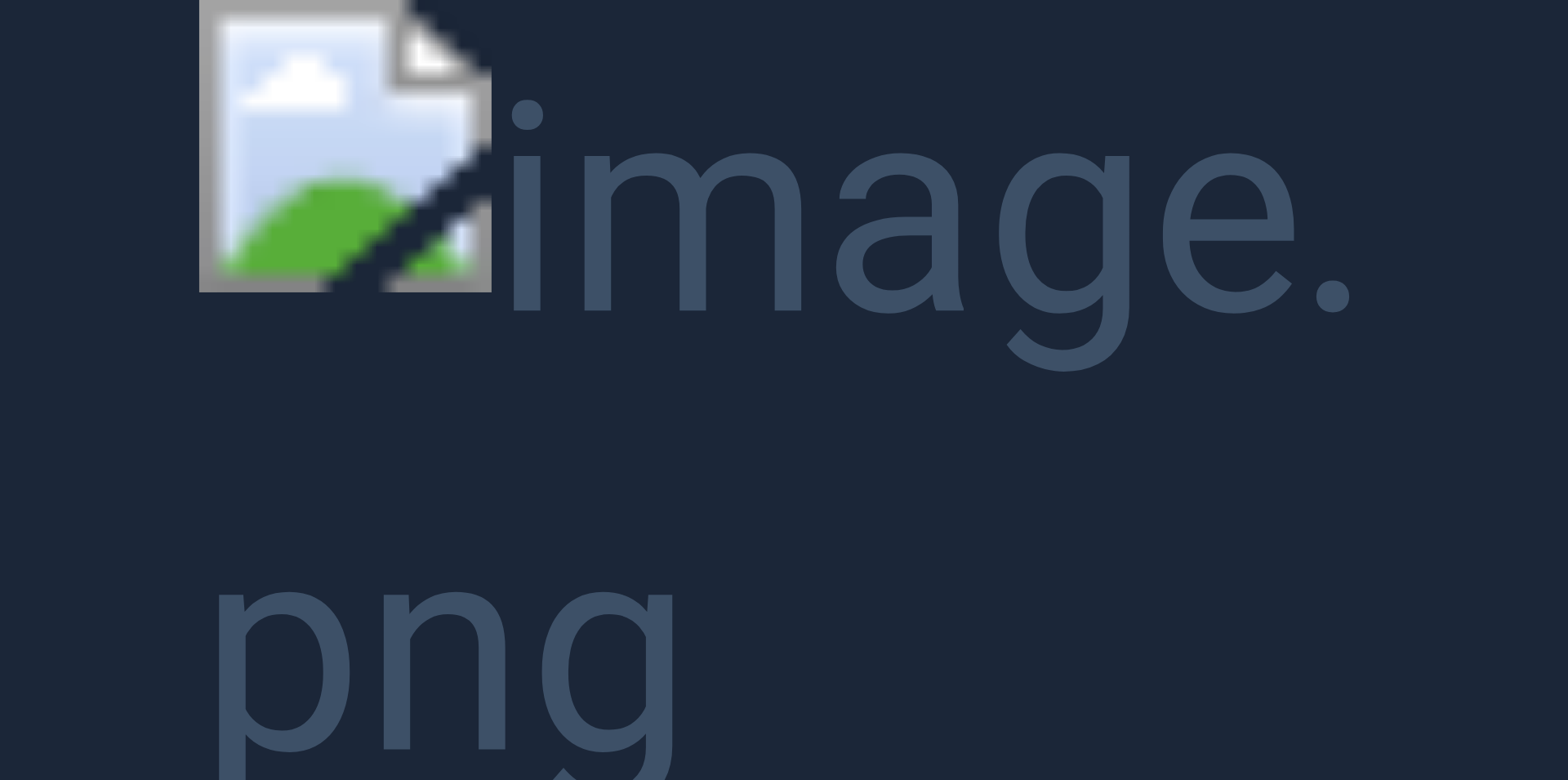
click at [571, 394] on button "Unzoom image" at bounding box center [784, 390] width 1568 height 780
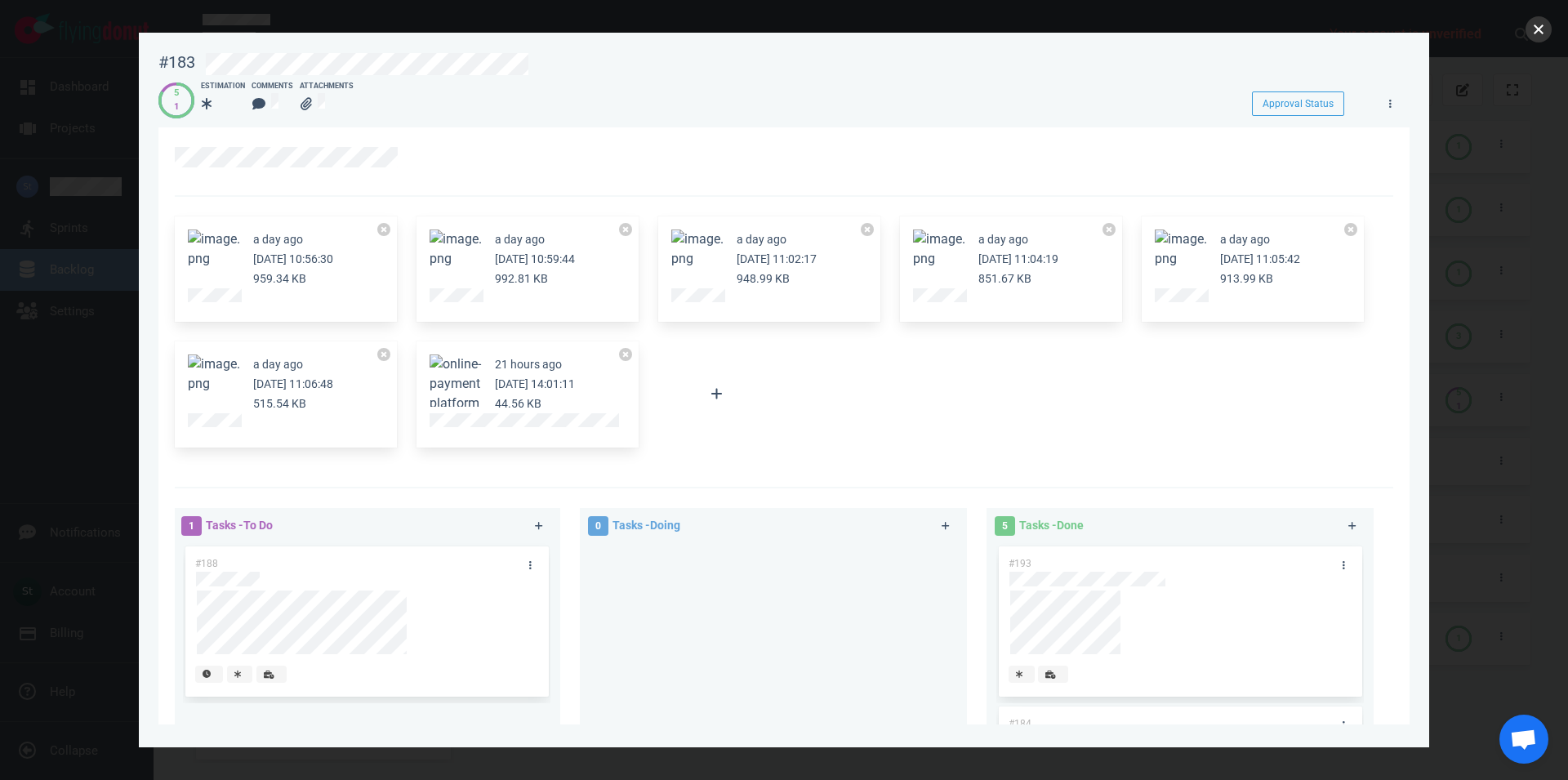
click at [1541, 22] on button "close" at bounding box center [1538, 29] width 26 height 26
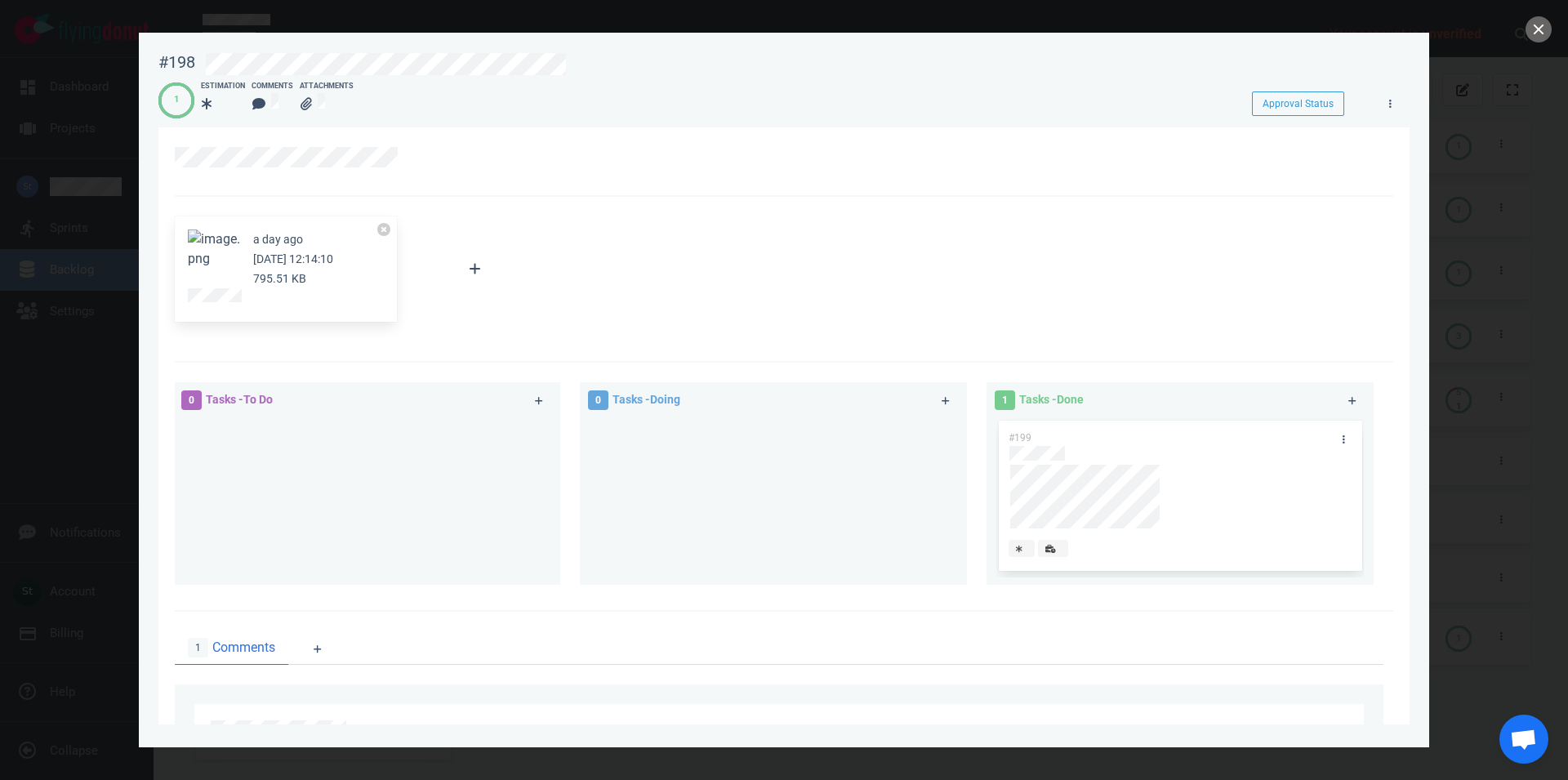
click at [196, 257] on button "Zoom image" at bounding box center [214, 249] width 53 height 39
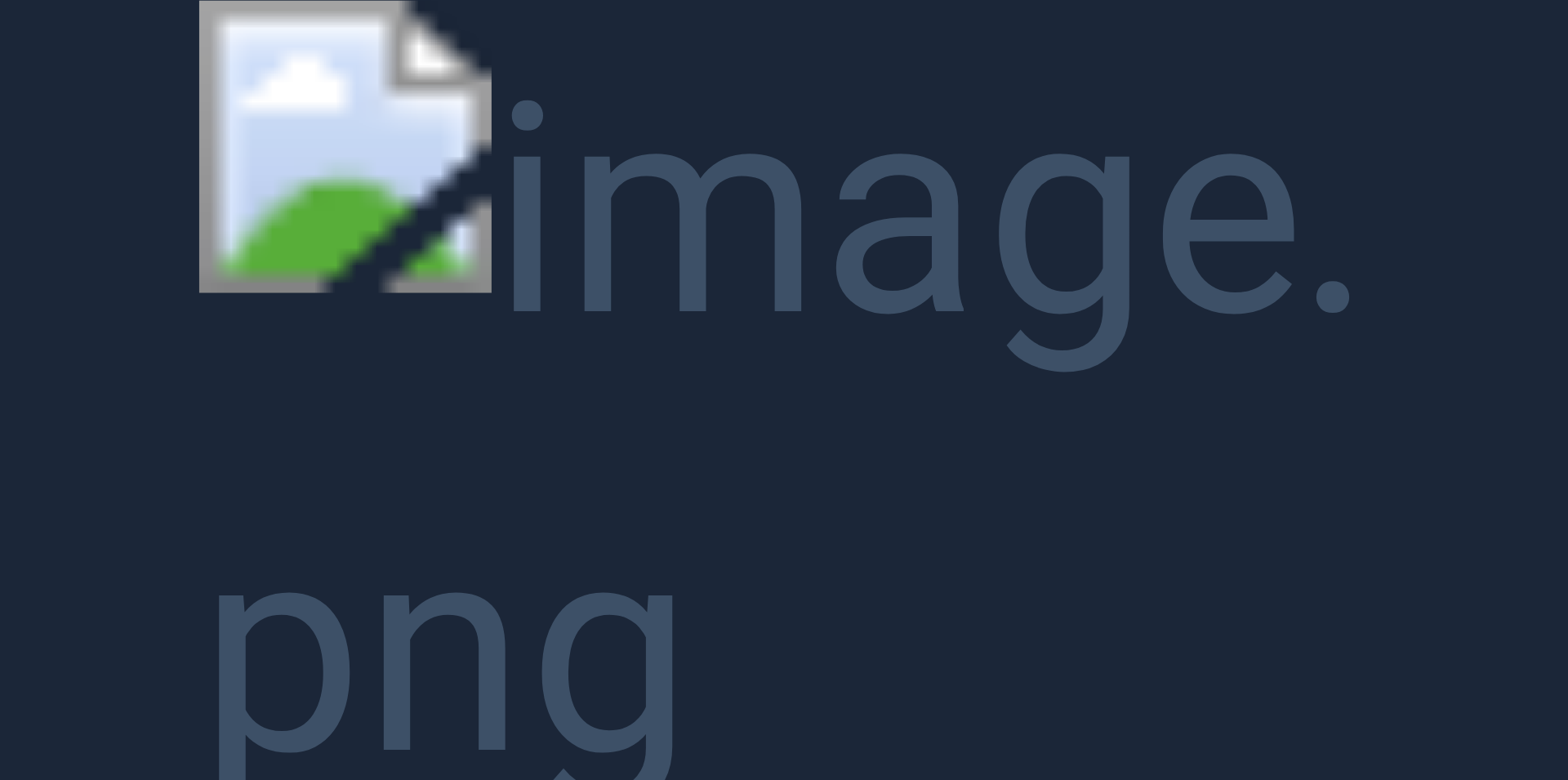
click at [795, 405] on button "Unzoom image" at bounding box center [784, 390] width 1568 height 780
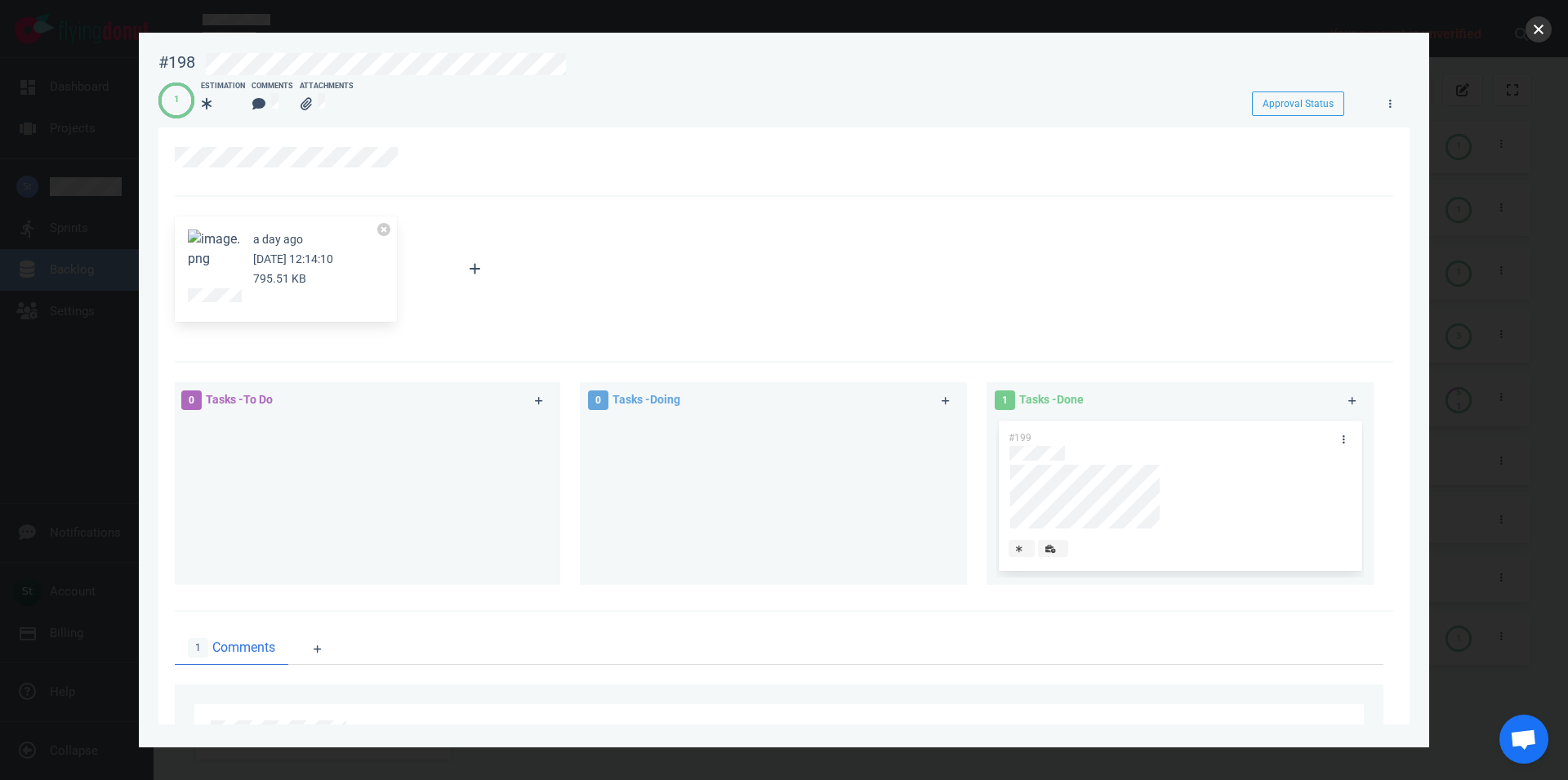
click at [1529, 33] on button "close" at bounding box center [1538, 29] width 26 height 26
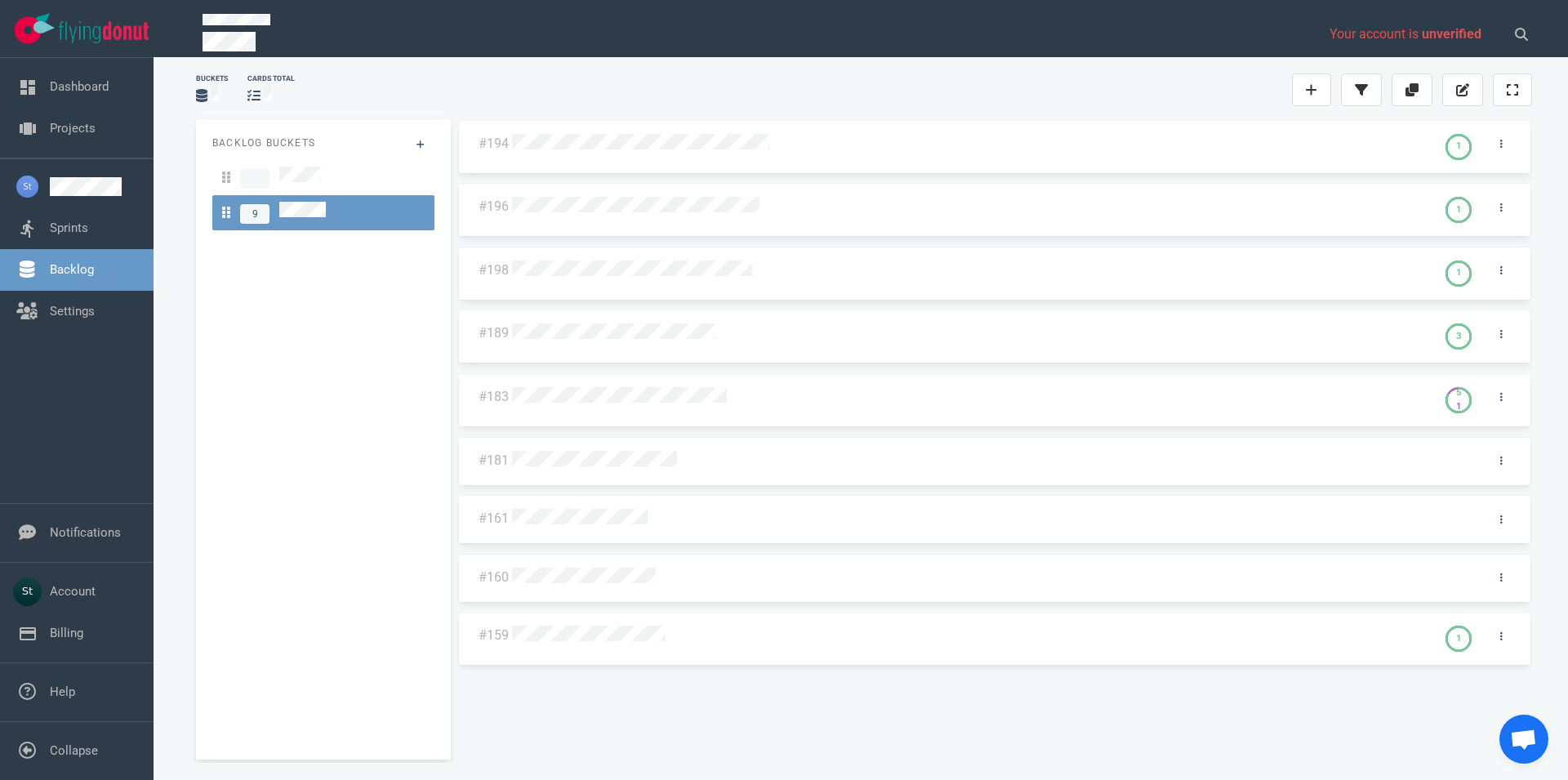
click at [641, 396] on div "#194 1 #196 1 #198 1 #189 3 #183 5 1 #181 #161 #160 #159 1" at bounding box center [995, 433] width 1075 height 627
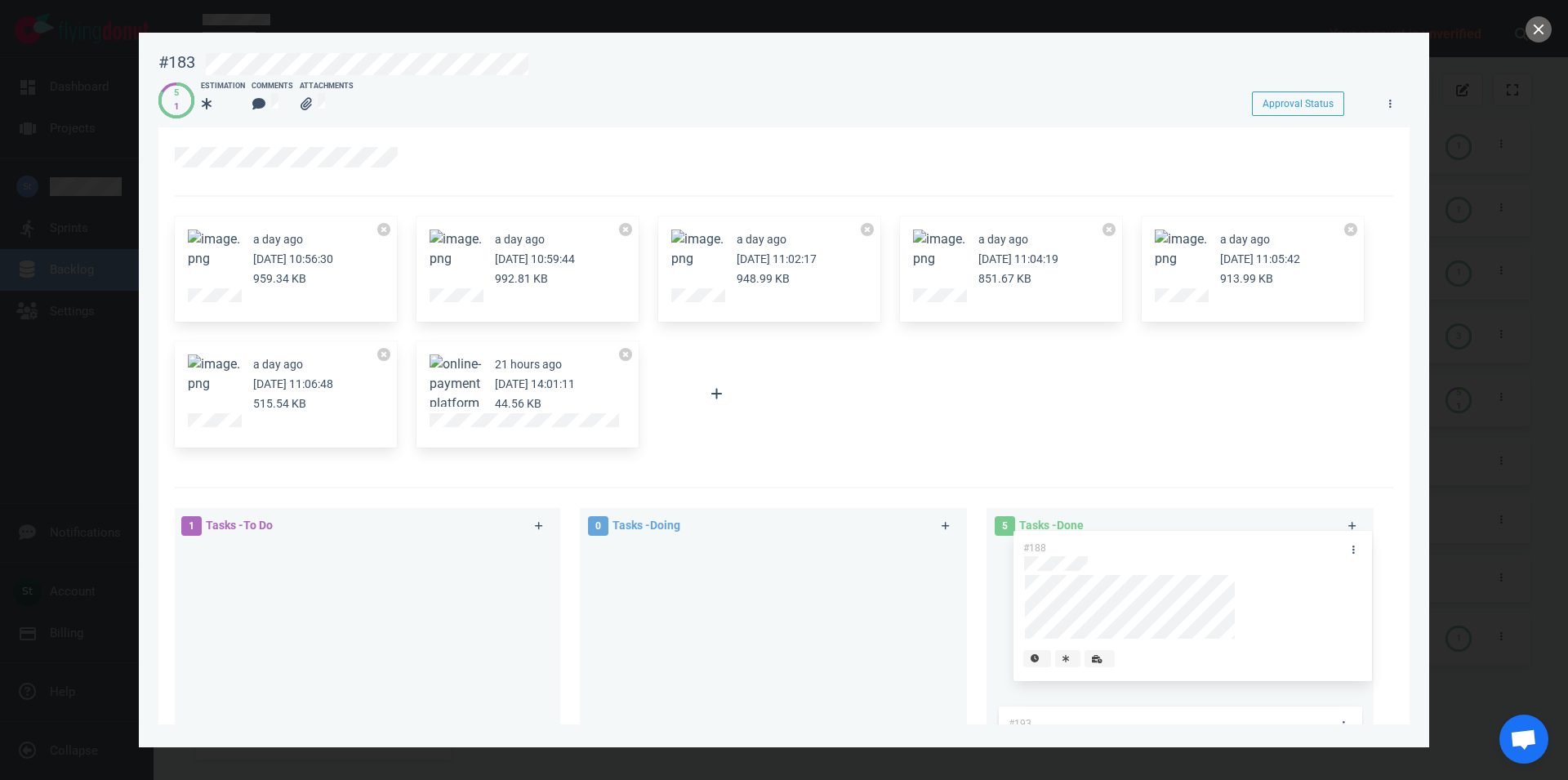
drag, startPoint x: 264, startPoint y: 568, endPoint x: 1092, endPoint y: 552, distance: 828.2
click at [551, 552] on div "#188" at bounding box center [367, 623] width 368 height 160
click at [1543, 27] on button "close" at bounding box center [1538, 29] width 26 height 26
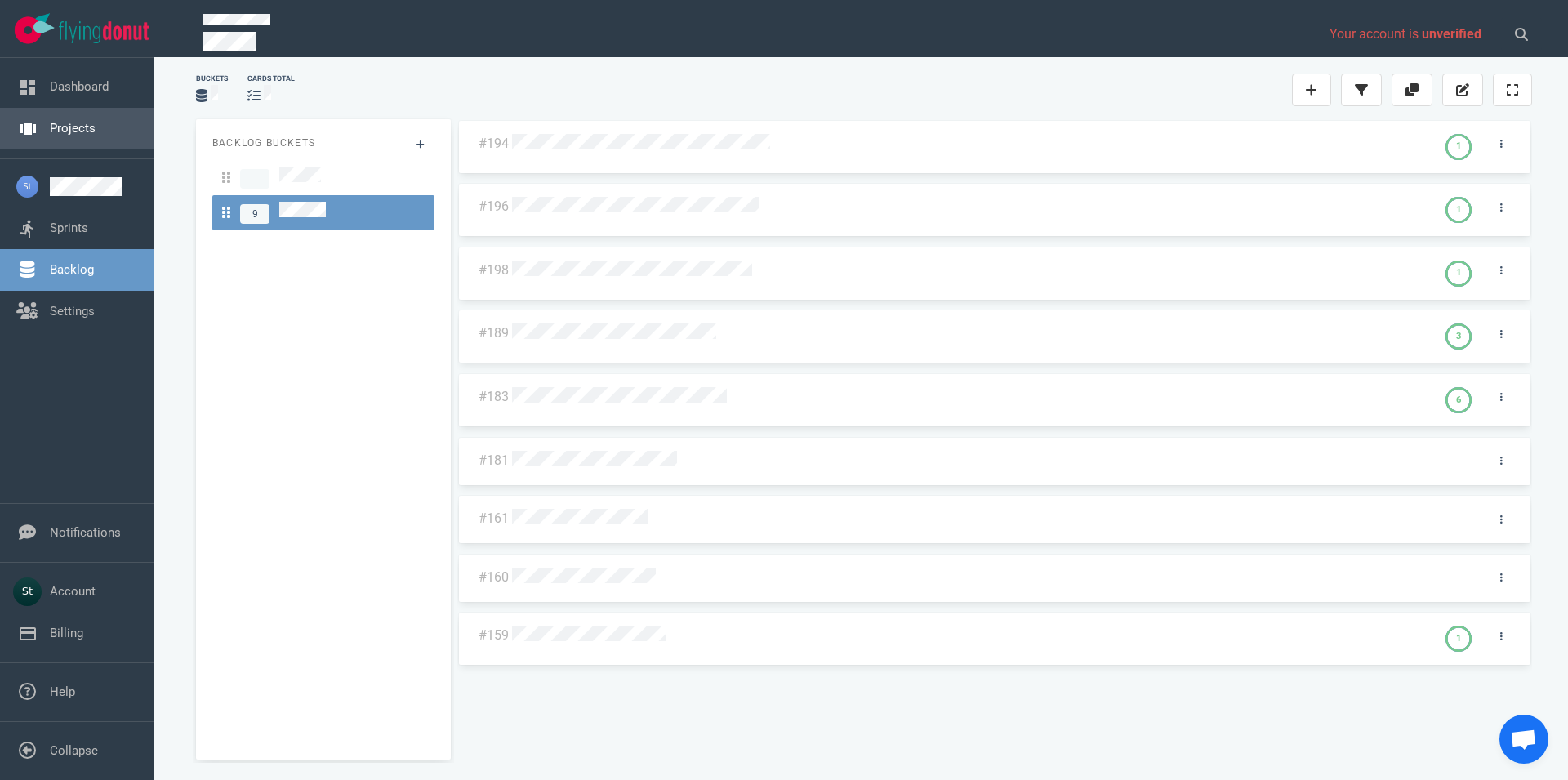
click at [96, 136] on link "Projects" at bounding box center [73, 128] width 46 height 14
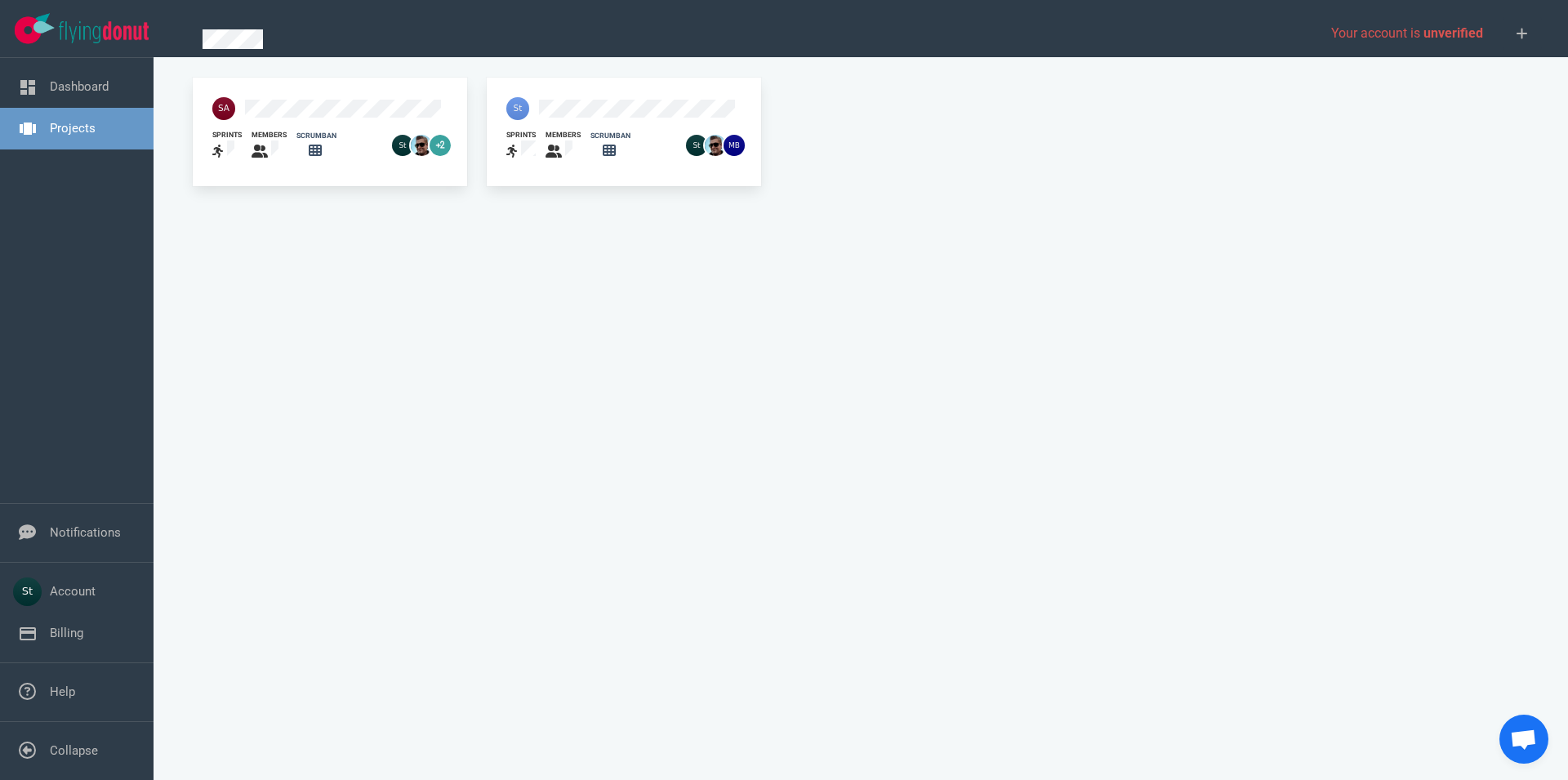
click at [569, 99] on div at bounding box center [592, 109] width 190 height 42
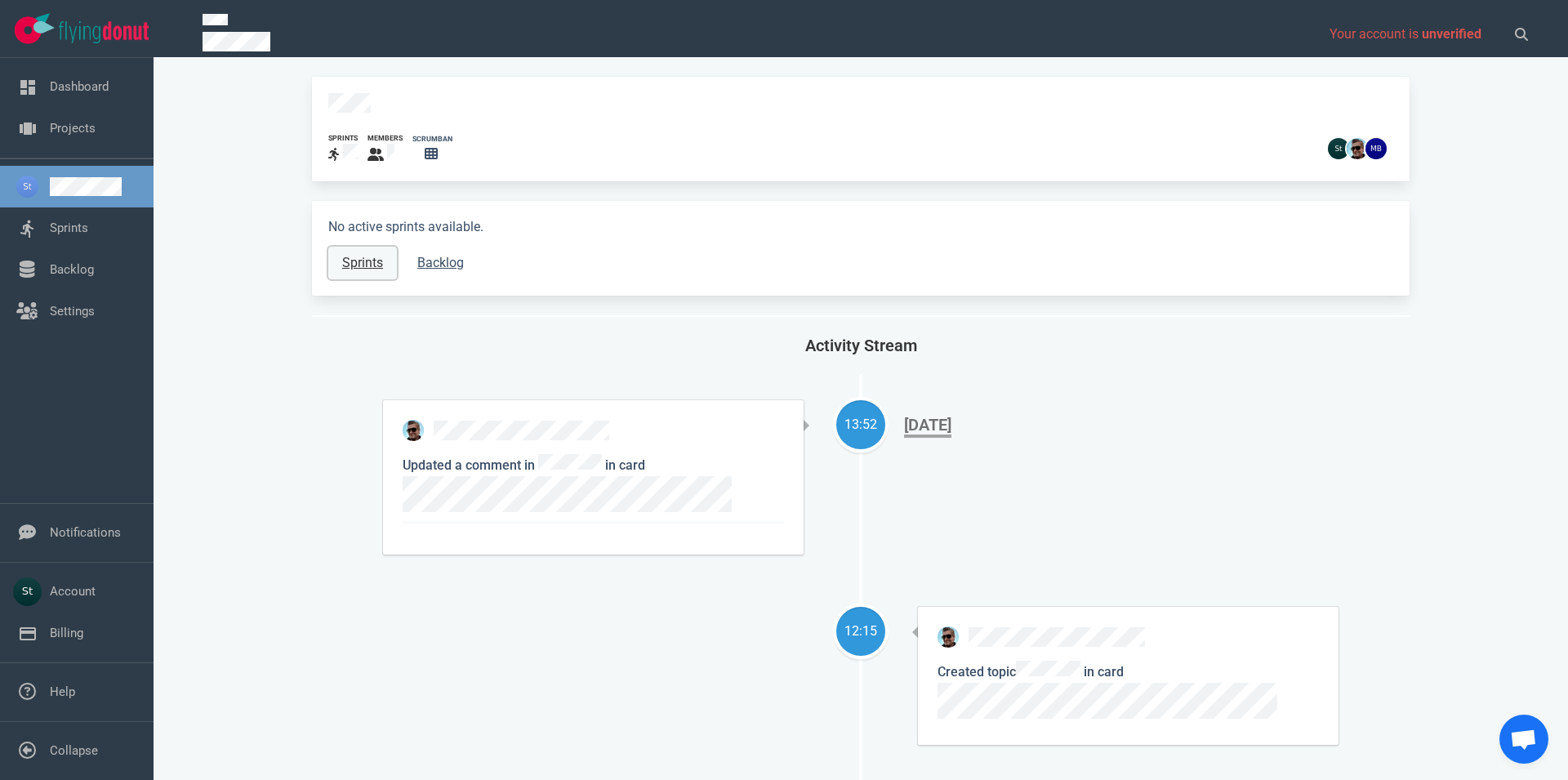
click at [375, 248] on link "Sprints" at bounding box center [362, 263] width 69 height 33
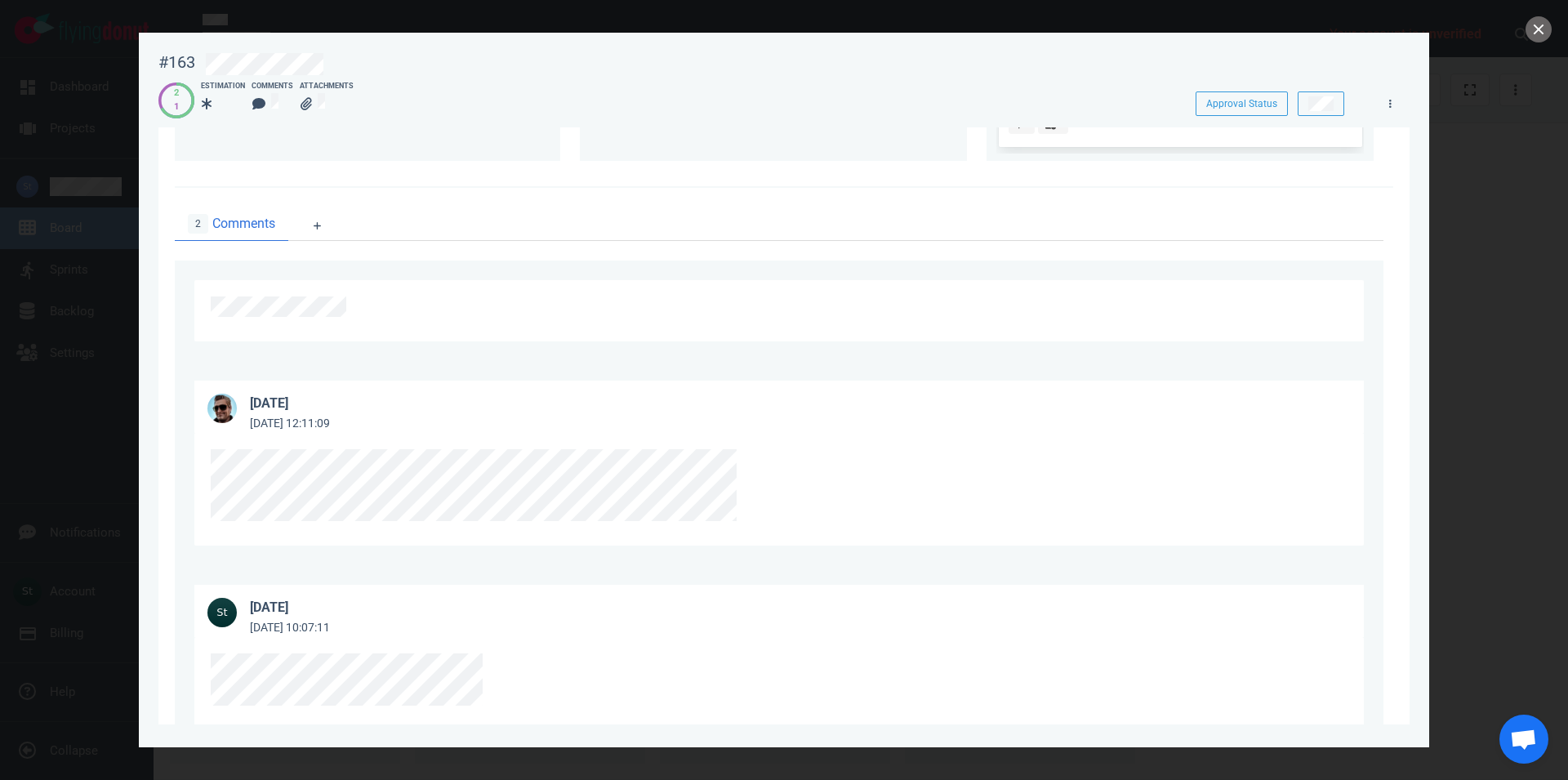
scroll to position [93, 0]
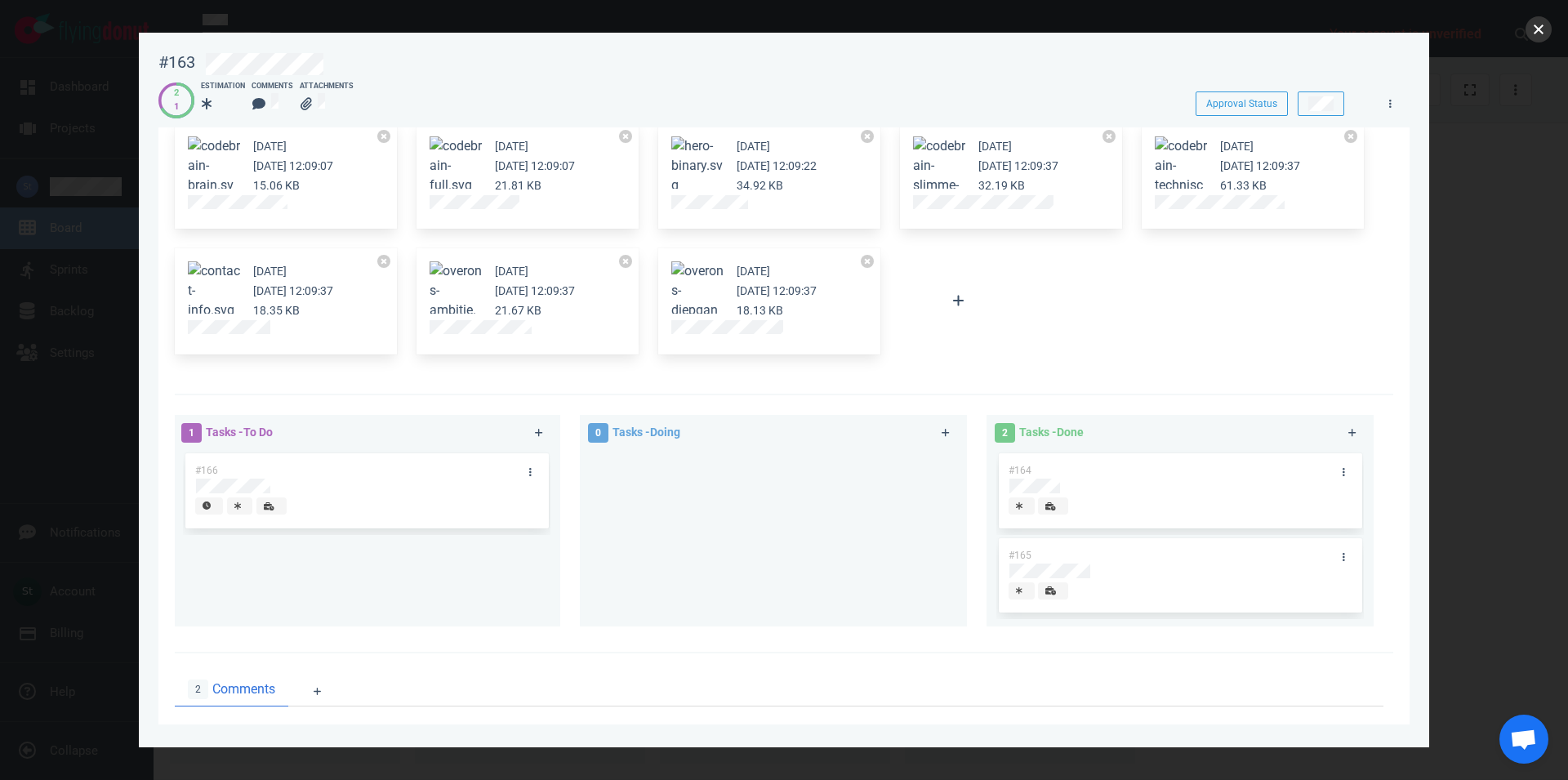
click at [1543, 36] on button "close" at bounding box center [1538, 29] width 26 height 26
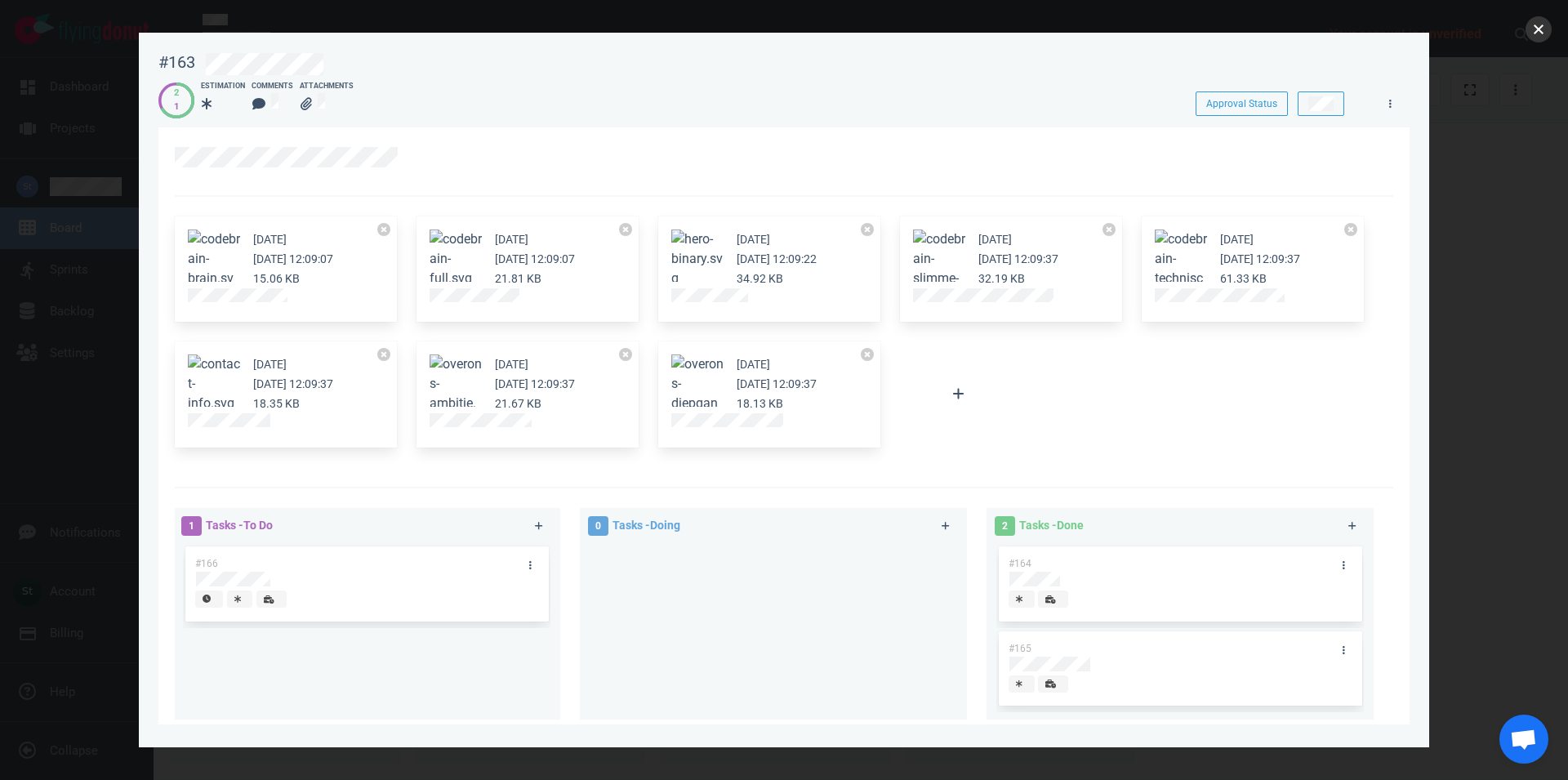
click at [1546, 29] on button "close" at bounding box center [1538, 29] width 26 height 26
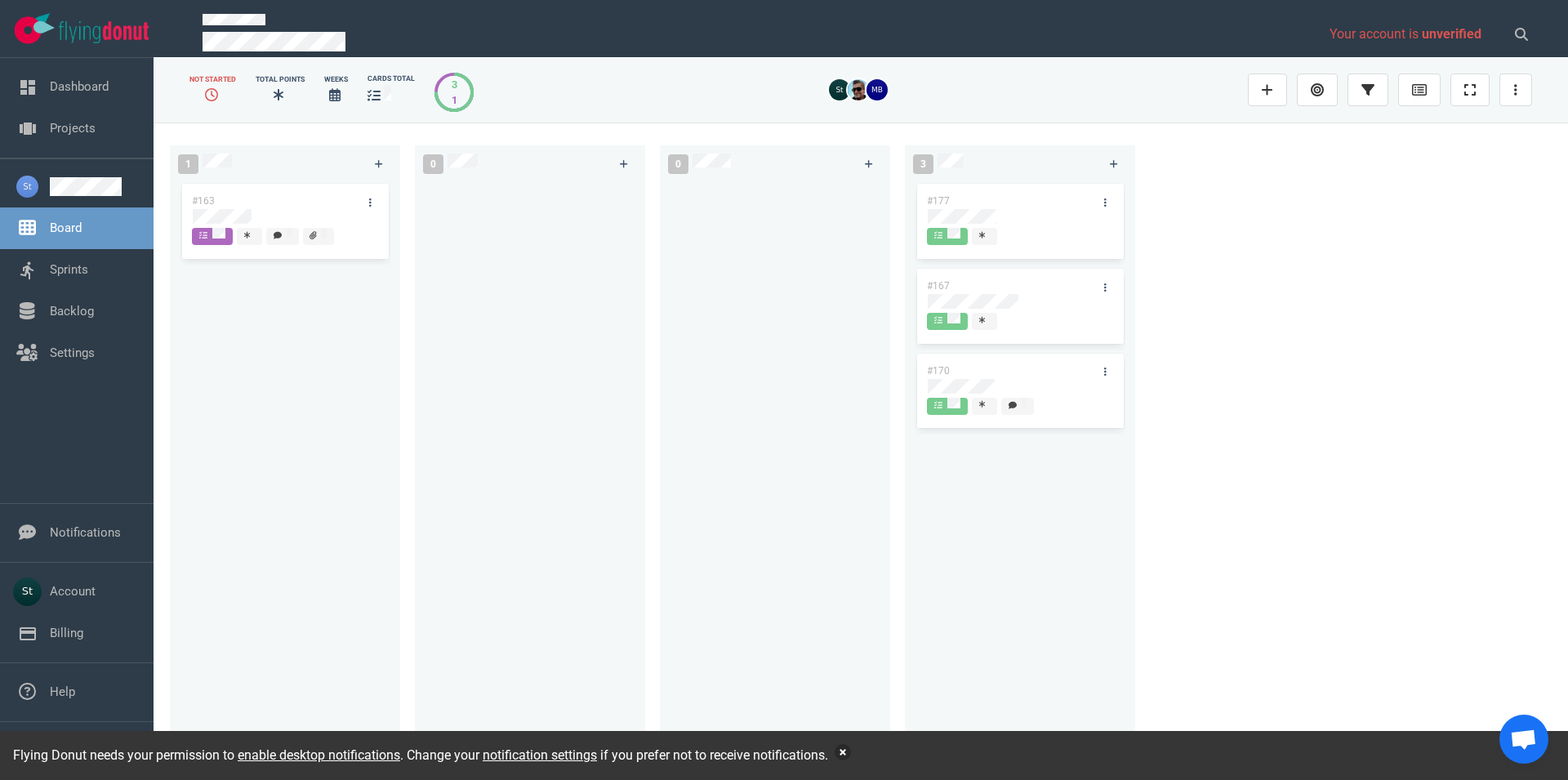
click at [848, 750] on button "button" at bounding box center [842, 752] width 16 height 16
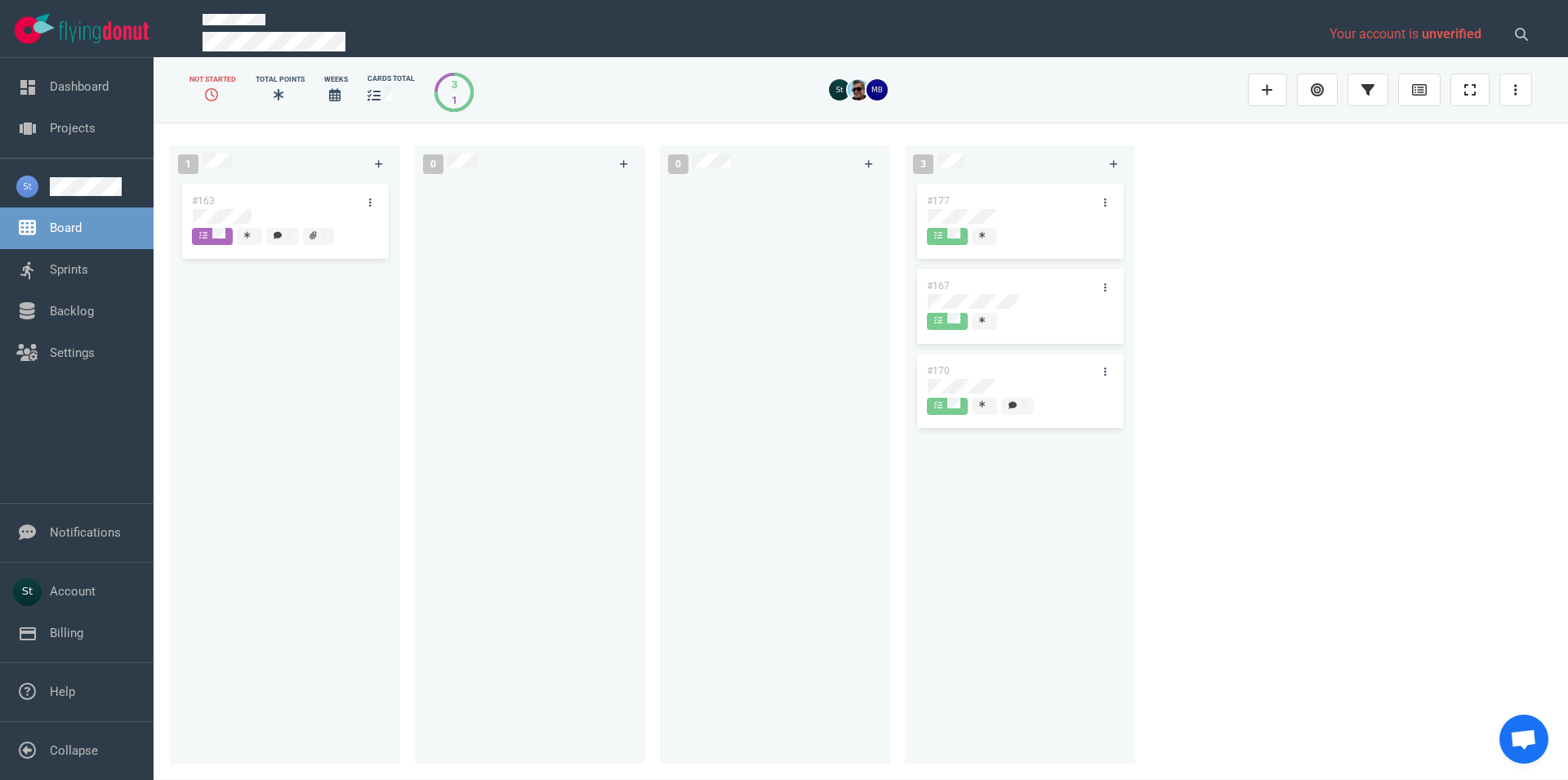
click at [200, 421] on div "#163" at bounding box center [285, 463] width 211 height 565
click at [89, 599] on link "Account" at bounding box center [73, 591] width 46 height 14
click at [86, 599] on link "Account" at bounding box center [73, 591] width 46 height 14
click at [264, 517] on div "#163" at bounding box center [285, 463] width 211 height 565
click at [66, 319] on link "Backlog" at bounding box center [72, 310] width 44 height 14
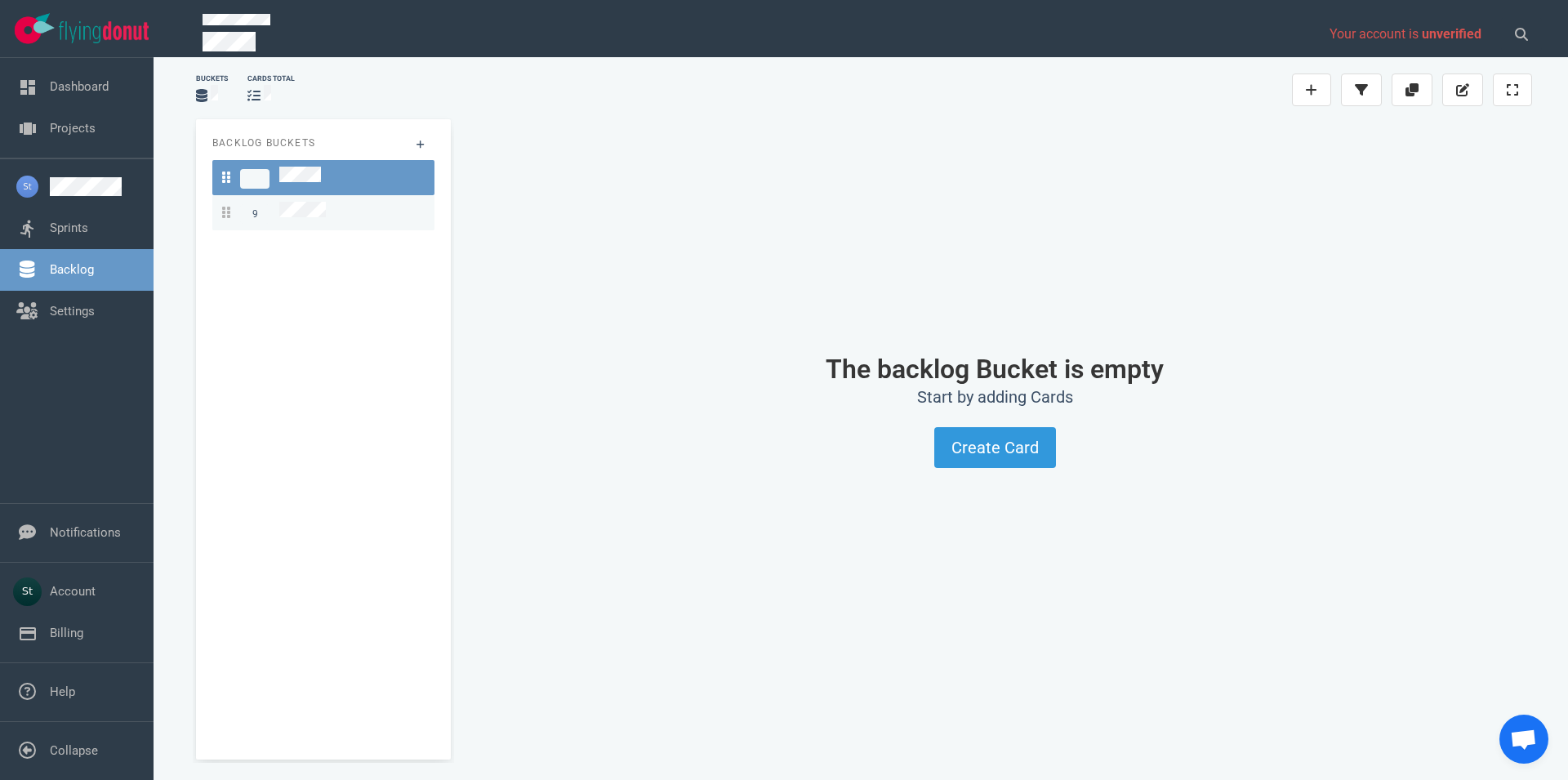
click at [272, 217] on span "9" at bounding box center [274, 213] width 103 height 22
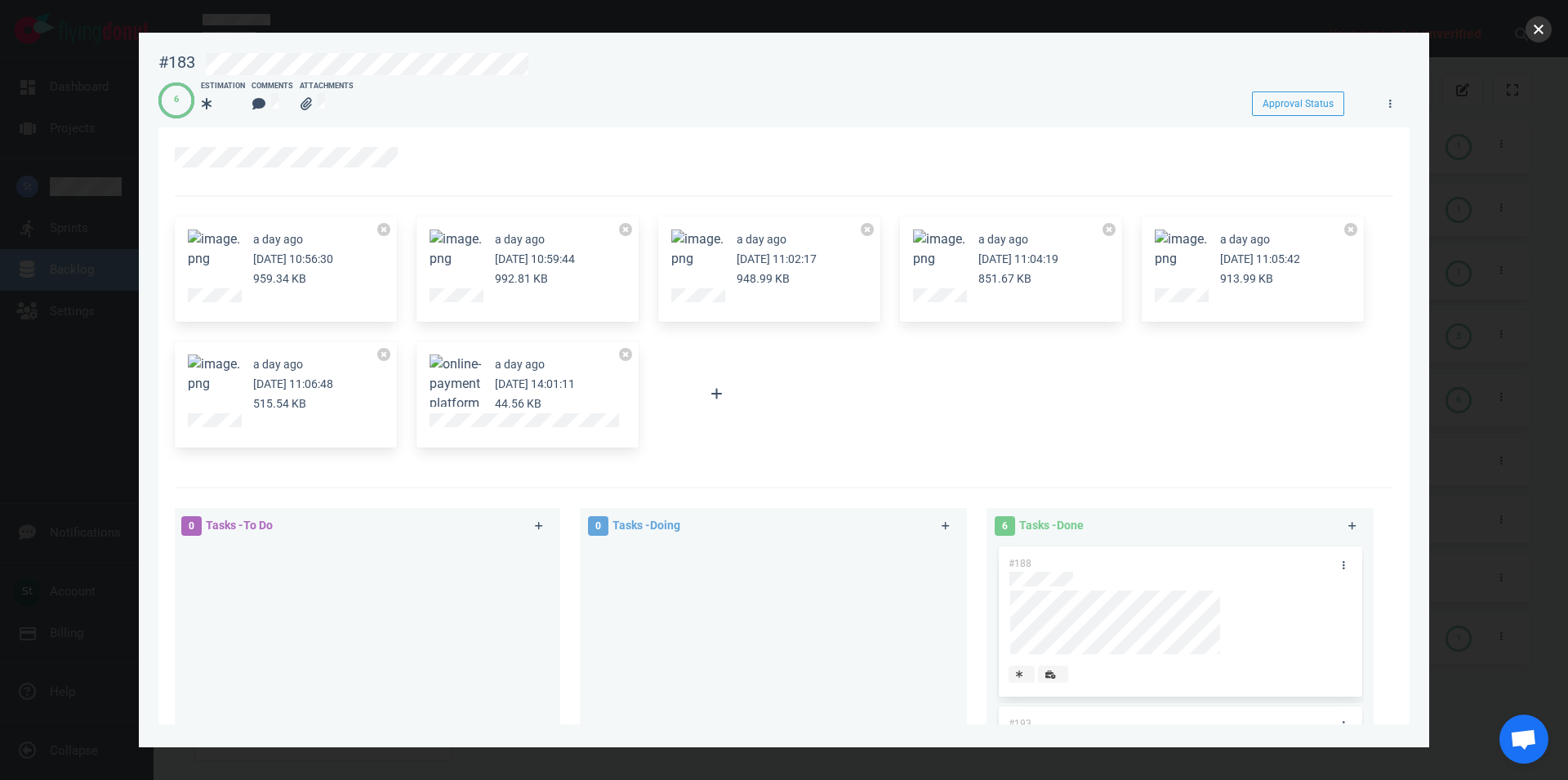
click at [1546, 25] on button "close" at bounding box center [1538, 29] width 26 height 26
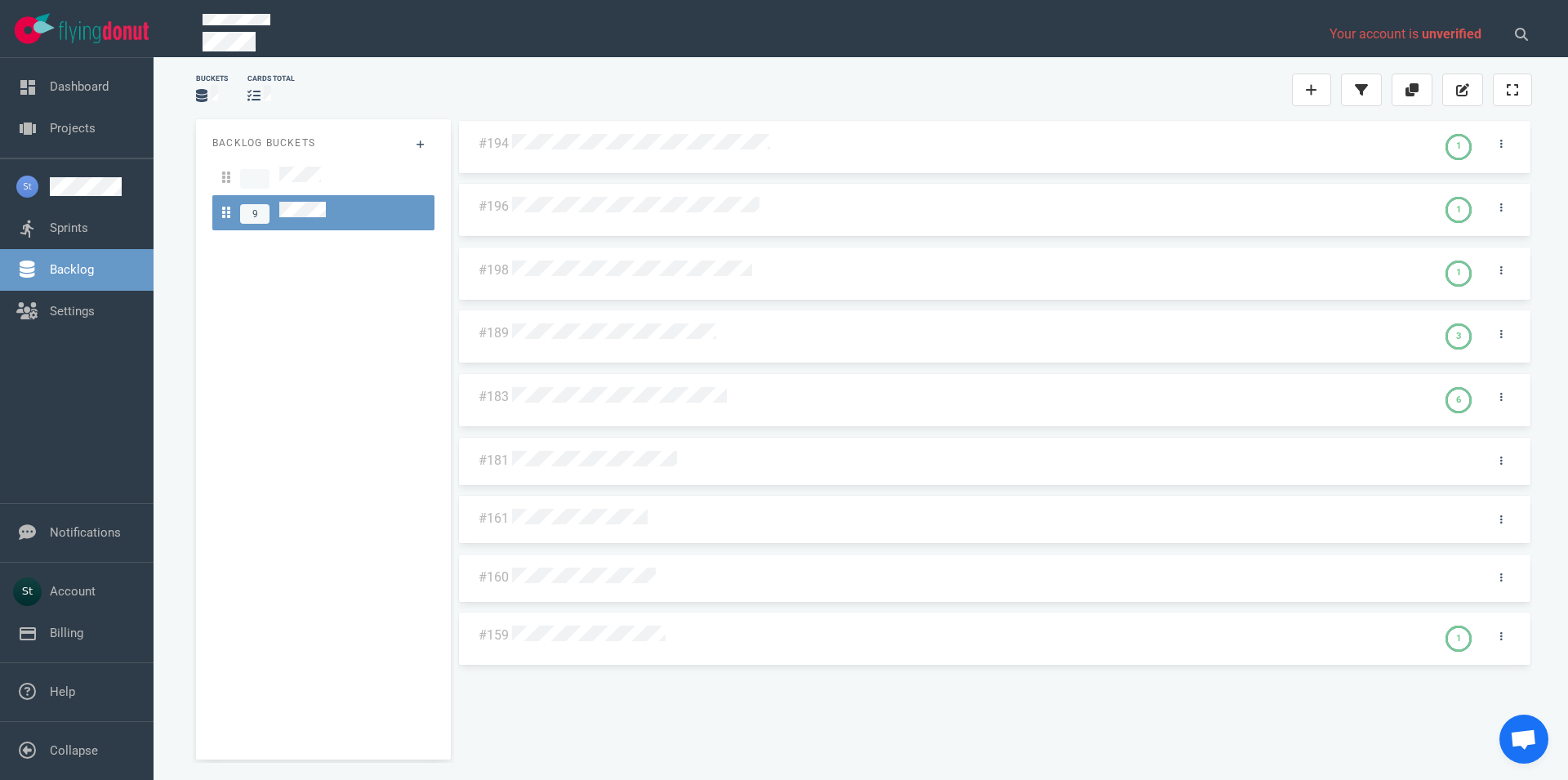
click at [685, 394] on div "#194 1 #196 1 #198 1 #189 3 #183 6 #181 #161 #160 #159 1" at bounding box center [995, 433] width 1075 height 627
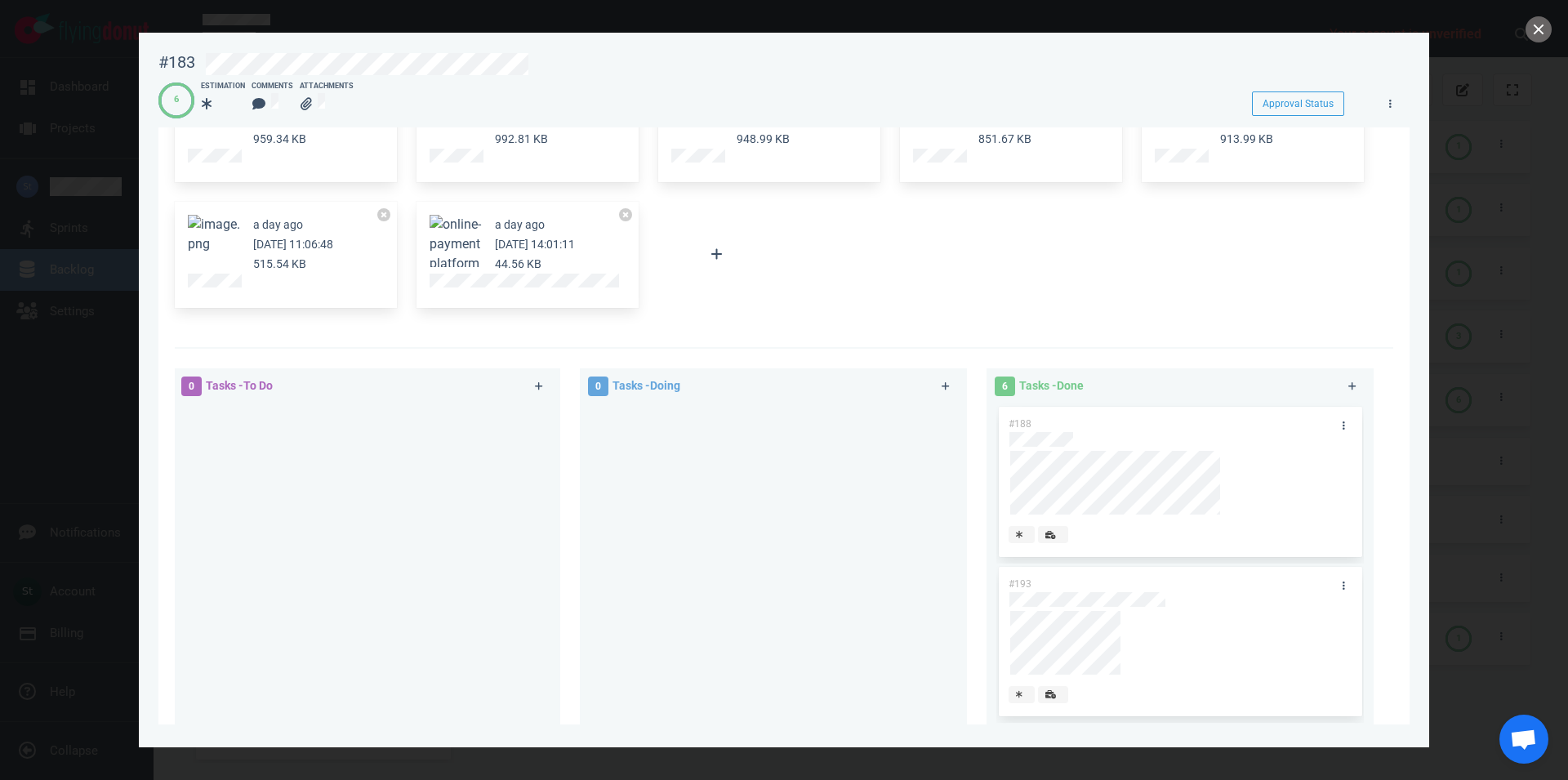
scroll to position [93, 0]
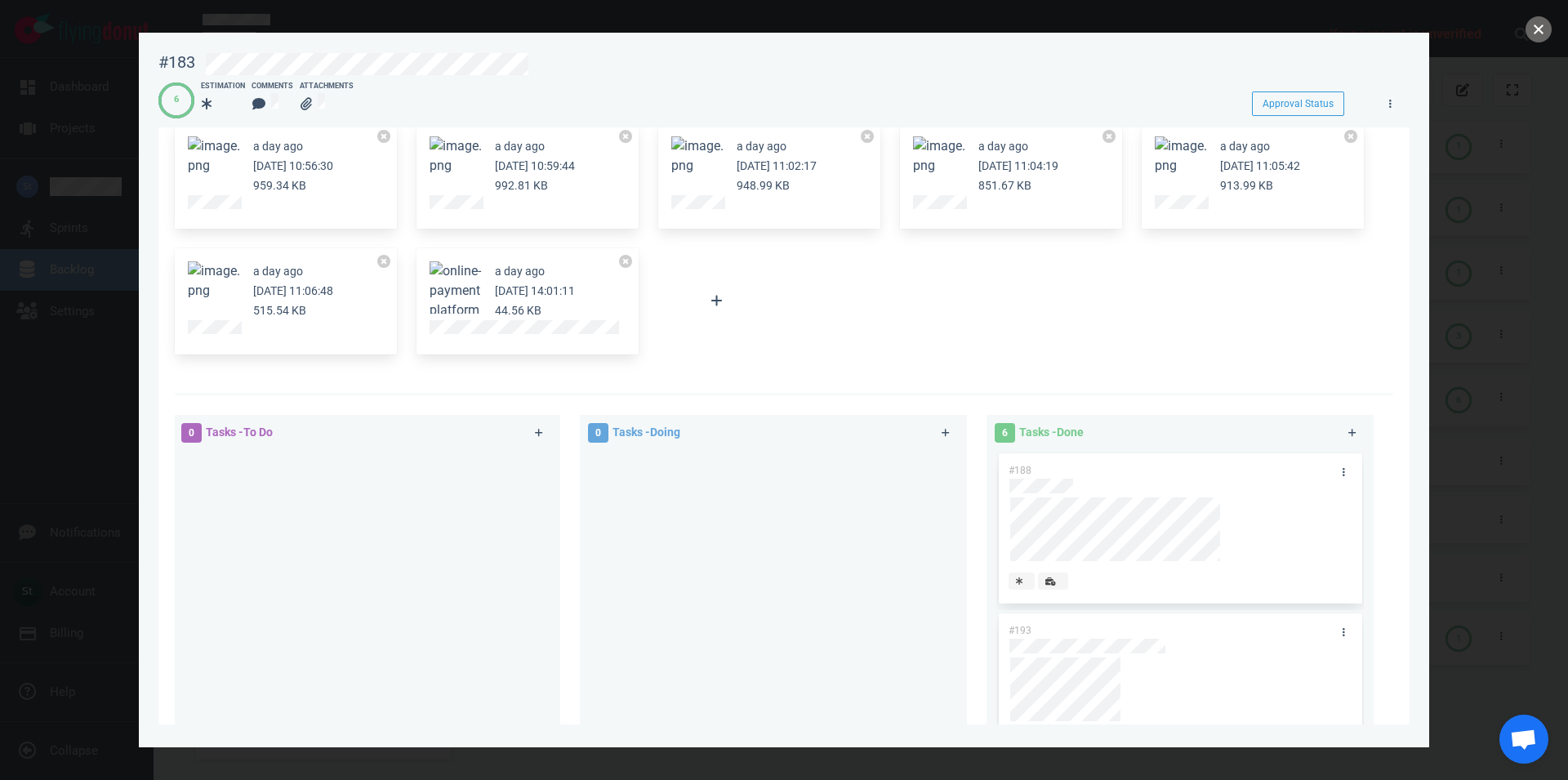
drag, startPoint x: 1537, startPoint y: 42, endPoint x: 1401, endPoint y: 62, distance: 137.5
click at [1537, 41] on button "close" at bounding box center [1538, 29] width 26 height 26
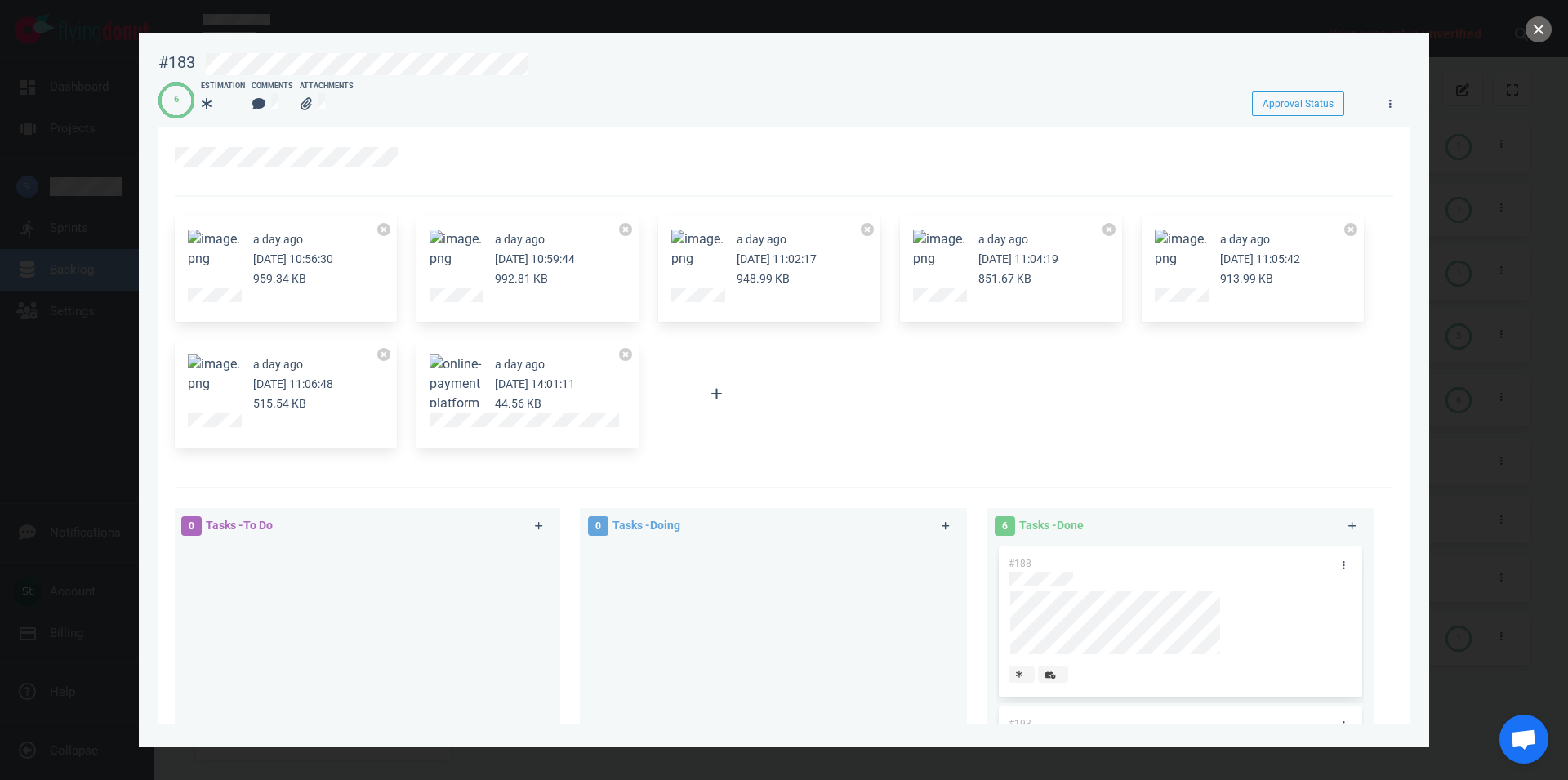
click at [223, 376] on button "Zoom image" at bounding box center [214, 374] width 53 height 39
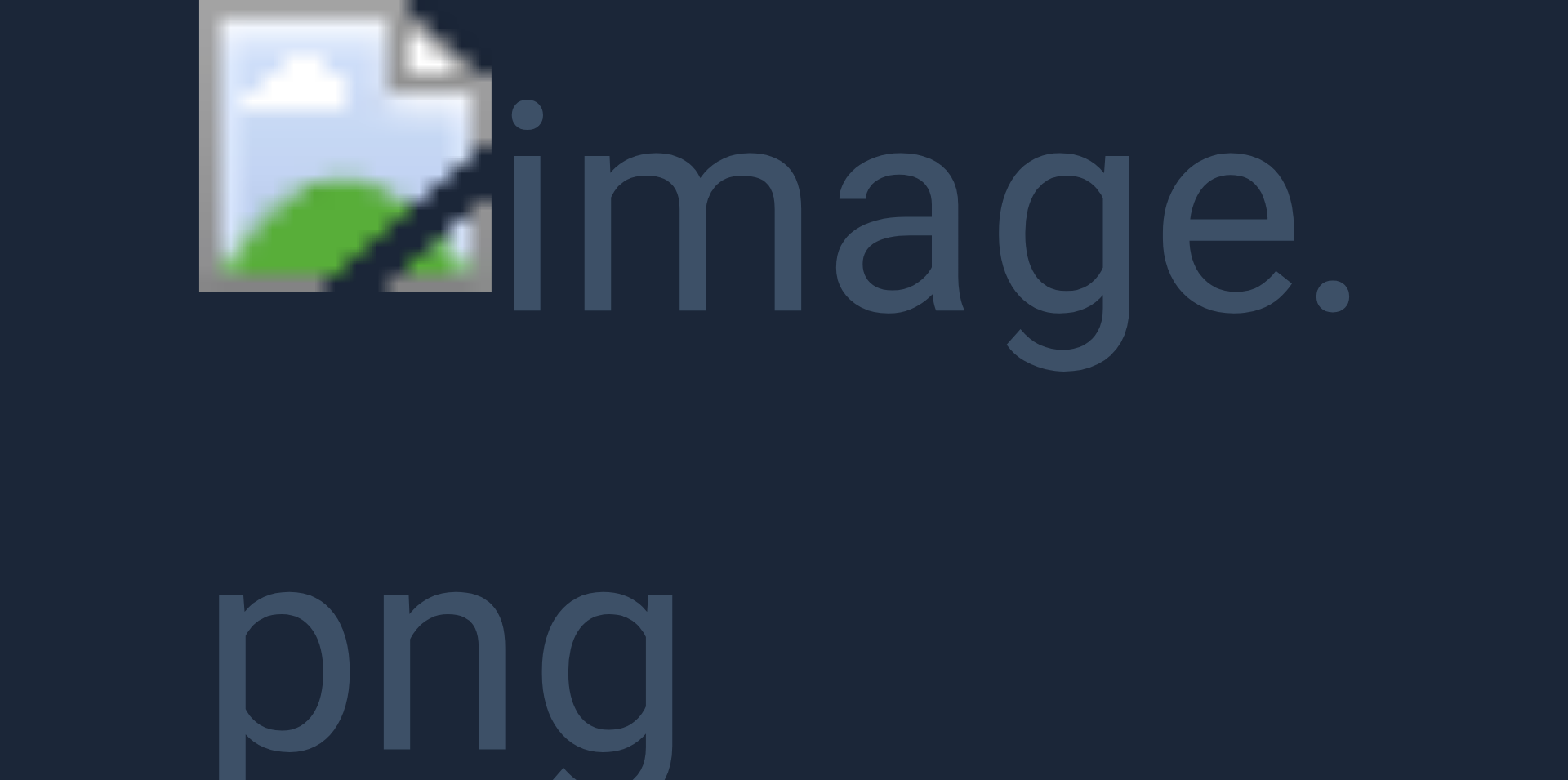
click at [1526, 181] on button "Unzoom image" at bounding box center [784, 390] width 1568 height 780
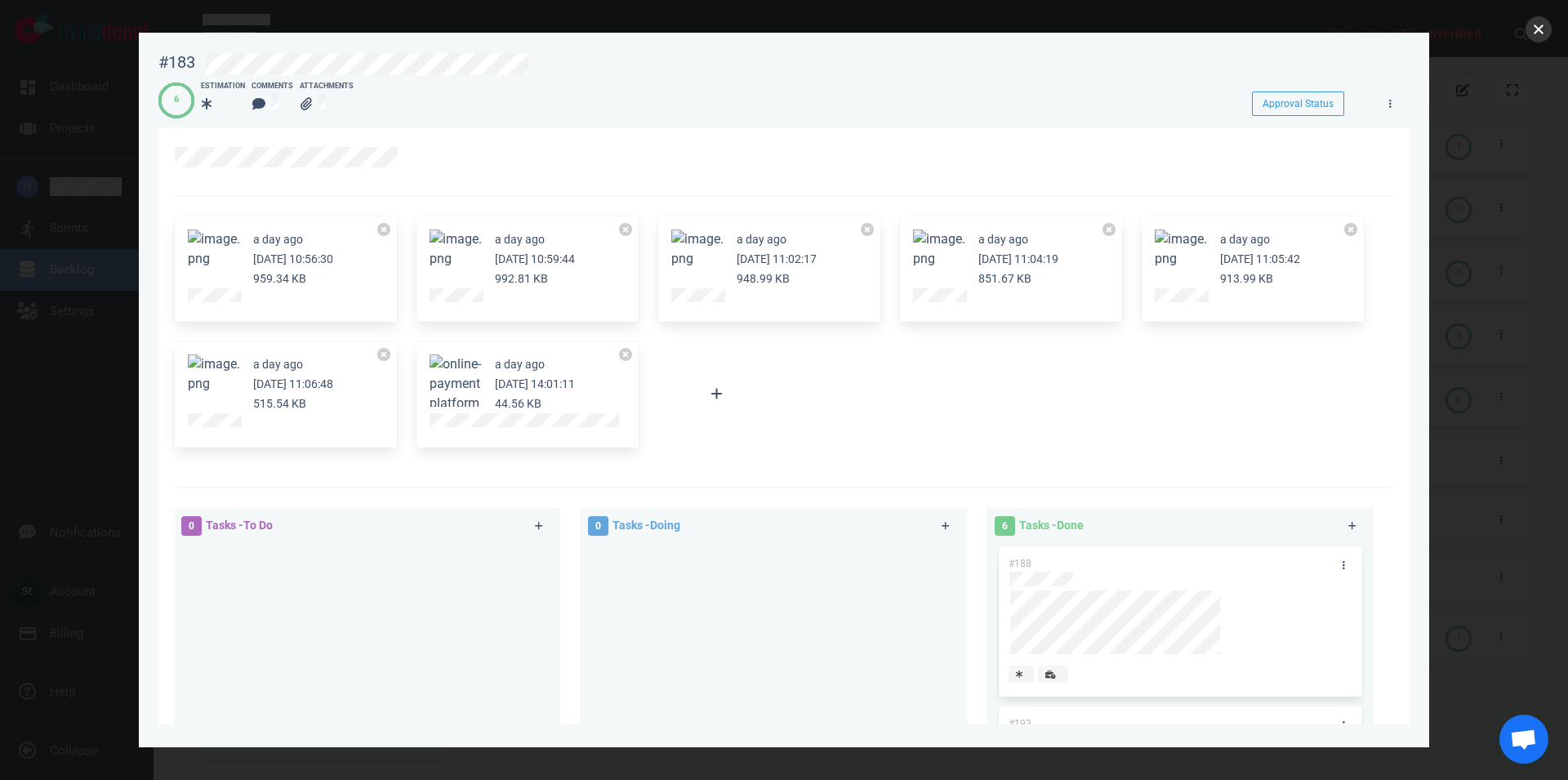
click at [1546, 22] on button "close" at bounding box center [1538, 29] width 26 height 26
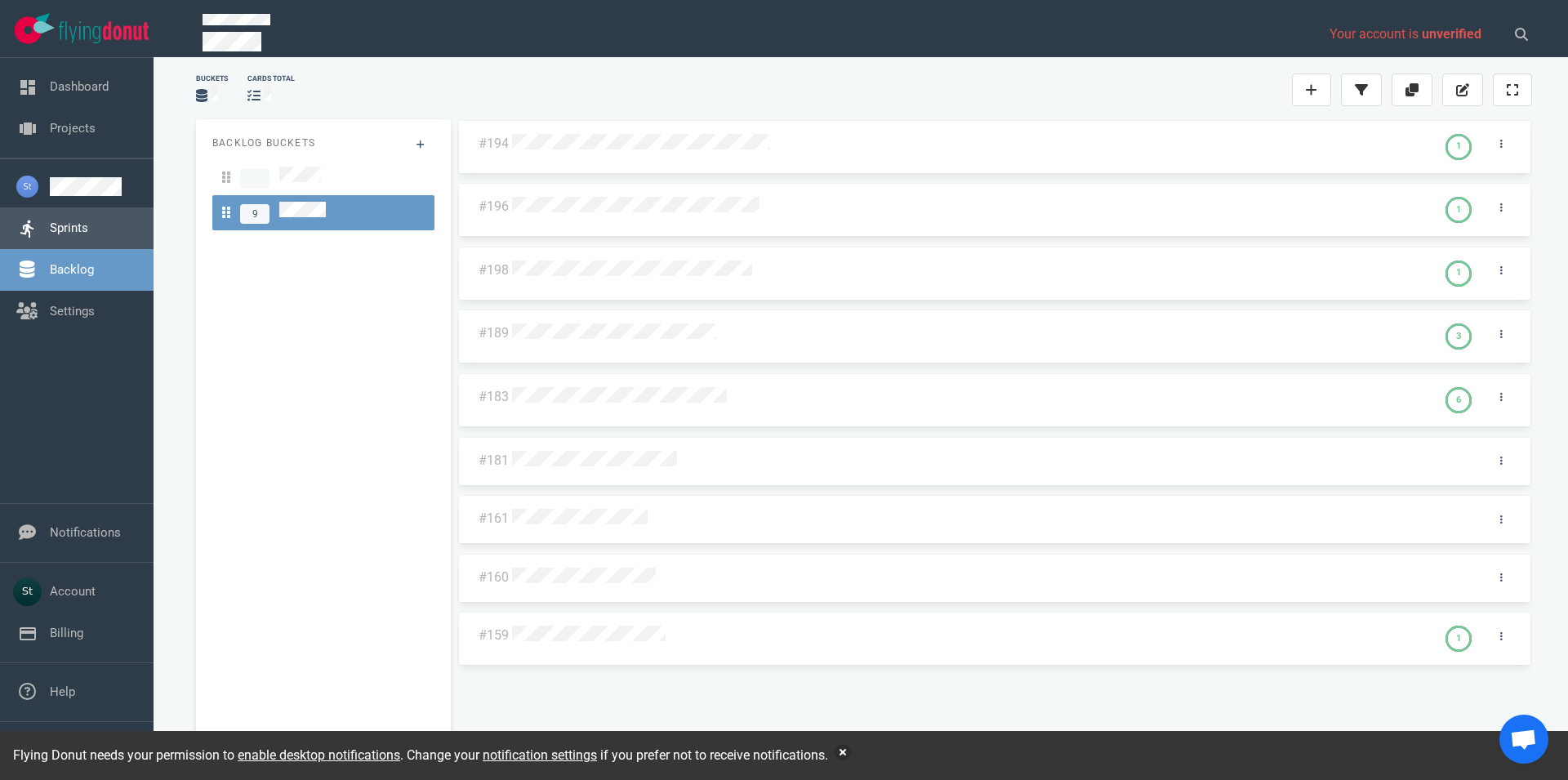
click at [68, 235] on link "Sprints" at bounding box center [69, 227] width 38 height 14
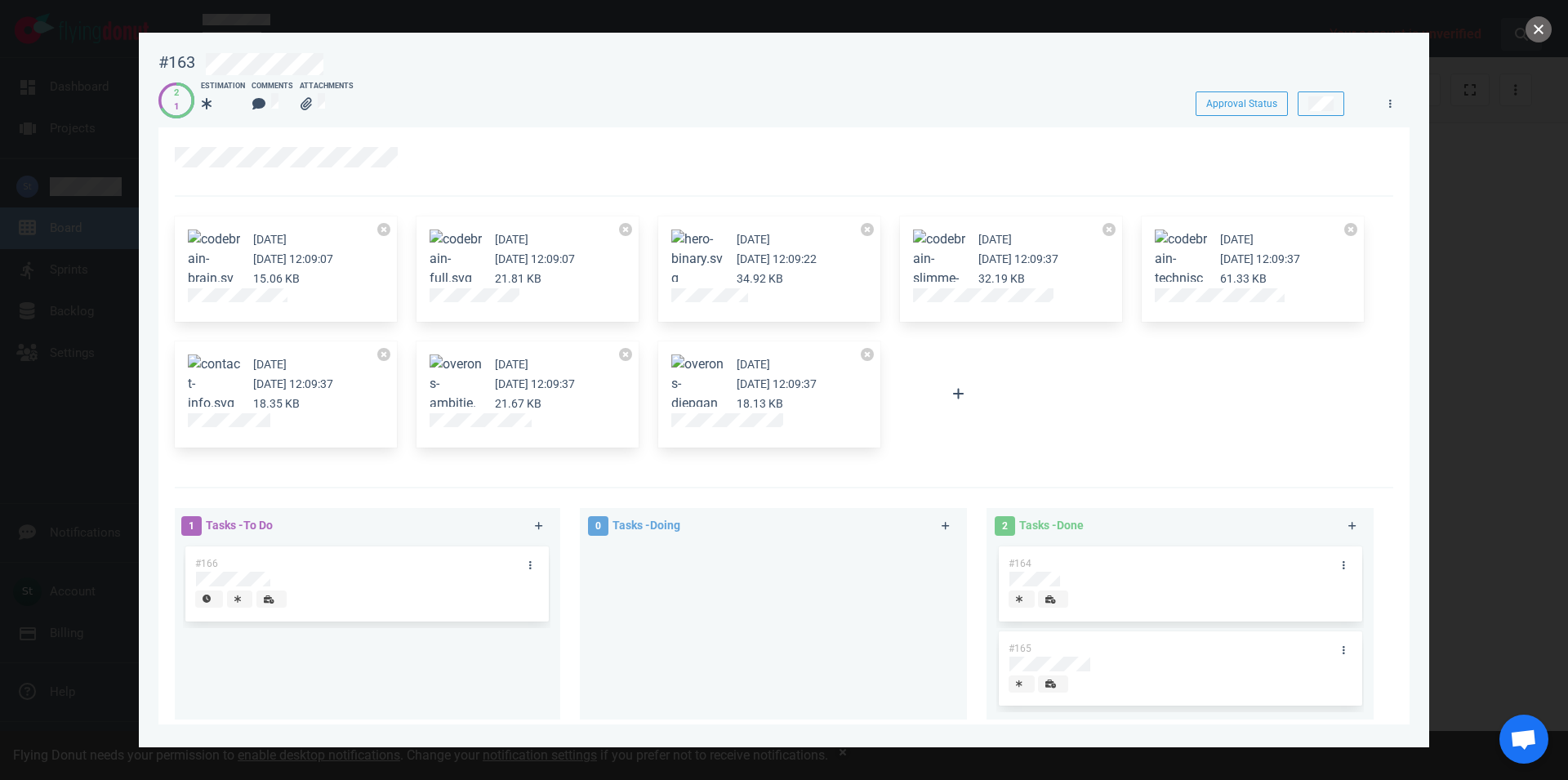
click at [1540, 20] on button "close" at bounding box center [1538, 29] width 26 height 26
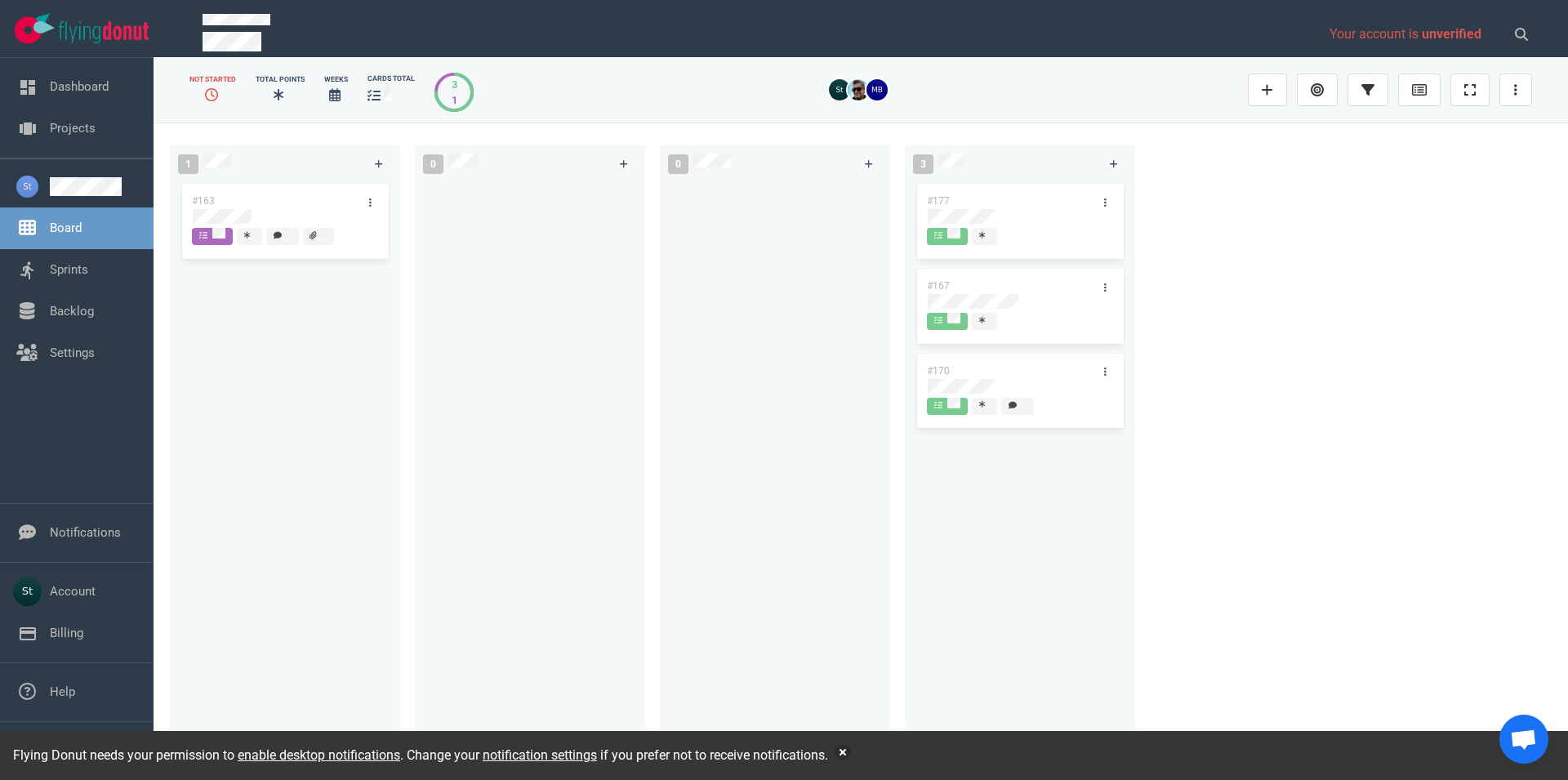
click at [839, 750] on div "Flying Donut needs your permission to enable desktop notifications . Change you…" at bounding box center [784, 755] width 1568 height 49
click at [848, 752] on button "button" at bounding box center [842, 752] width 16 height 16
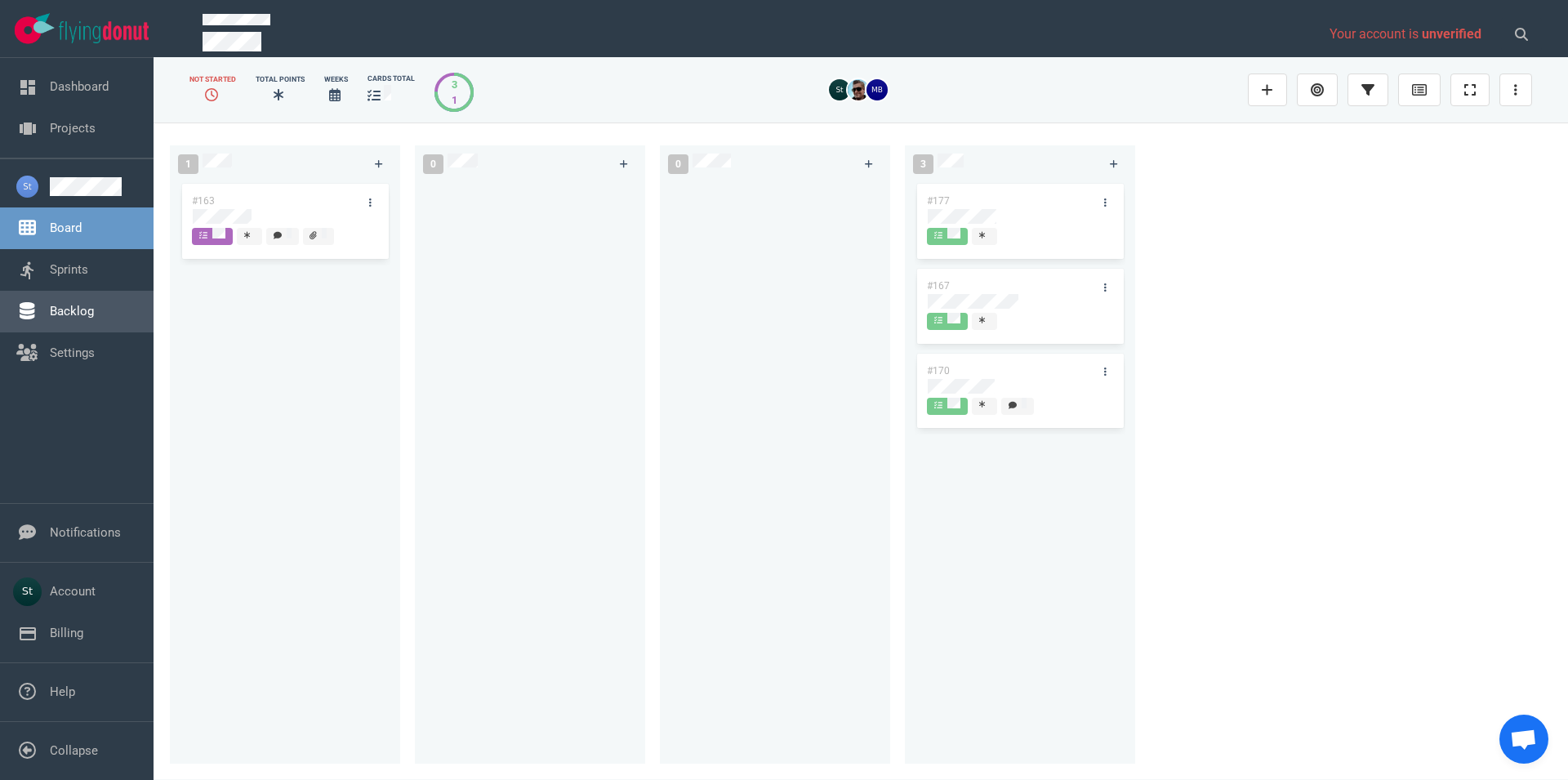
click at [94, 309] on link "Backlog" at bounding box center [72, 310] width 44 height 14
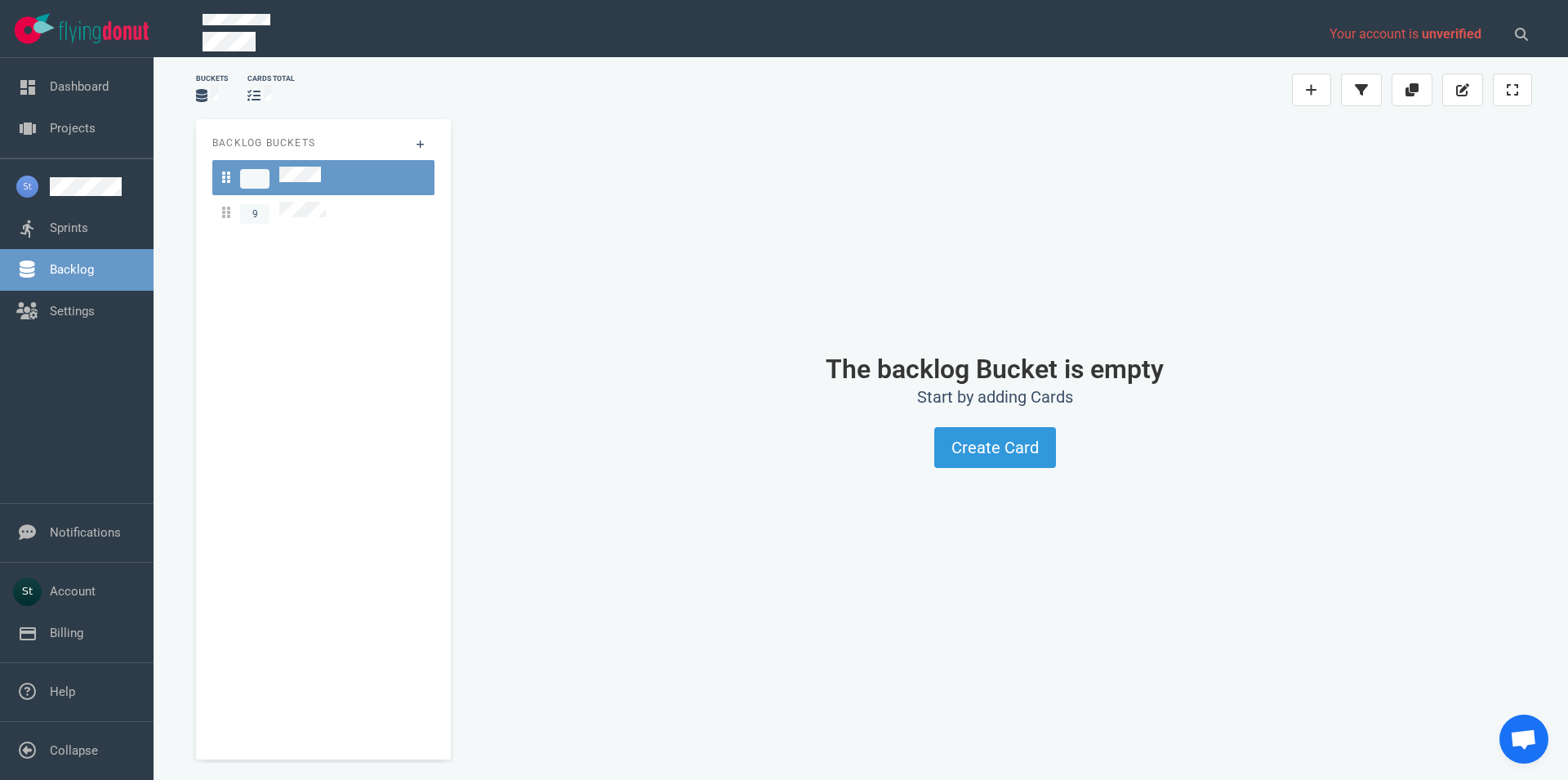
click at [371, 227] on div "Backlog Buckets 9" at bounding box center [323, 440] width 255 height 641
click at [365, 215] on div "9" at bounding box center [323, 213] width 203 height 22
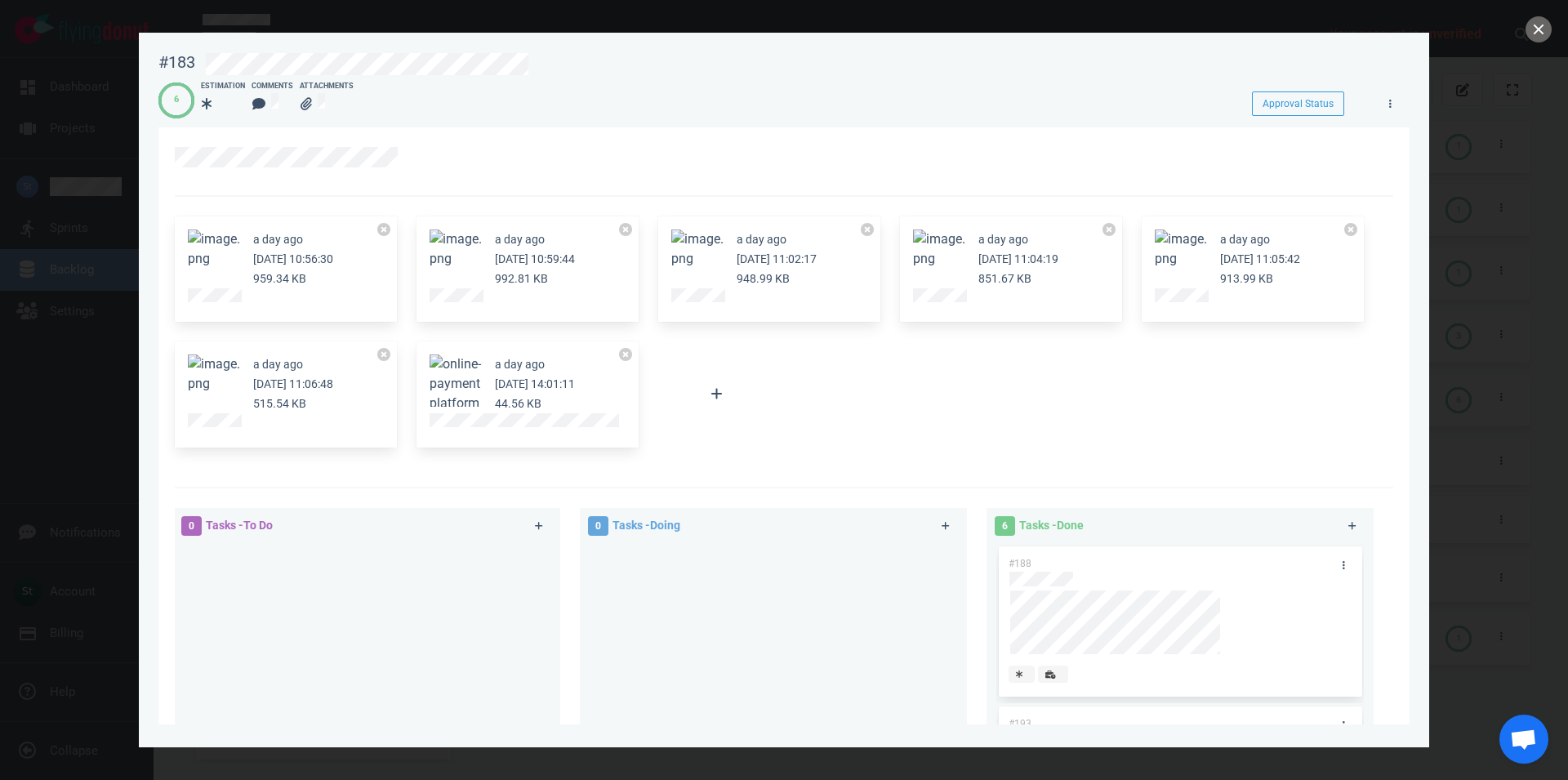
click at [456, 375] on button "Zoom image" at bounding box center [456, 404] width 53 height 98
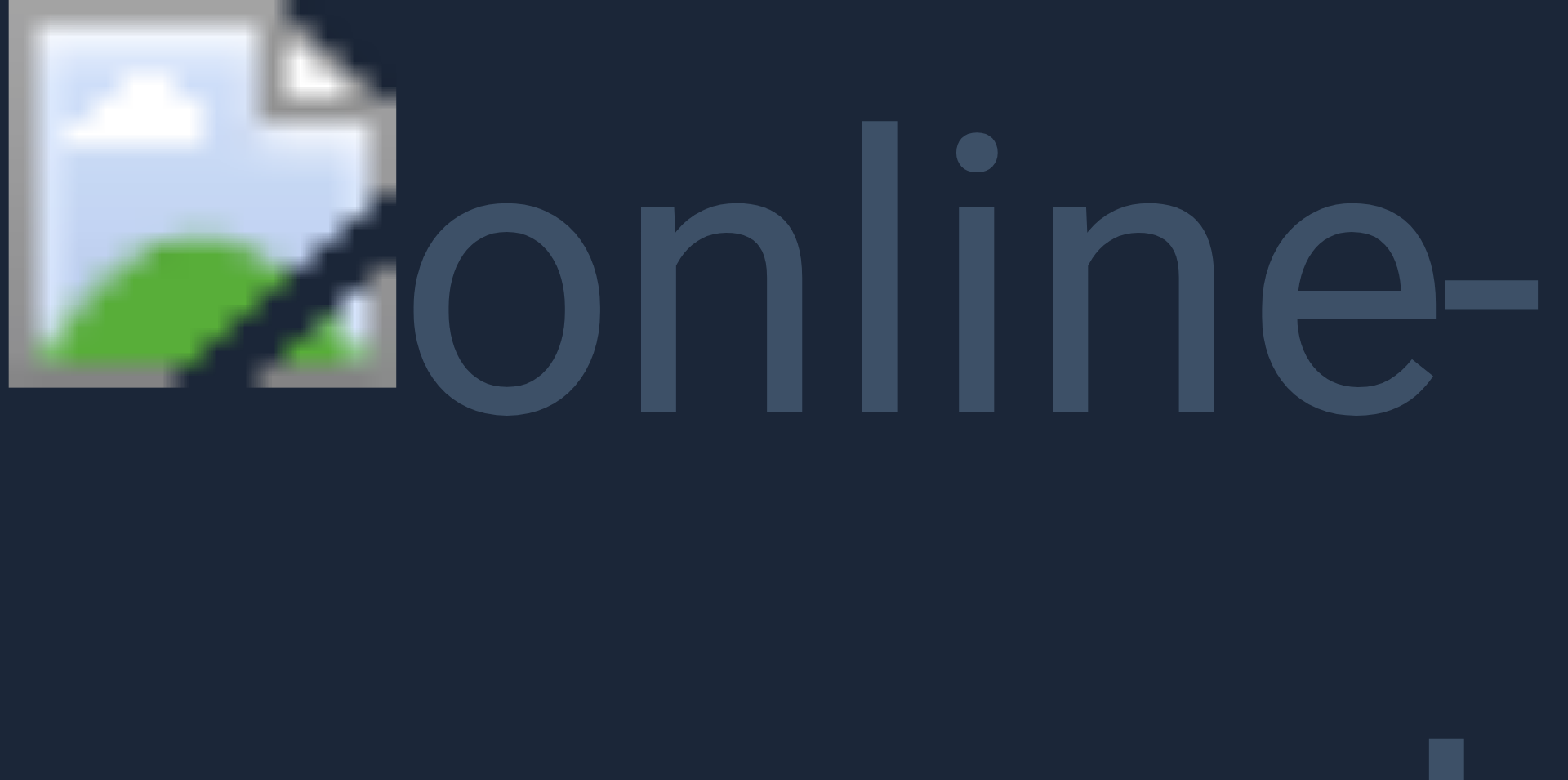
drag, startPoint x: 456, startPoint y: 375, endPoint x: 462, endPoint y: 390, distance: 16.2
click at [462, 390] on button "Unzoom image" at bounding box center [784, 390] width 1568 height 780
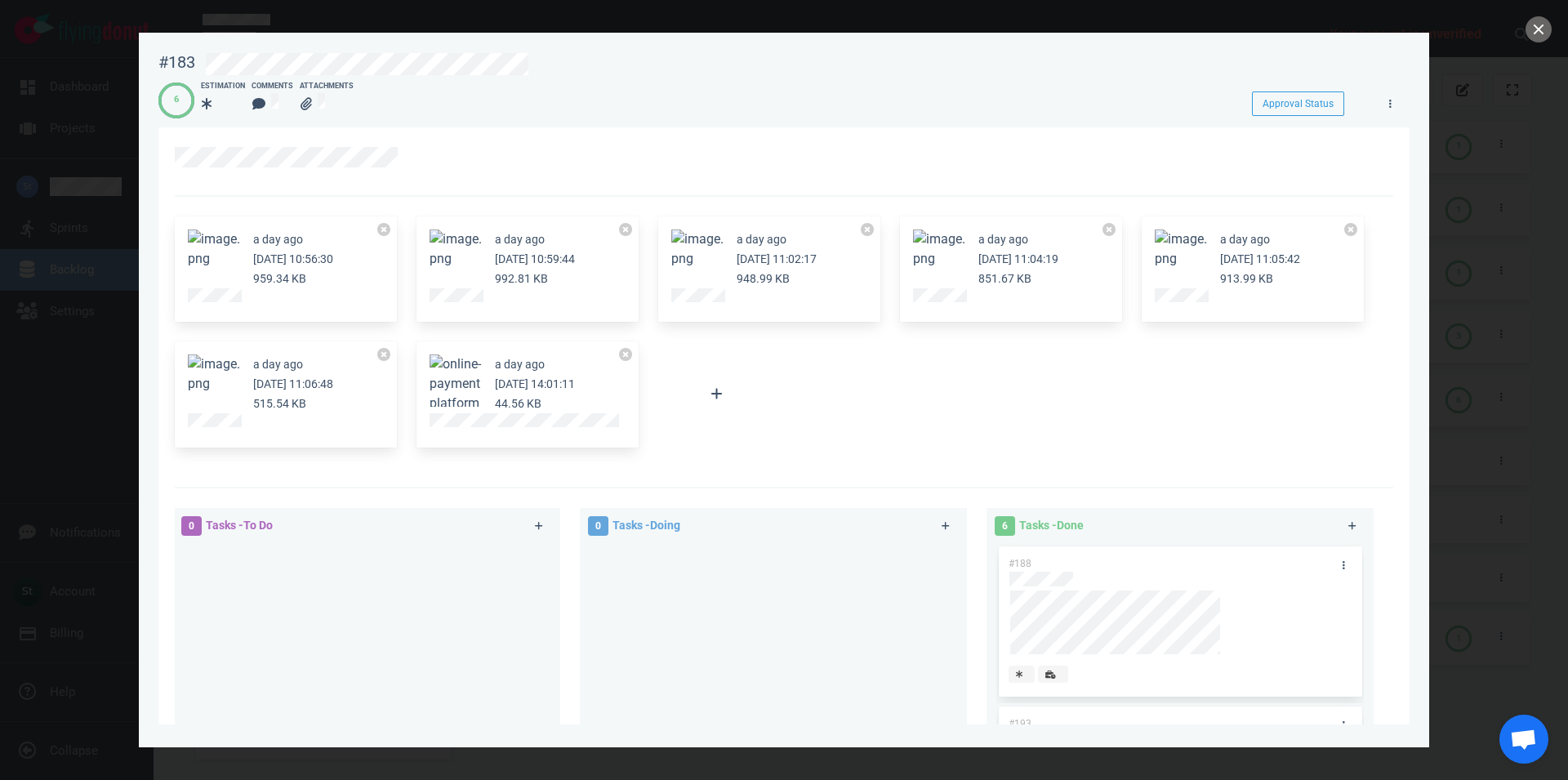
click at [1540, 16] on div at bounding box center [784, 390] width 1568 height 780
click at [1538, 17] on button "close" at bounding box center [1538, 29] width 26 height 26
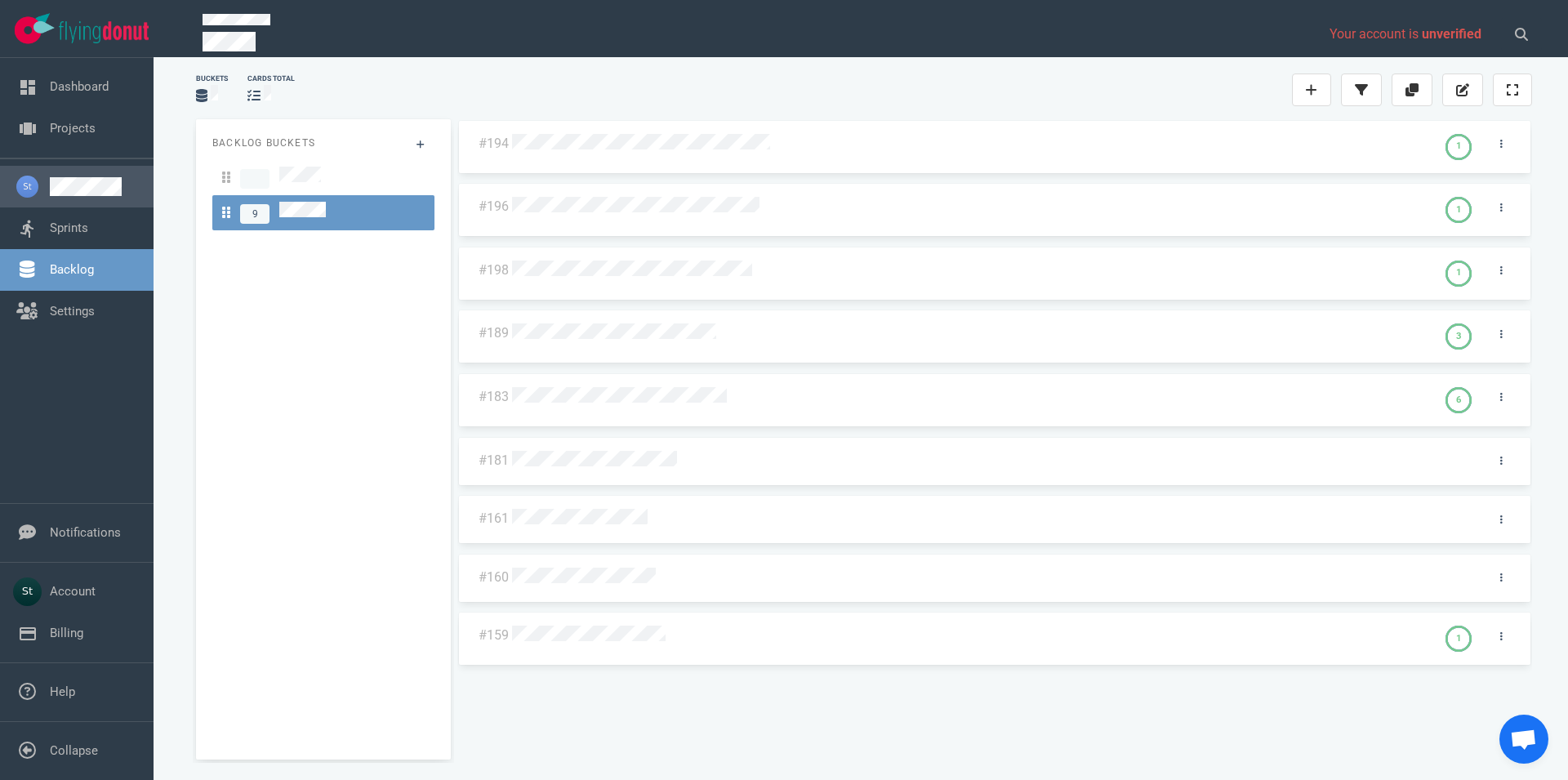
click at [89, 189] on link at bounding box center [95, 187] width 91 height 19
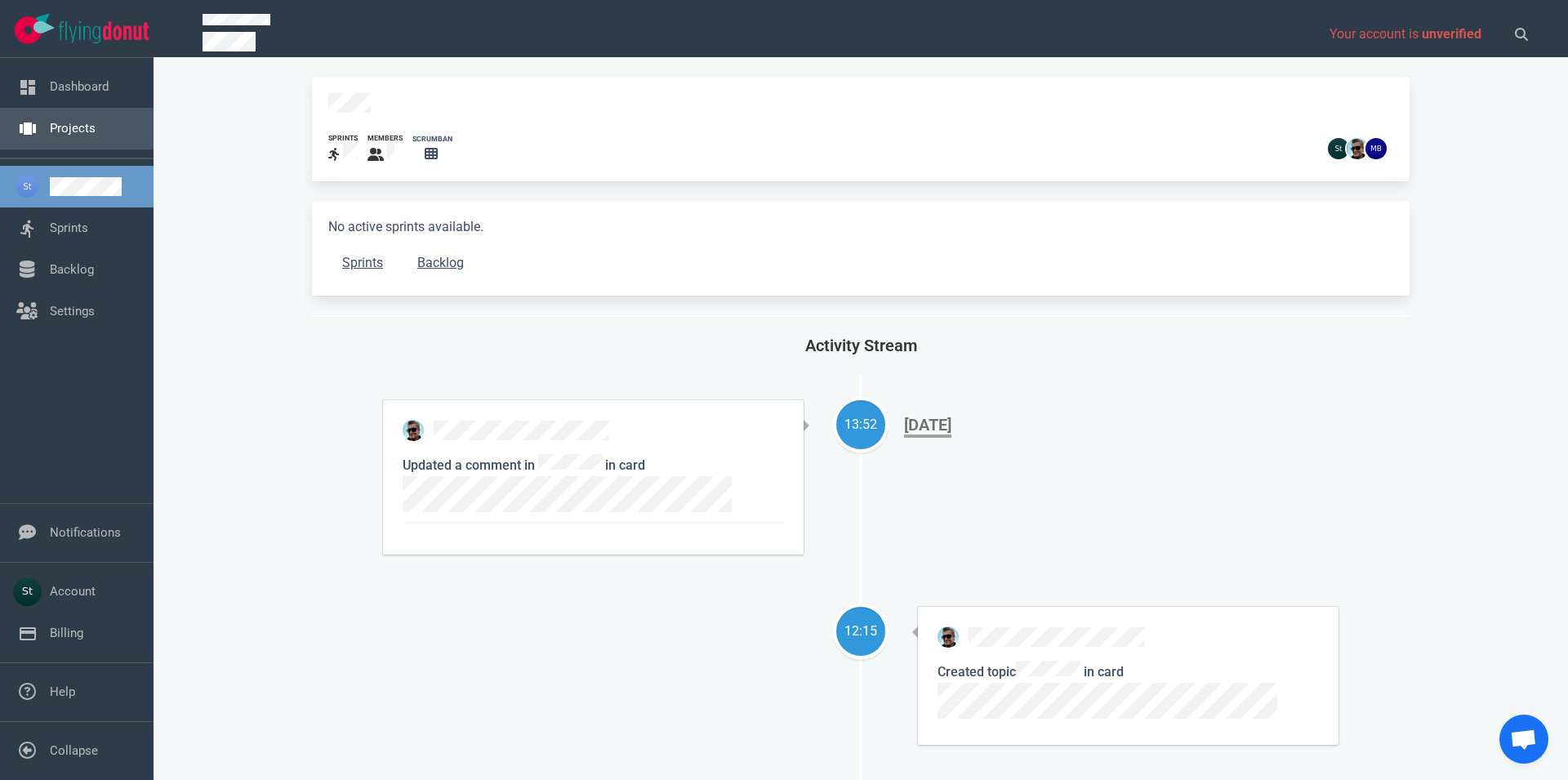
click at [78, 132] on link "Projects" at bounding box center [73, 128] width 46 height 14
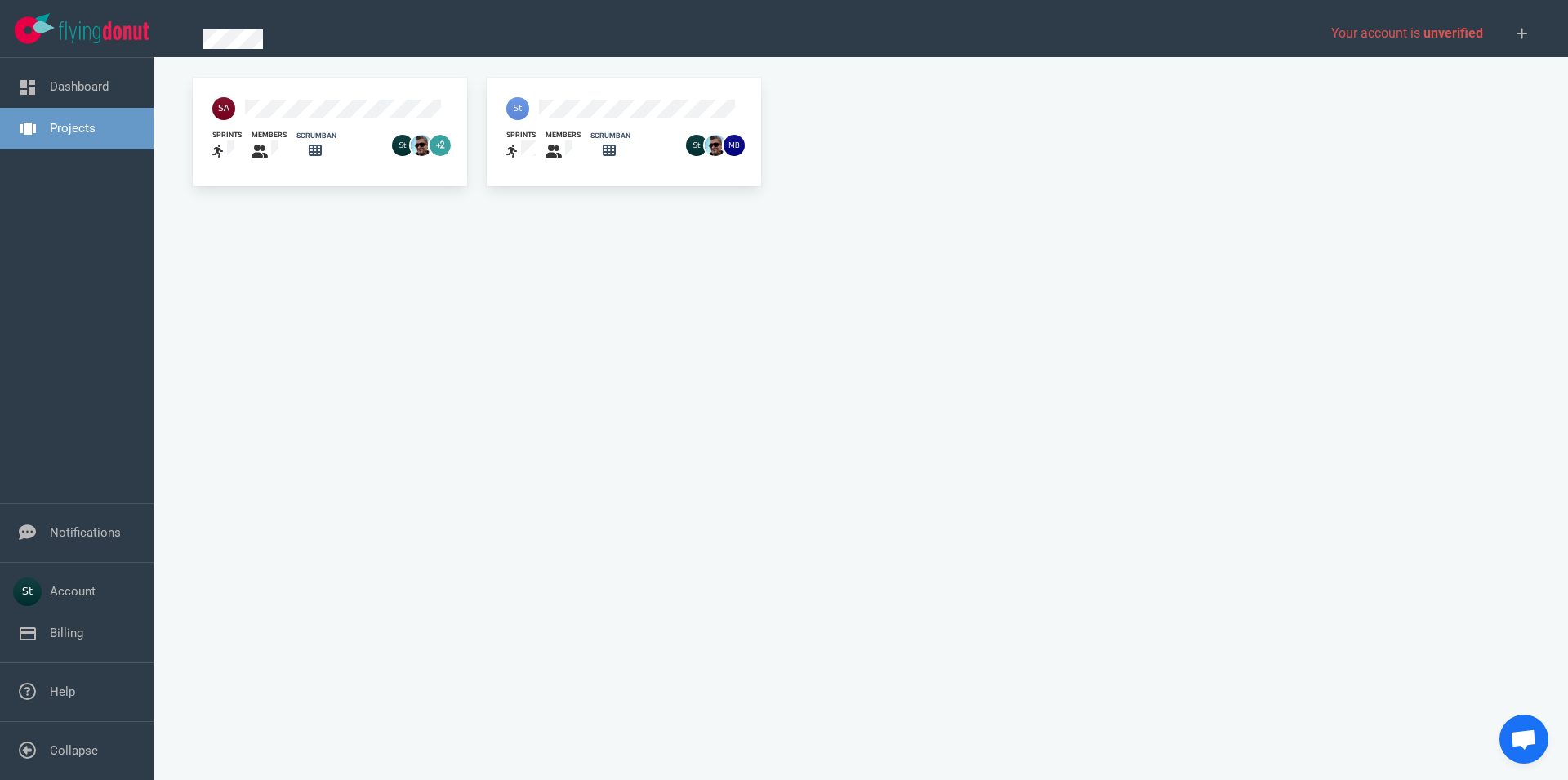
click at [92, 136] on link "Projects" at bounding box center [73, 128] width 46 height 14
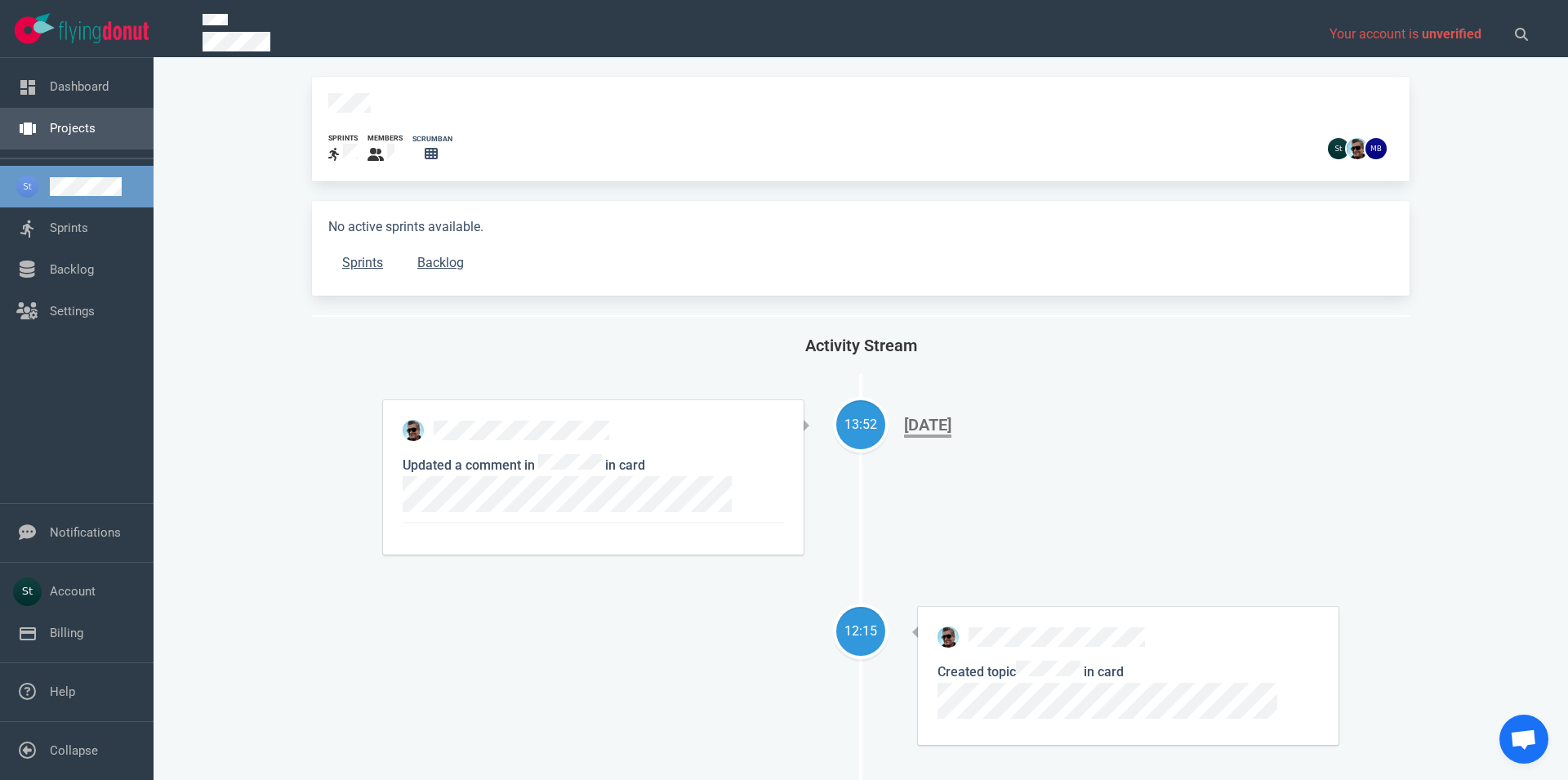
click at [96, 121] on link "Projects" at bounding box center [73, 128] width 46 height 14
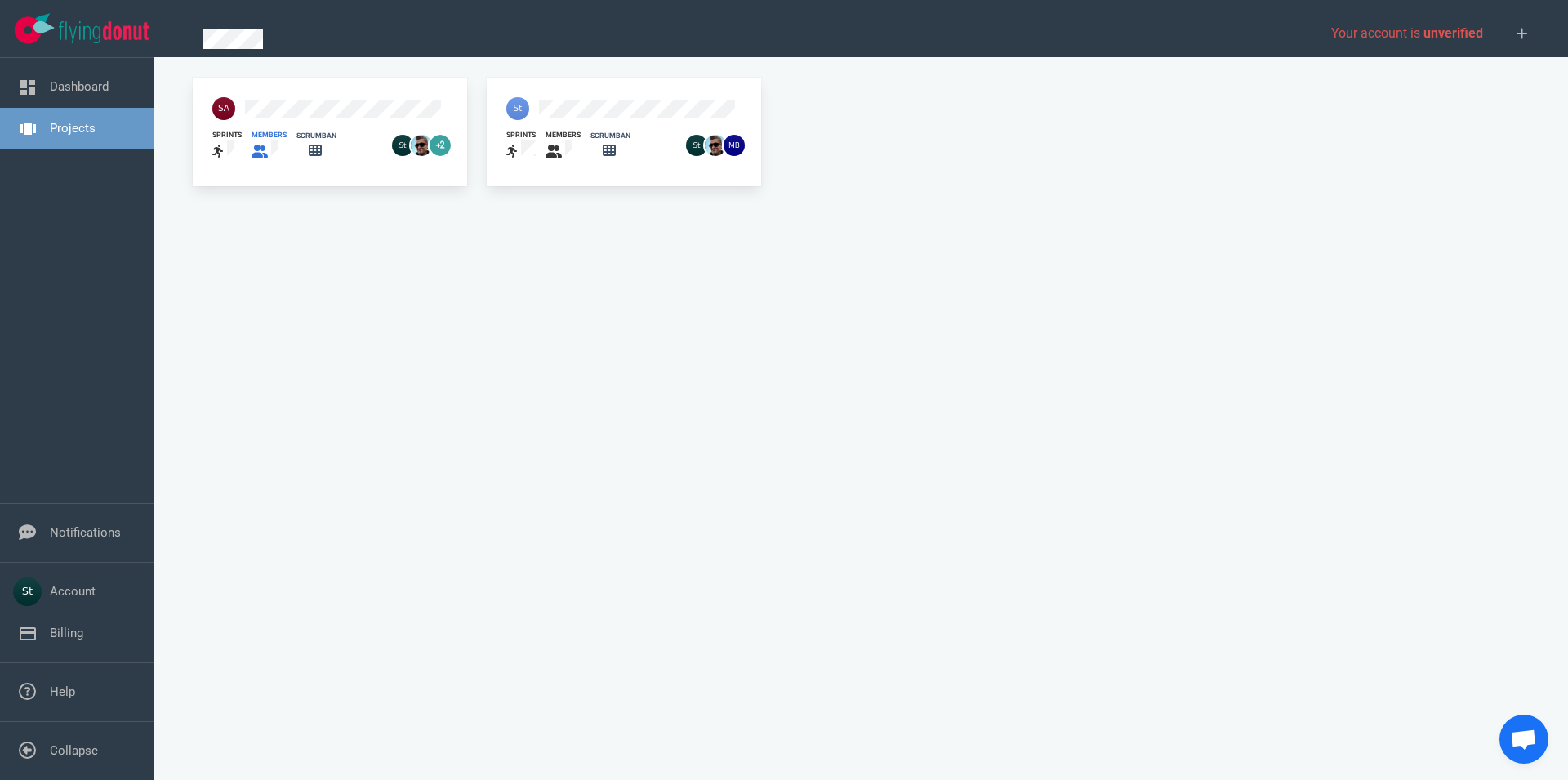
click at [264, 132] on div "members" at bounding box center [269, 135] width 35 height 11
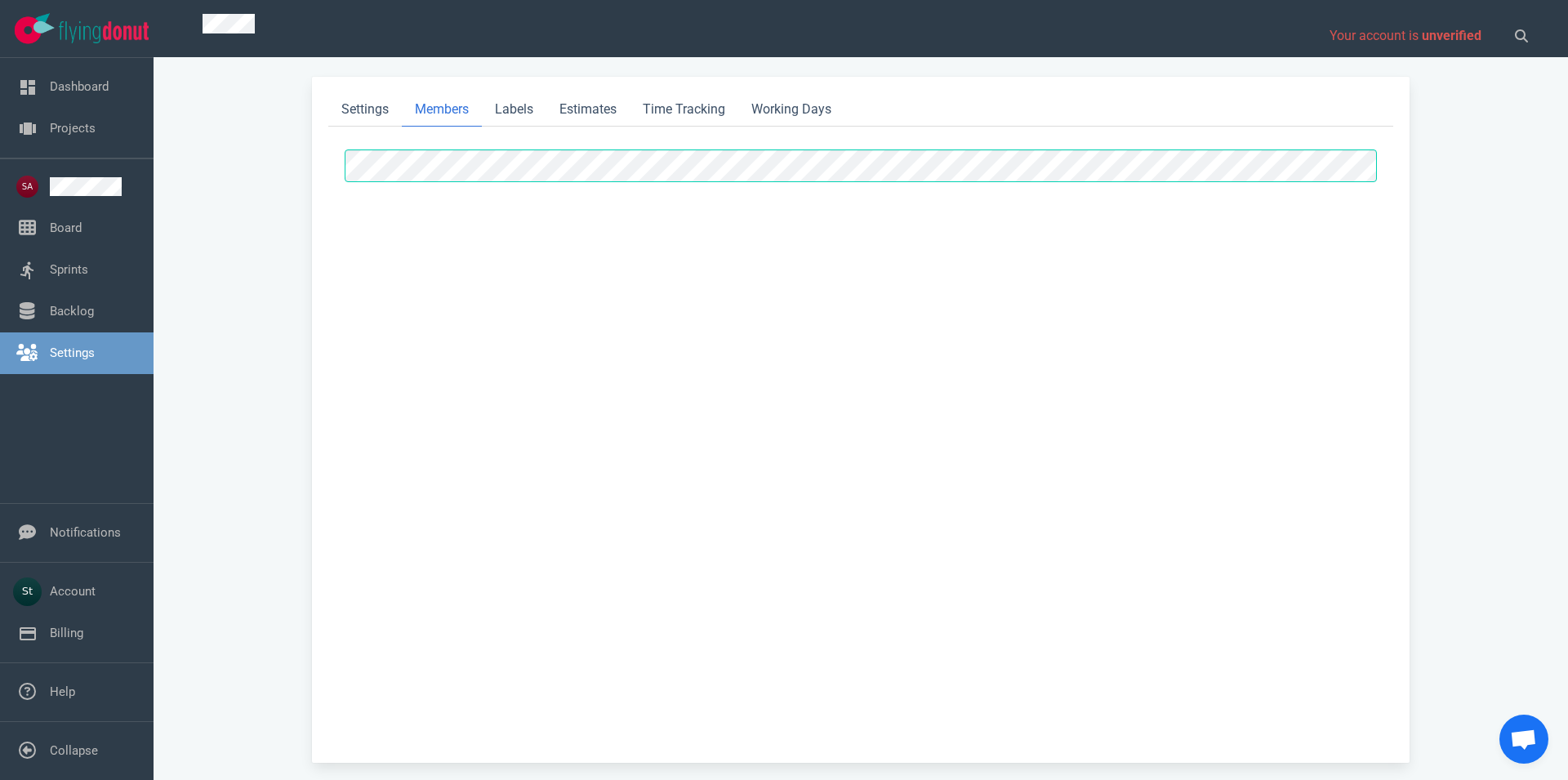
select select "2"
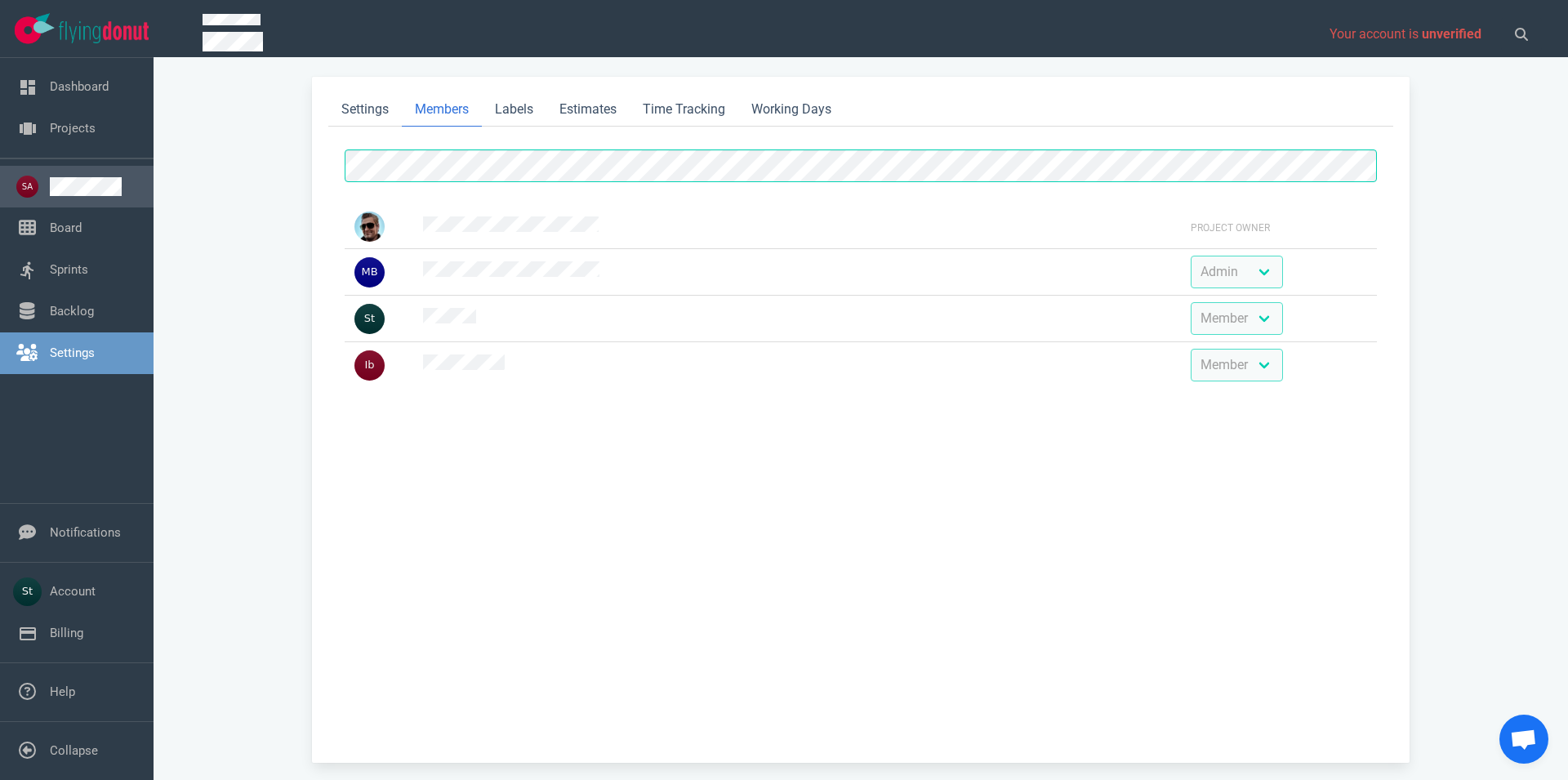
click at [50, 192] on link at bounding box center [95, 187] width 91 height 19
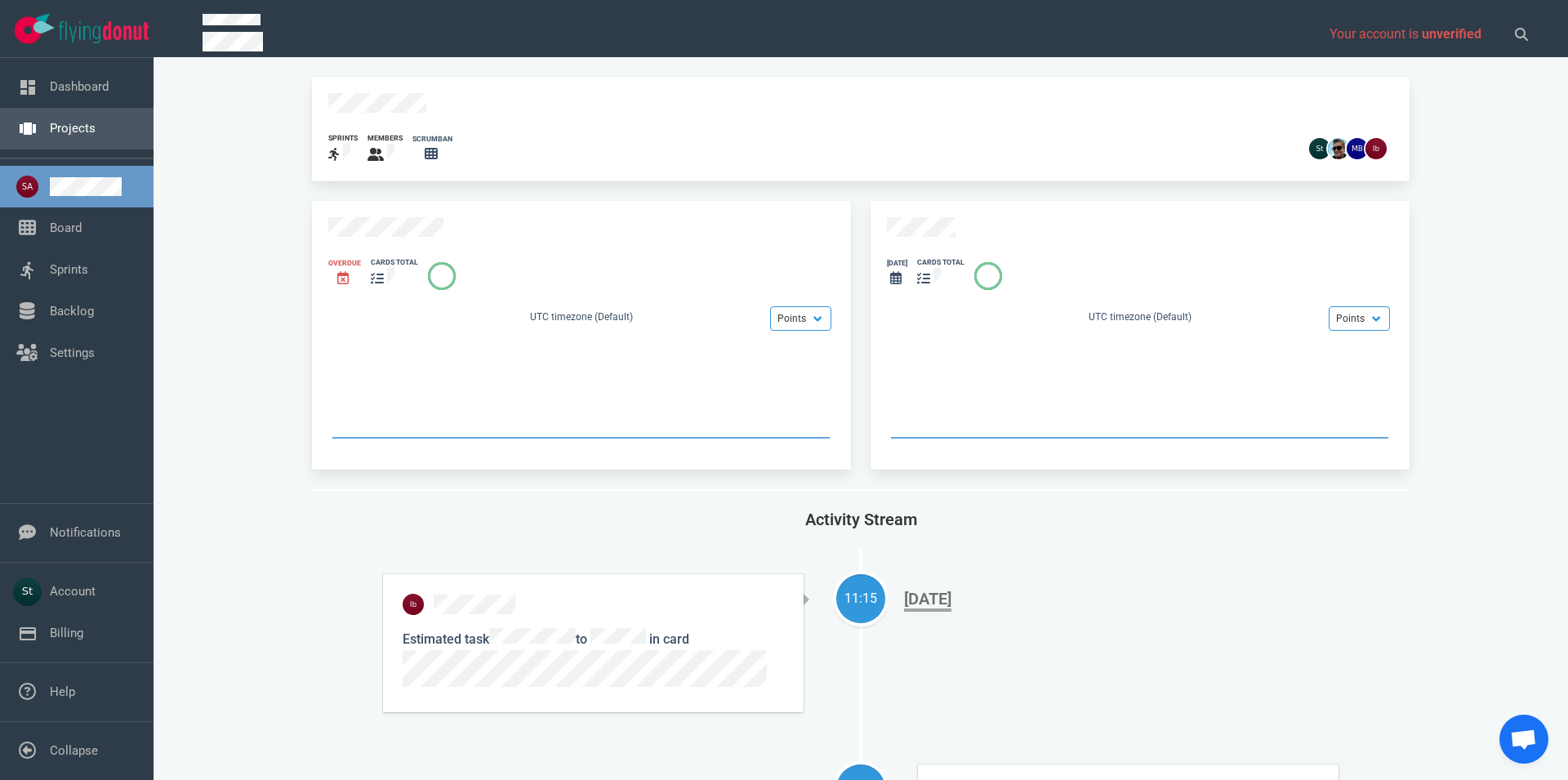
click at [70, 136] on link "Projects" at bounding box center [73, 128] width 46 height 14
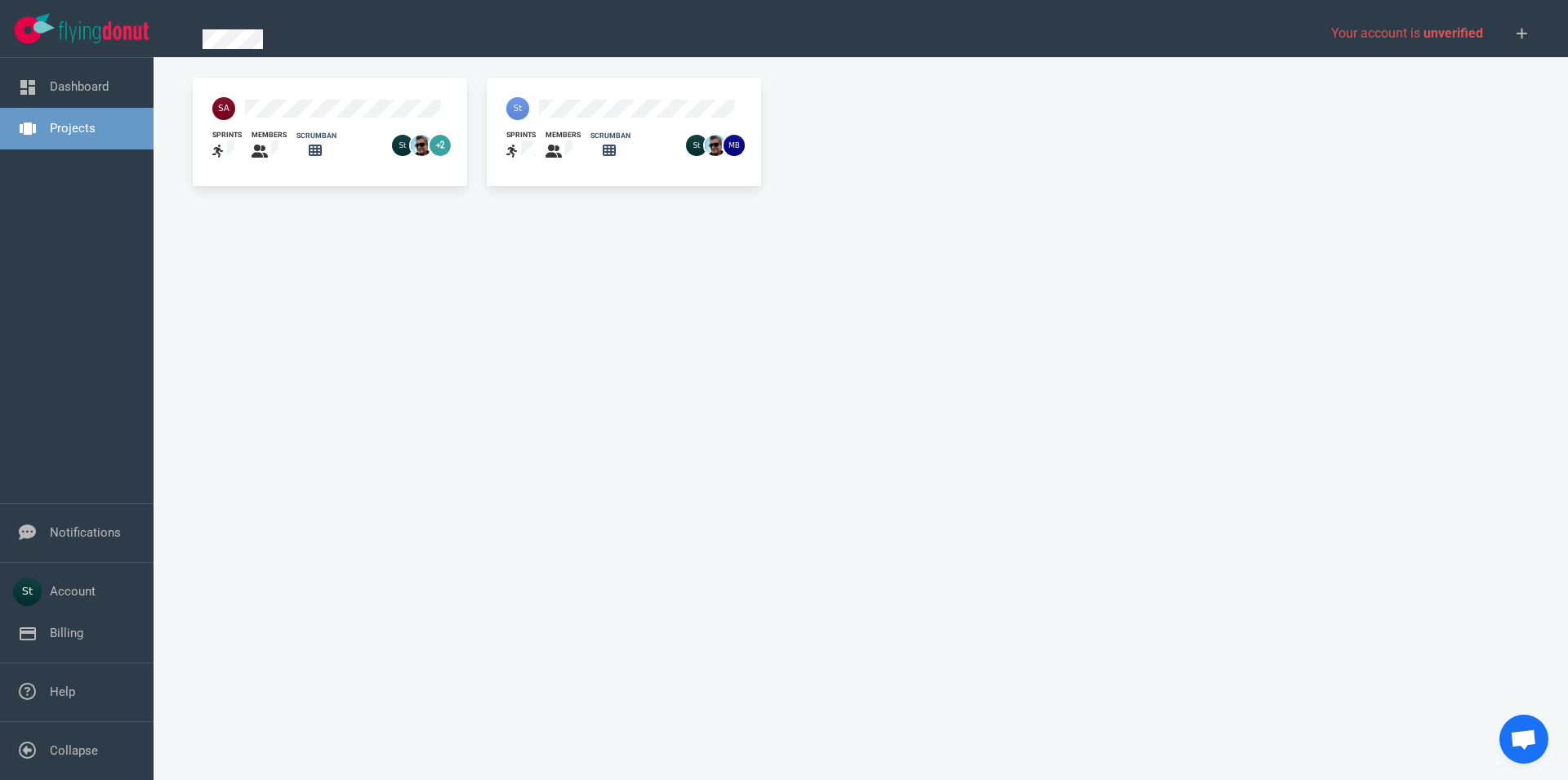
click at [342, 93] on div at bounding box center [297, 109] width 190 height 42
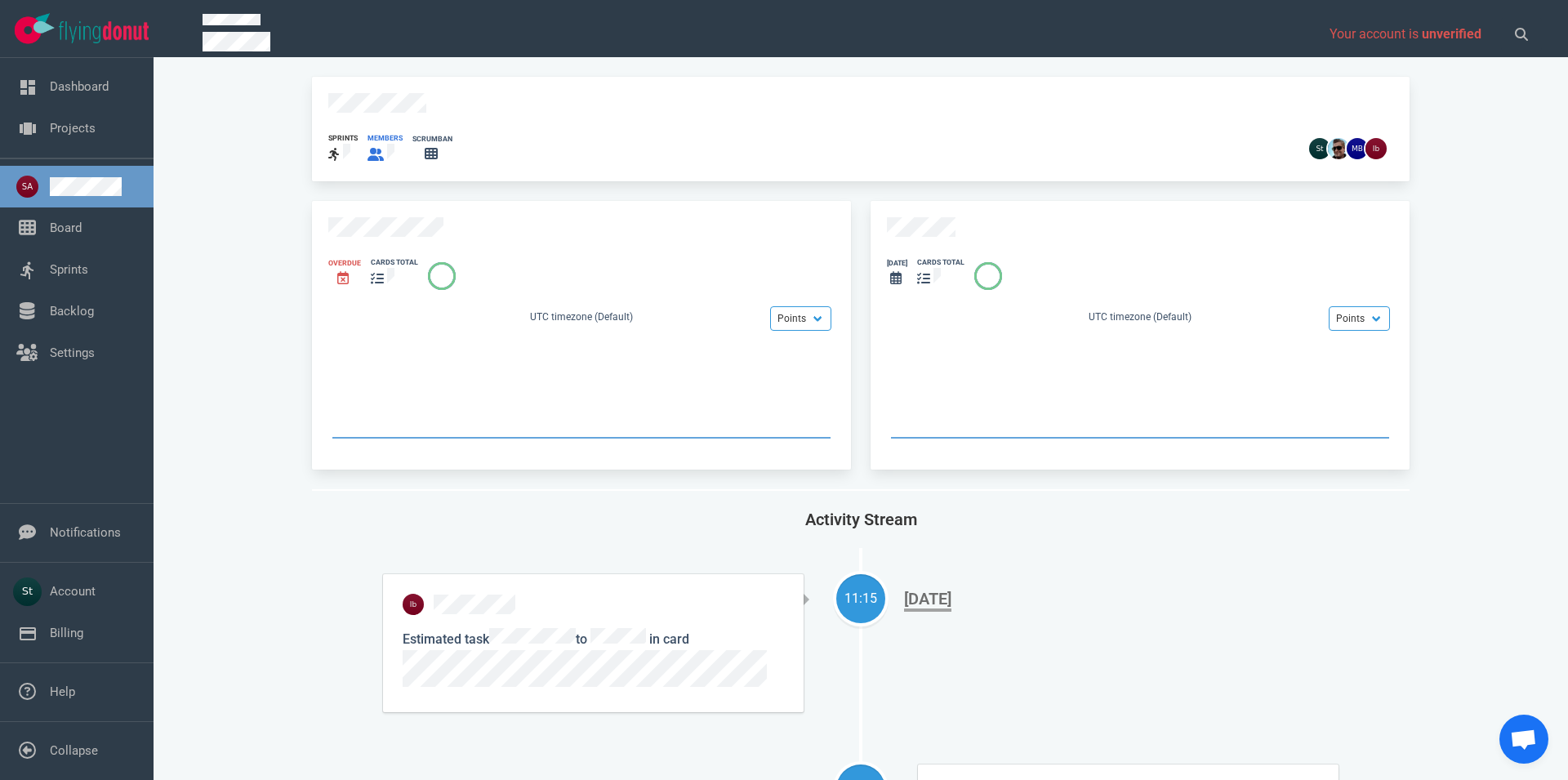
click at [369, 148] on icon at bounding box center [375, 153] width 16 height 13
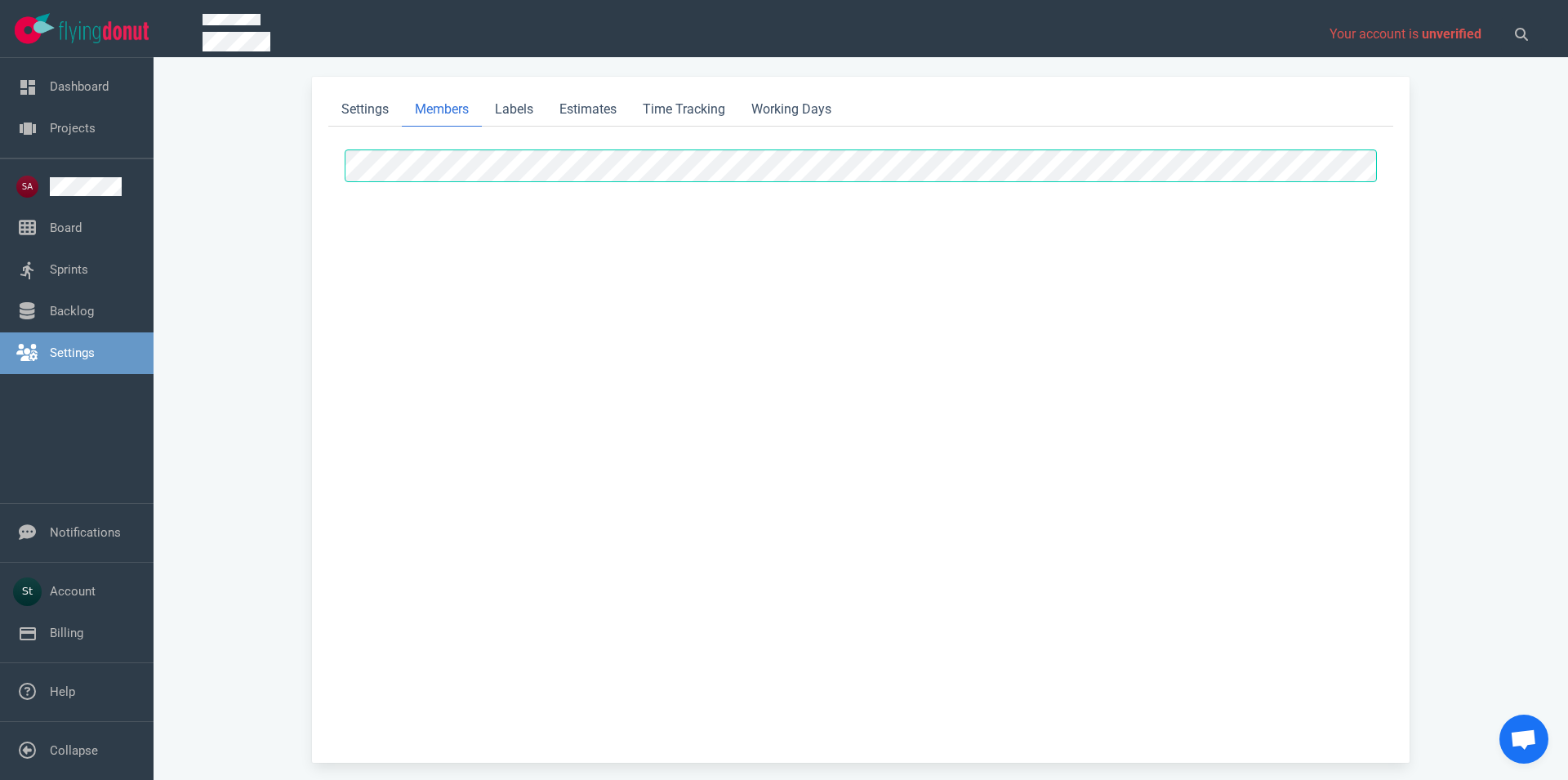
select select "2"
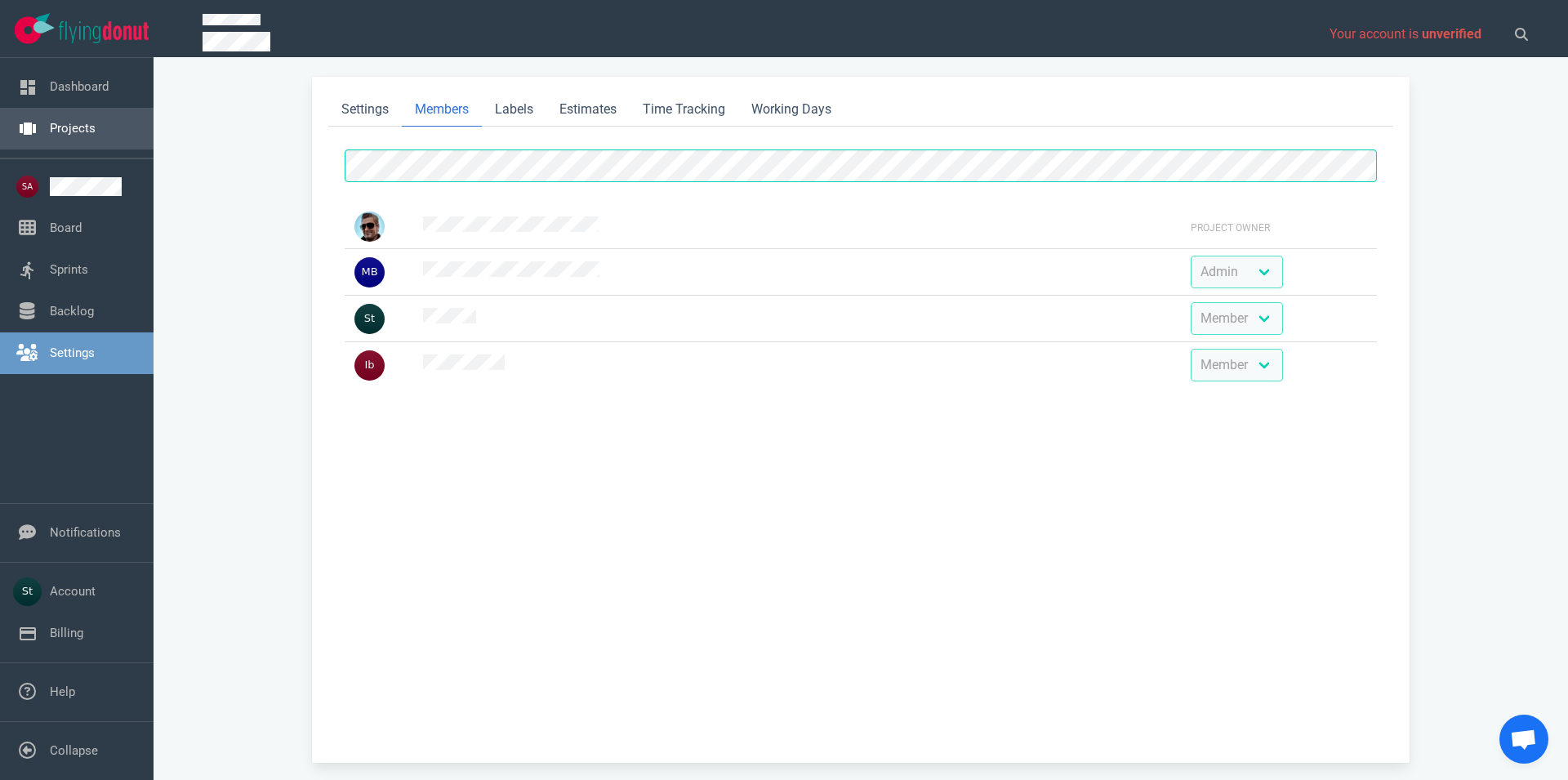
click at [50, 136] on link "Projects" at bounding box center [73, 128] width 46 height 14
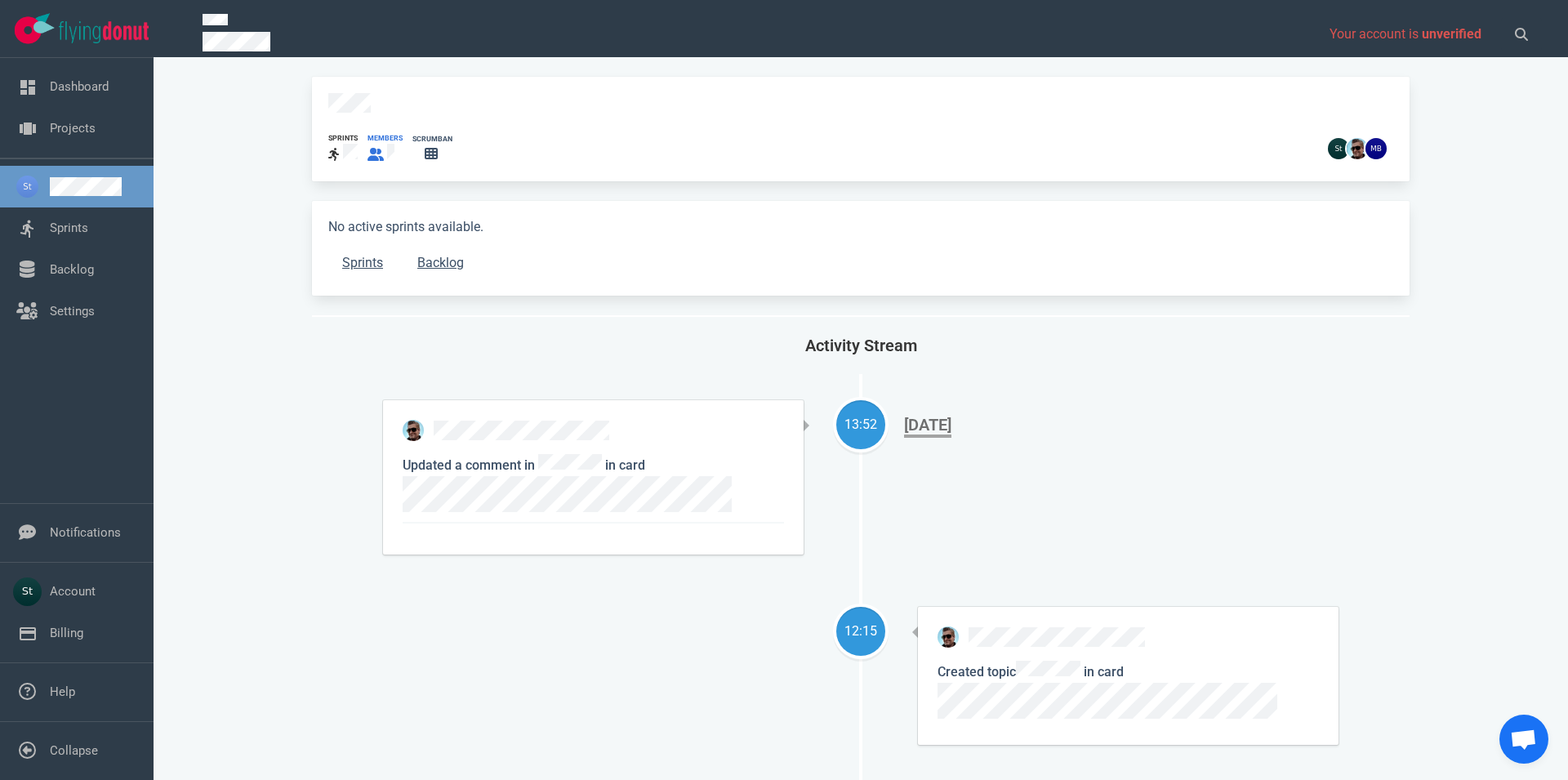
click at [370, 148] on icon at bounding box center [375, 153] width 16 height 13
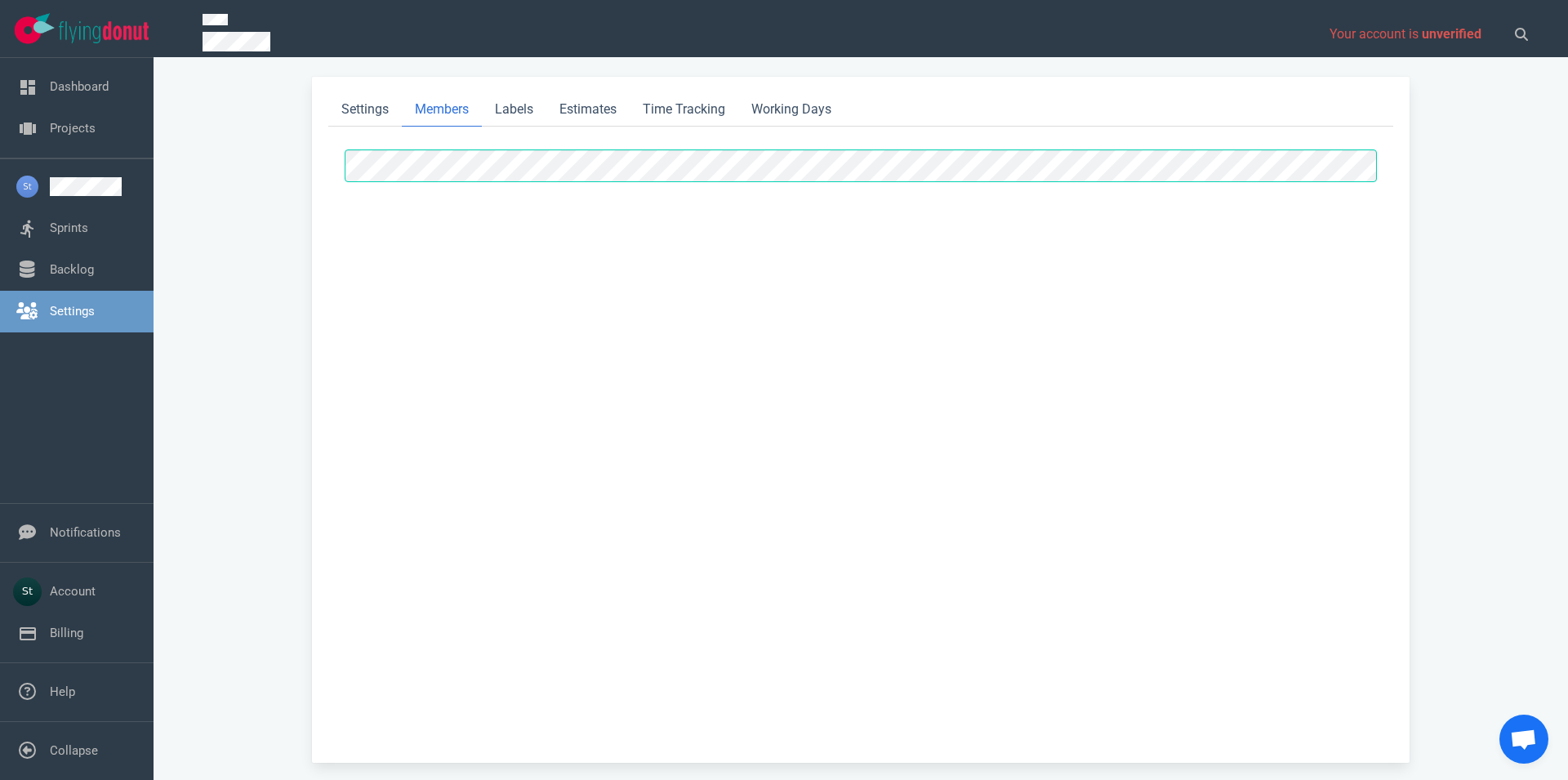
select select "2"
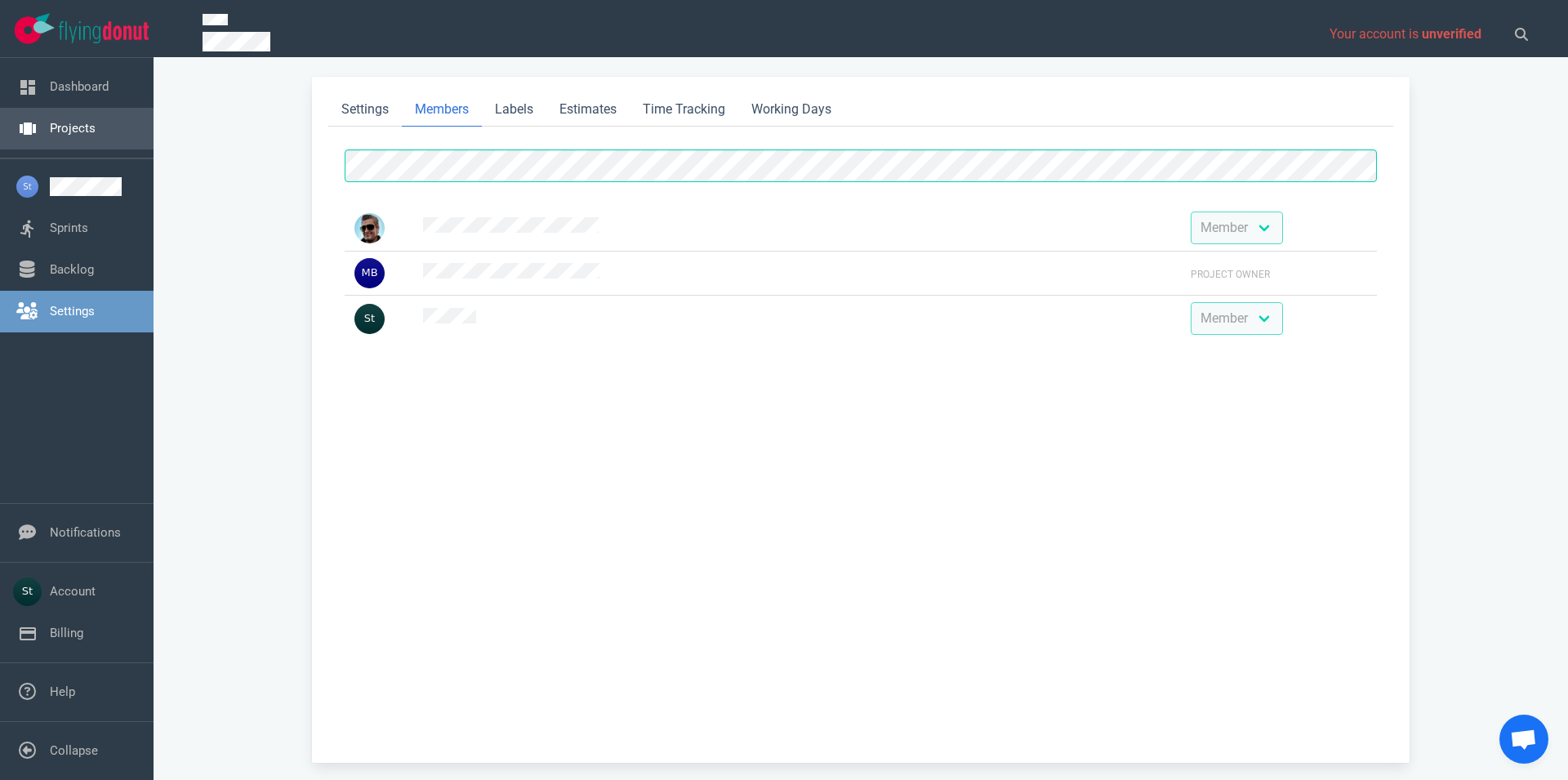
click at [96, 128] on link "Projects" at bounding box center [73, 128] width 46 height 14
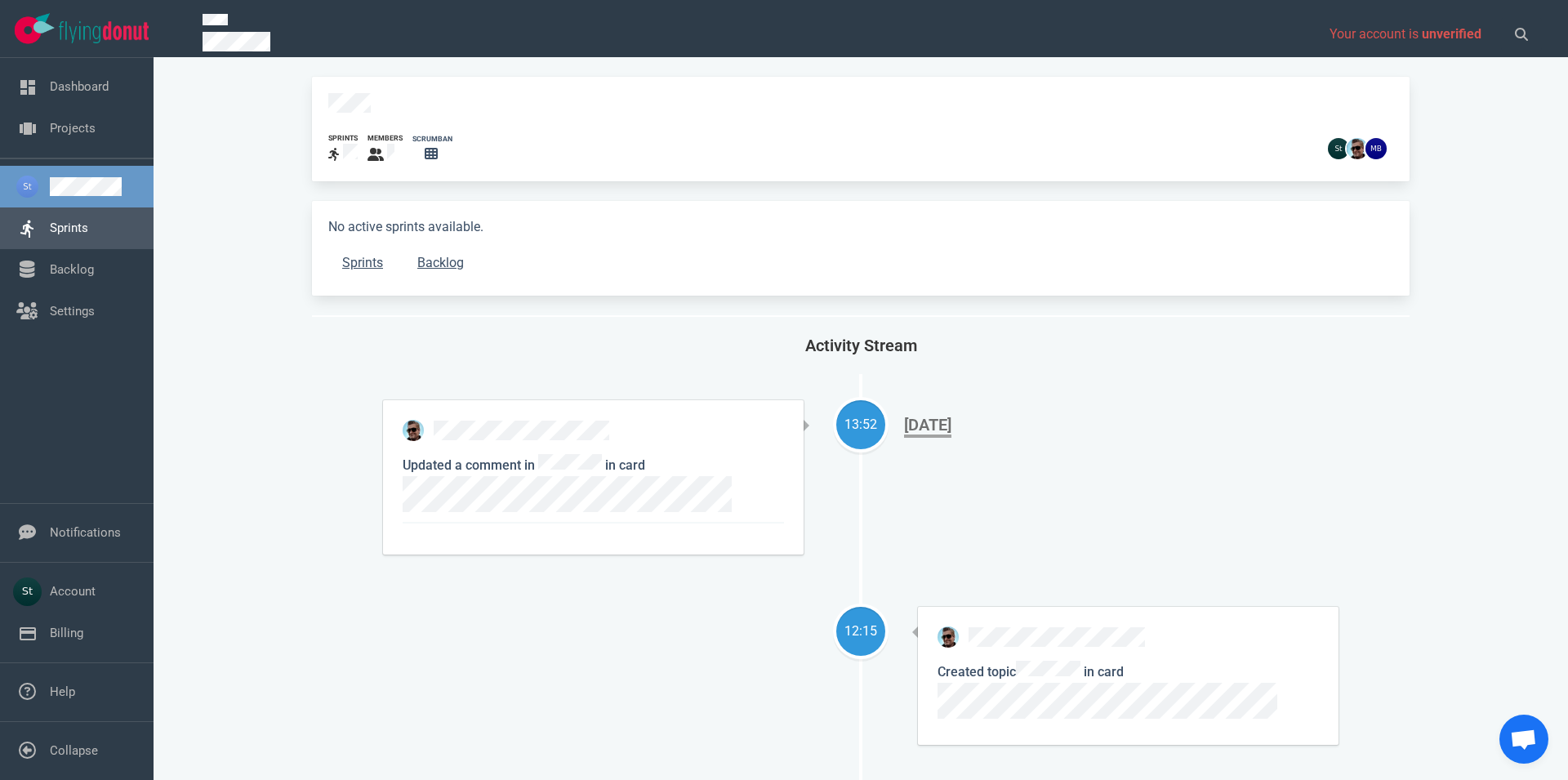
click at [88, 220] on link "Sprints" at bounding box center [69, 227] width 38 height 14
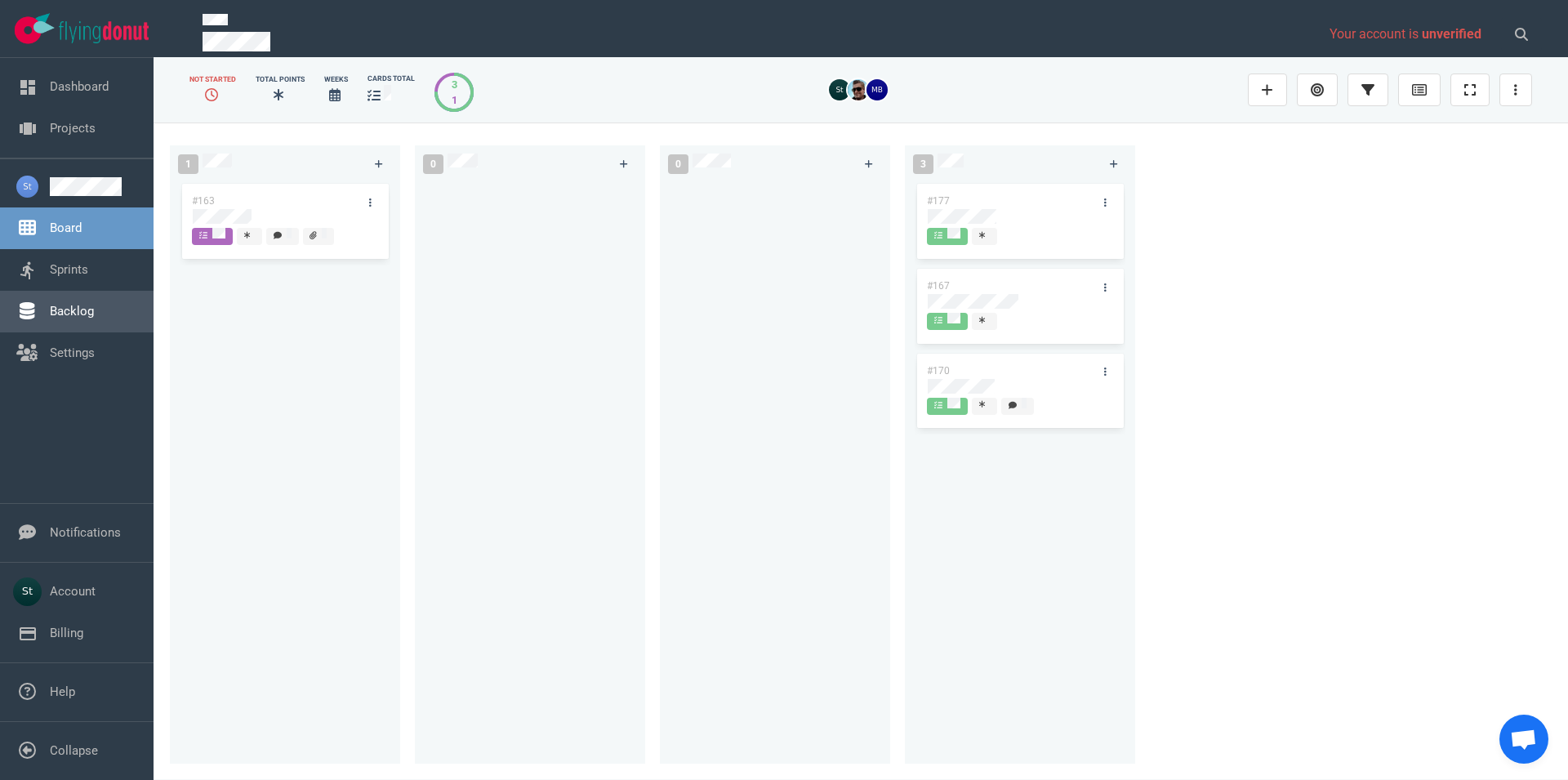
click at [60, 315] on link "Backlog" at bounding box center [72, 310] width 44 height 14
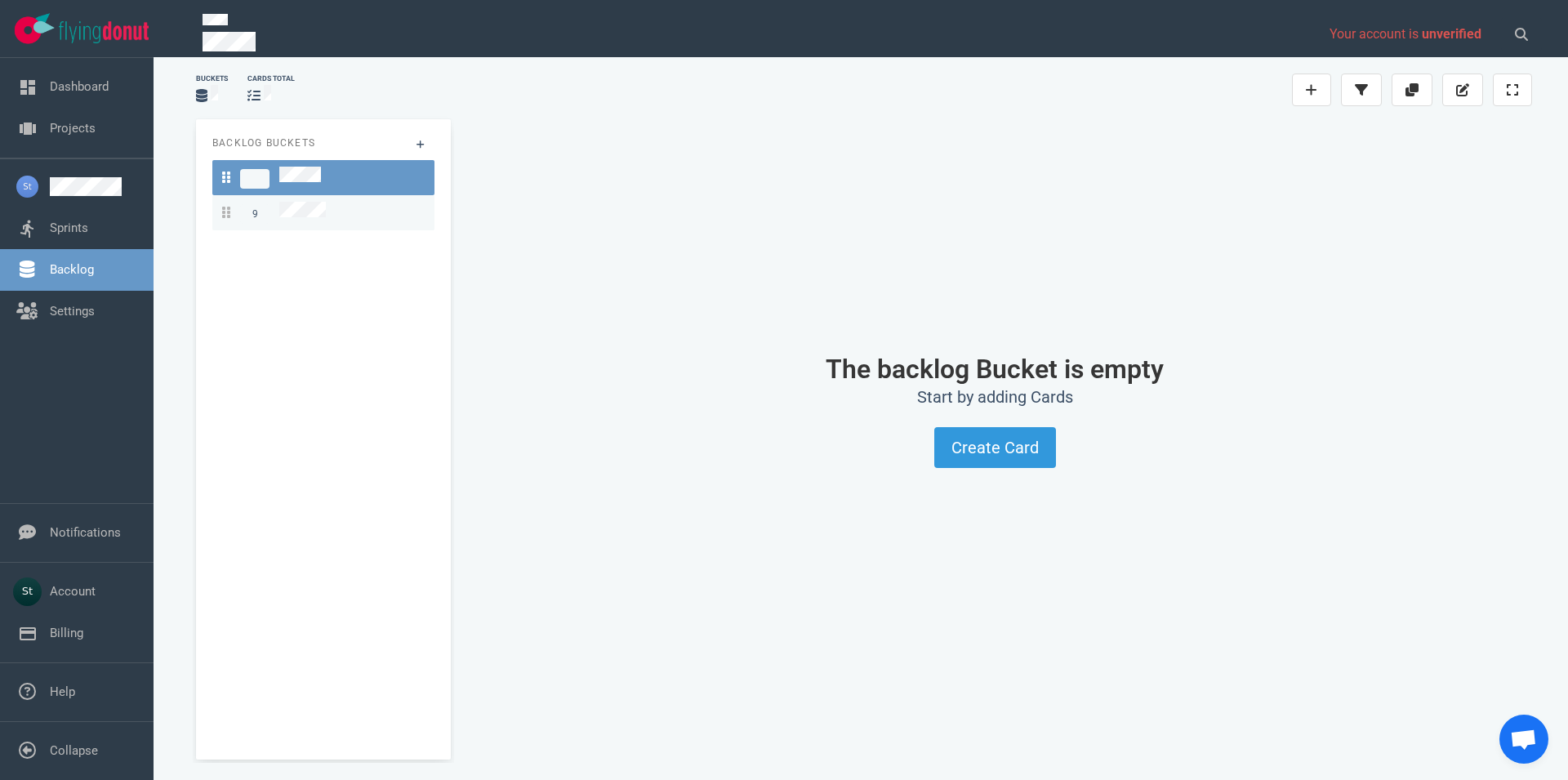
click at [360, 216] on div "9" at bounding box center [323, 213] width 203 height 22
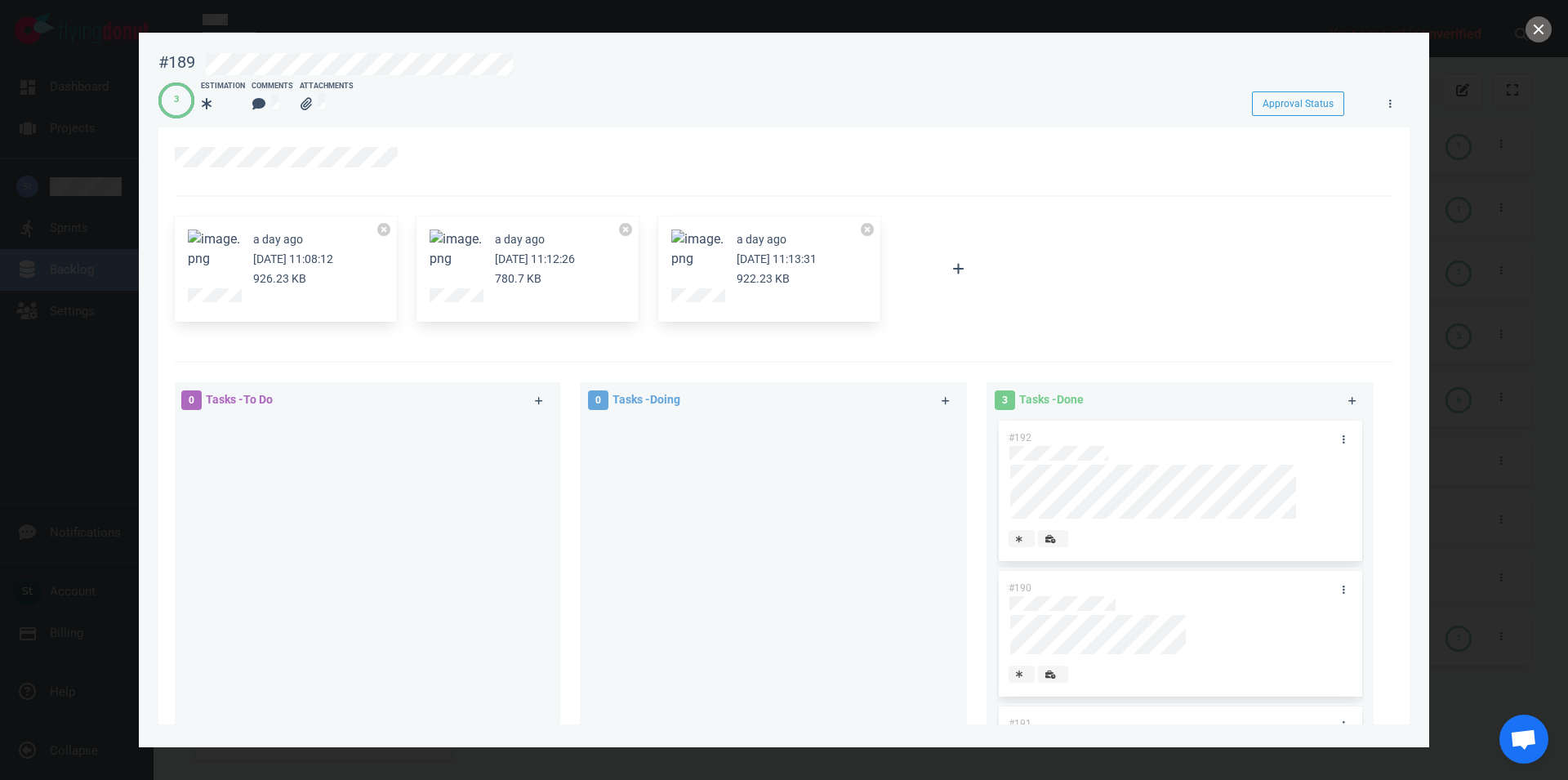
click at [234, 255] on button "Zoom image" at bounding box center [214, 249] width 53 height 39
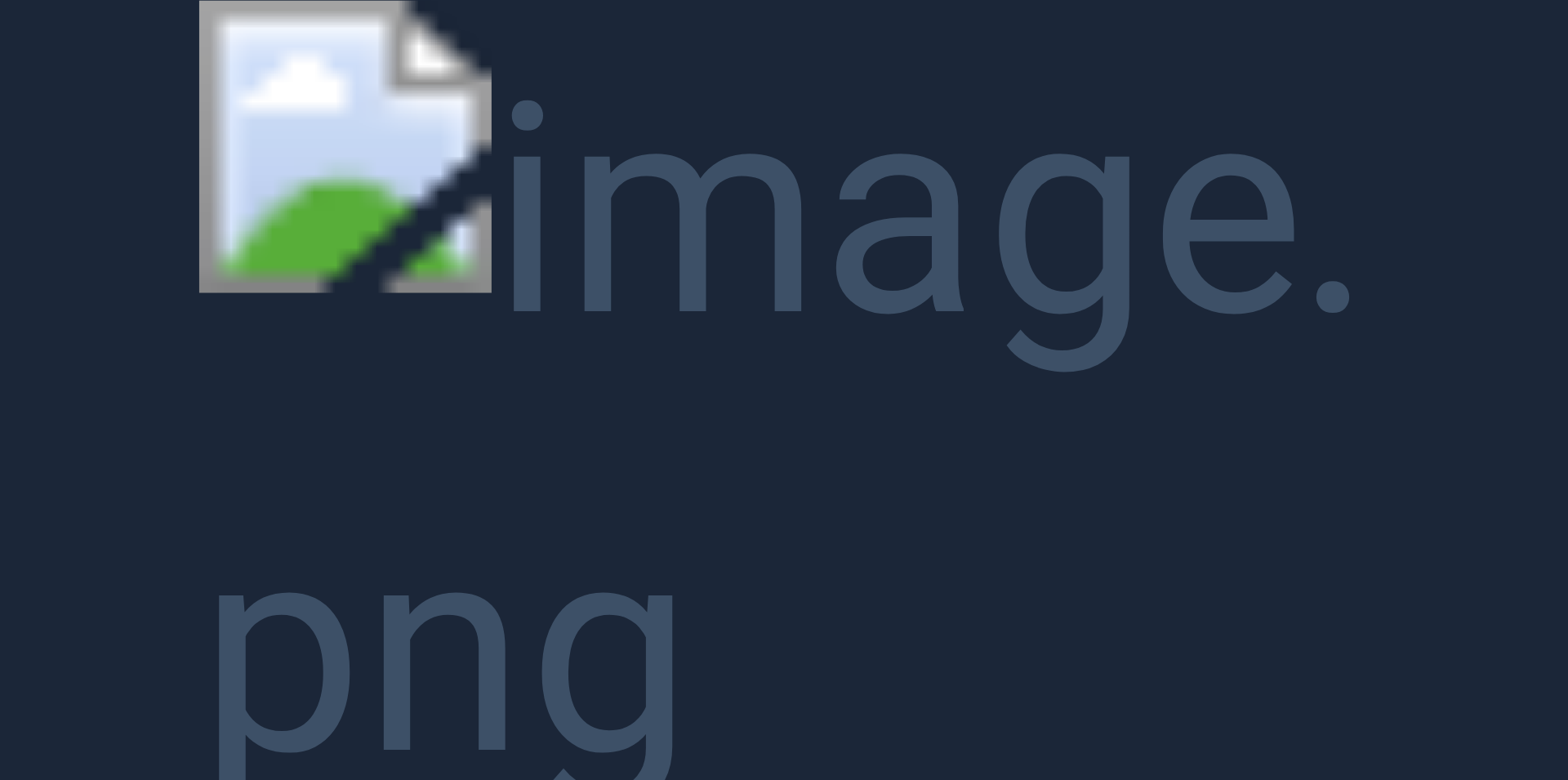
click at [486, 239] on button "Unzoom image" at bounding box center [784, 390] width 1568 height 780
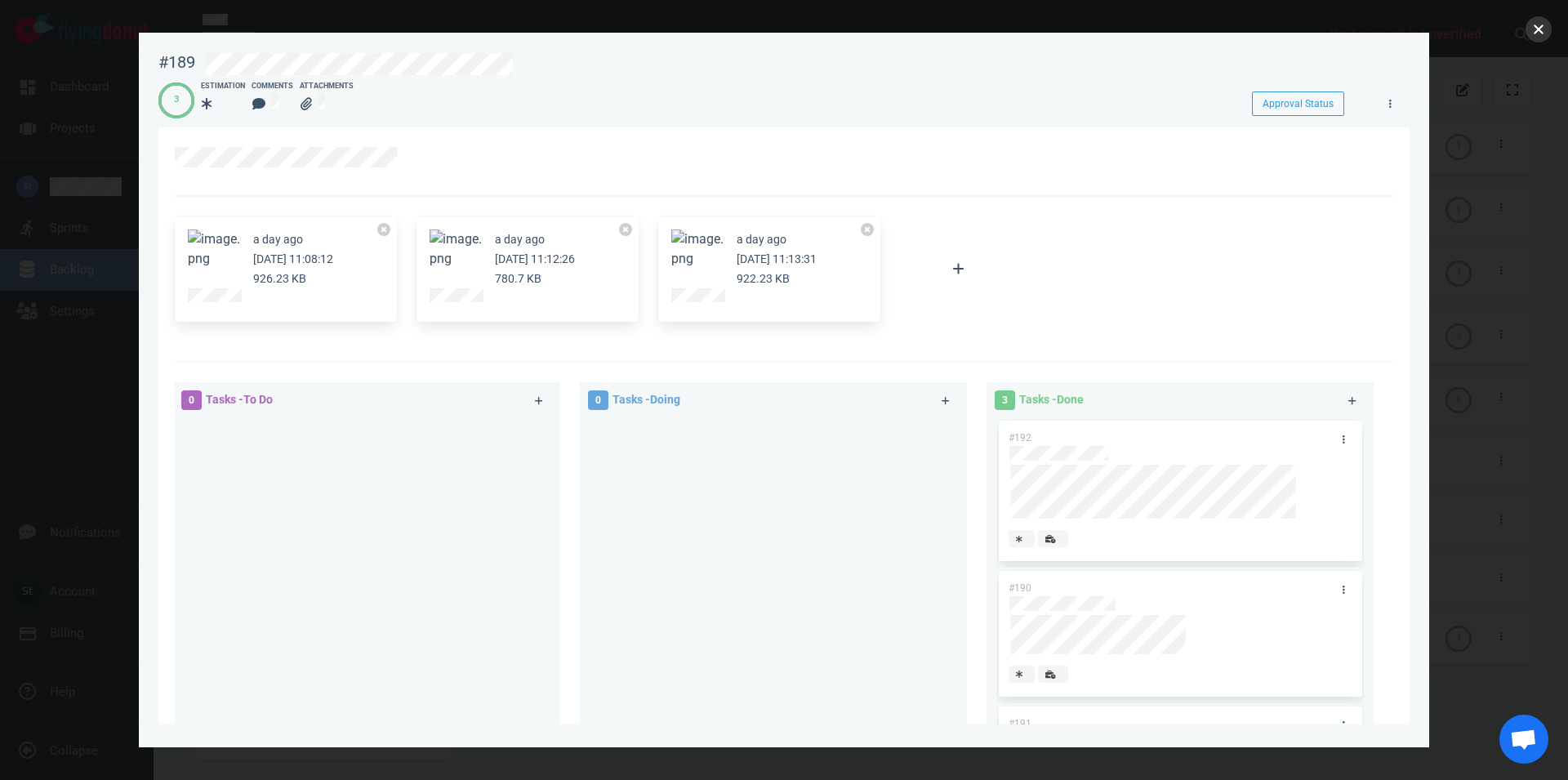
click at [1528, 35] on button "close" at bounding box center [1538, 29] width 26 height 26
click at [1547, 42] on div at bounding box center [784, 390] width 1568 height 780
click at [1530, 32] on button "close" at bounding box center [1538, 29] width 26 height 26
